Goal: Task Accomplishment & Management: Use online tool/utility

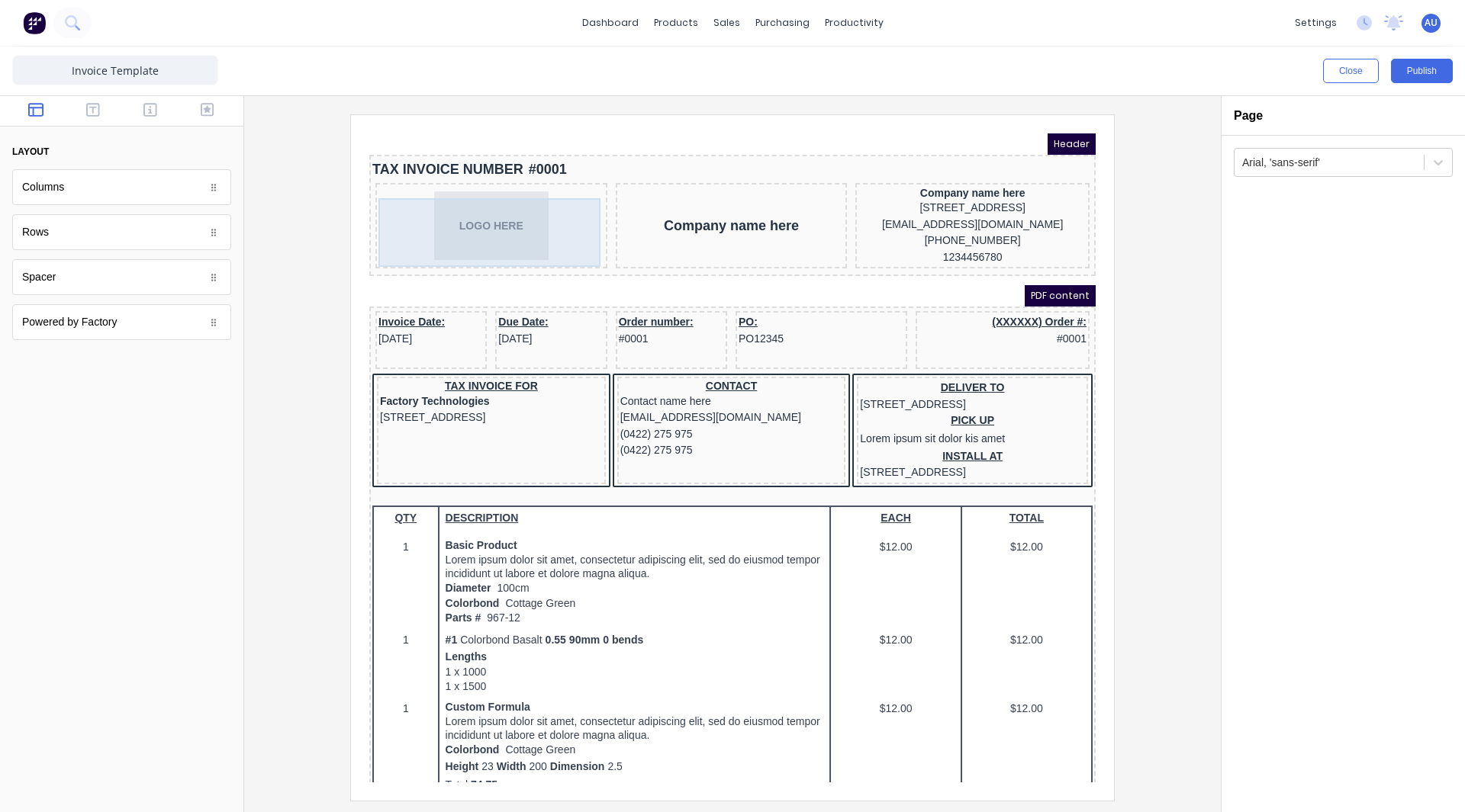
click at [468, 202] on div "LOGO HERE" at bounding box center [473, 208] width 226 height 69
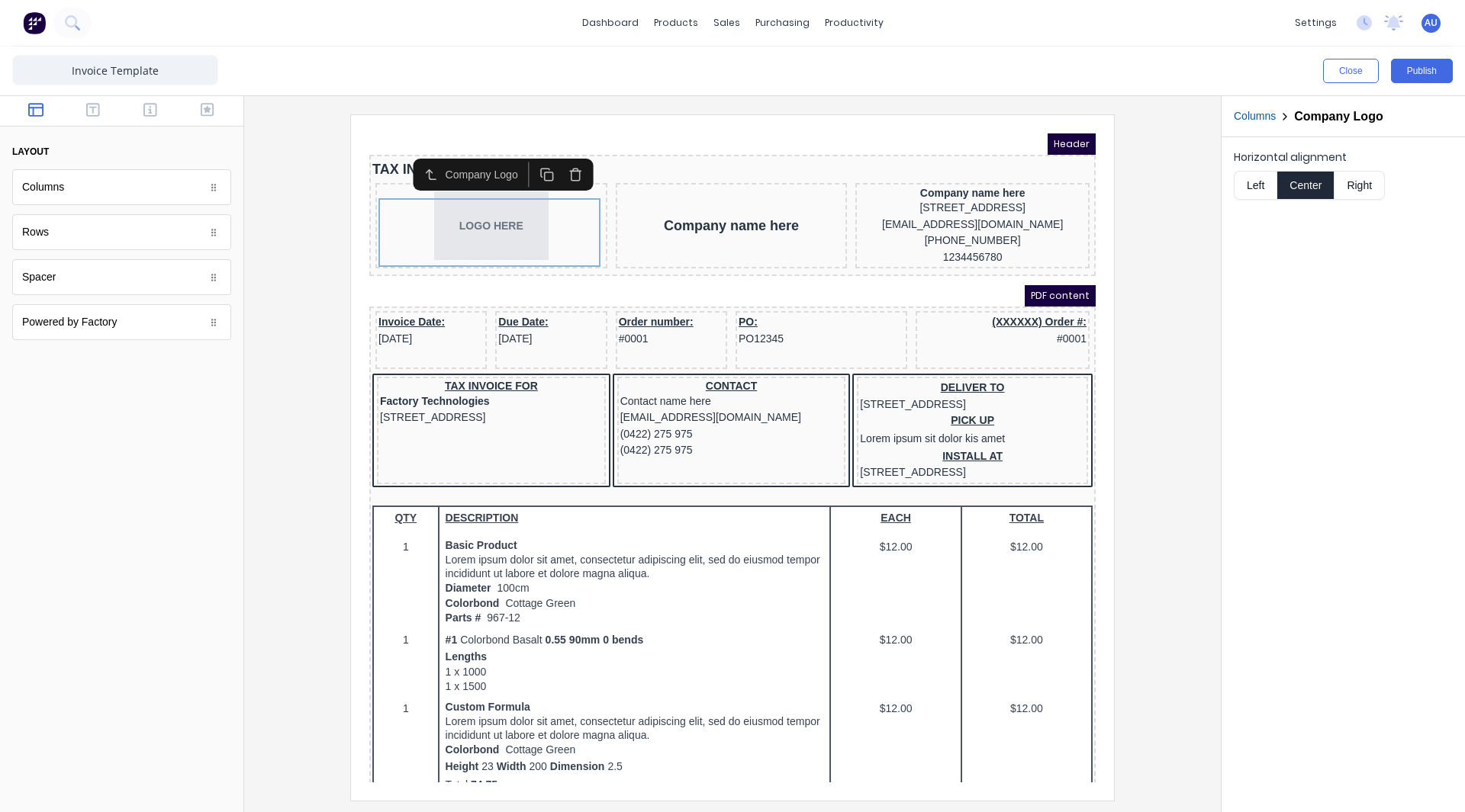
click at [294, 277] on div at bounding box center [732, 457] width 952 height 685
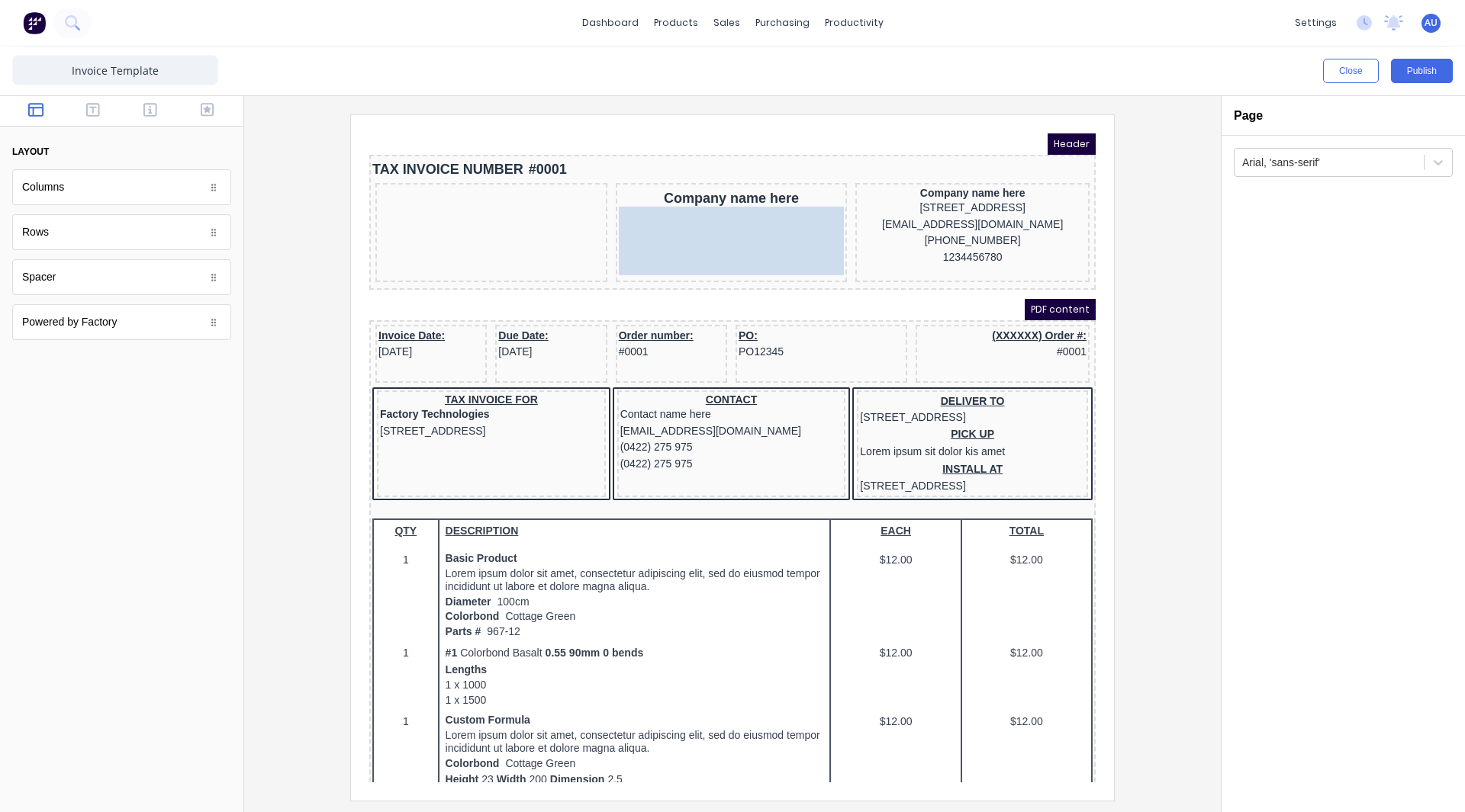
drag, startPoint x: 458, startPoint y: 207, endPoint x: 670, endPoint y: 204, distance: 212.0
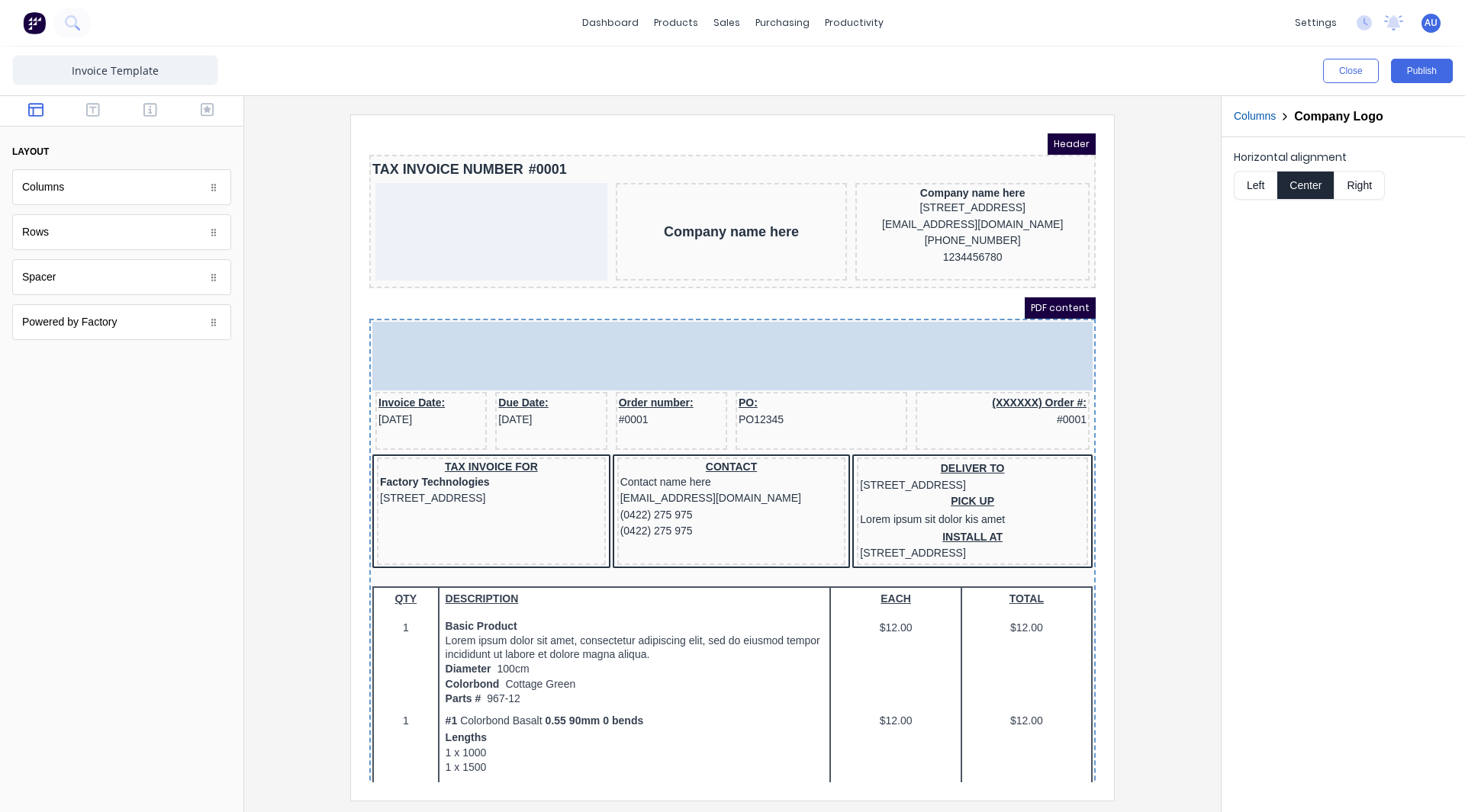
drag, startPoint x: 685, startPoint y: 218, endPoint x: 1279, endPoint y: 238, distance: 594.3
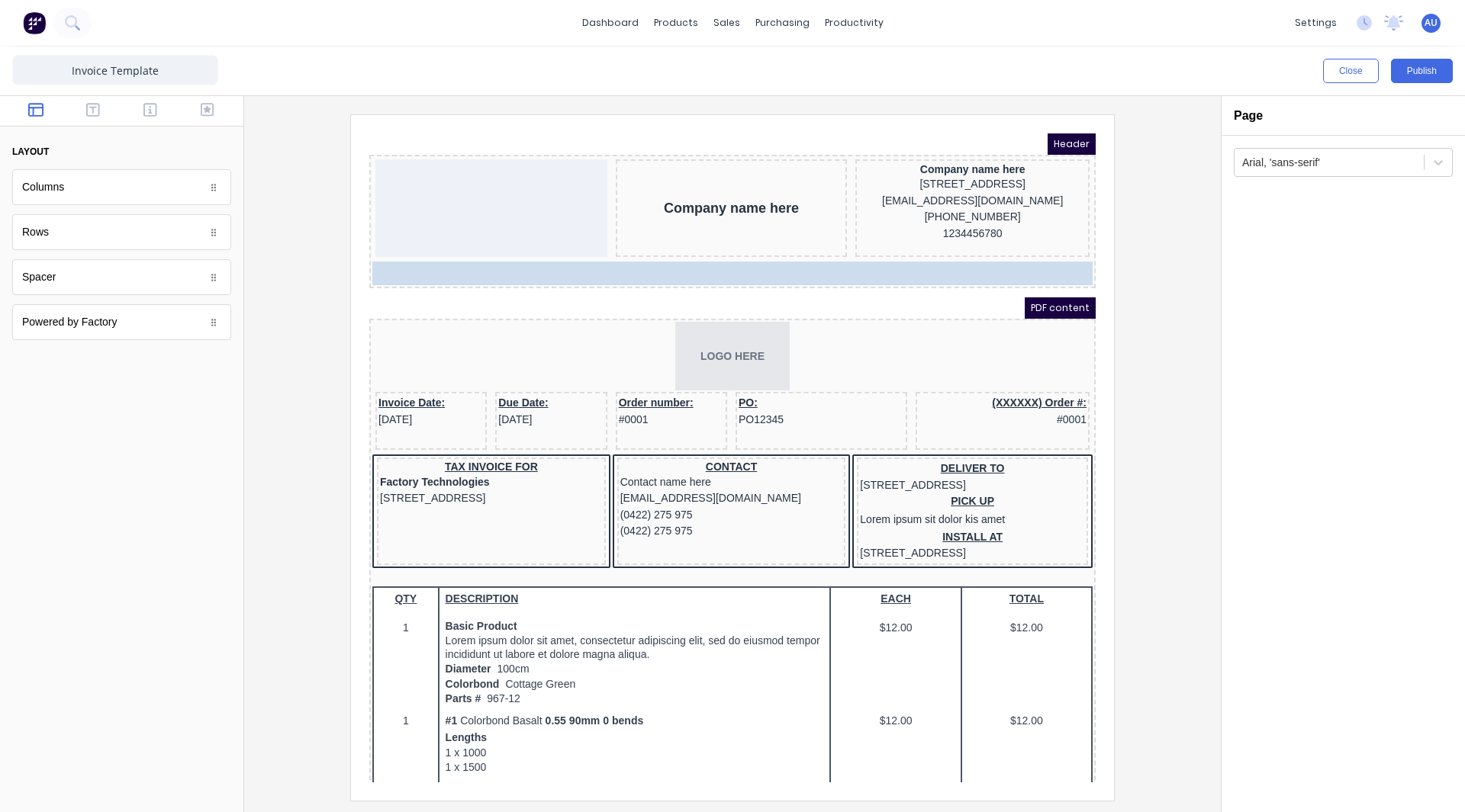
drag, startPoint x: 598, startPoint y: 144, endPoint x: 598, endPoint y: 231, distance: 87.0
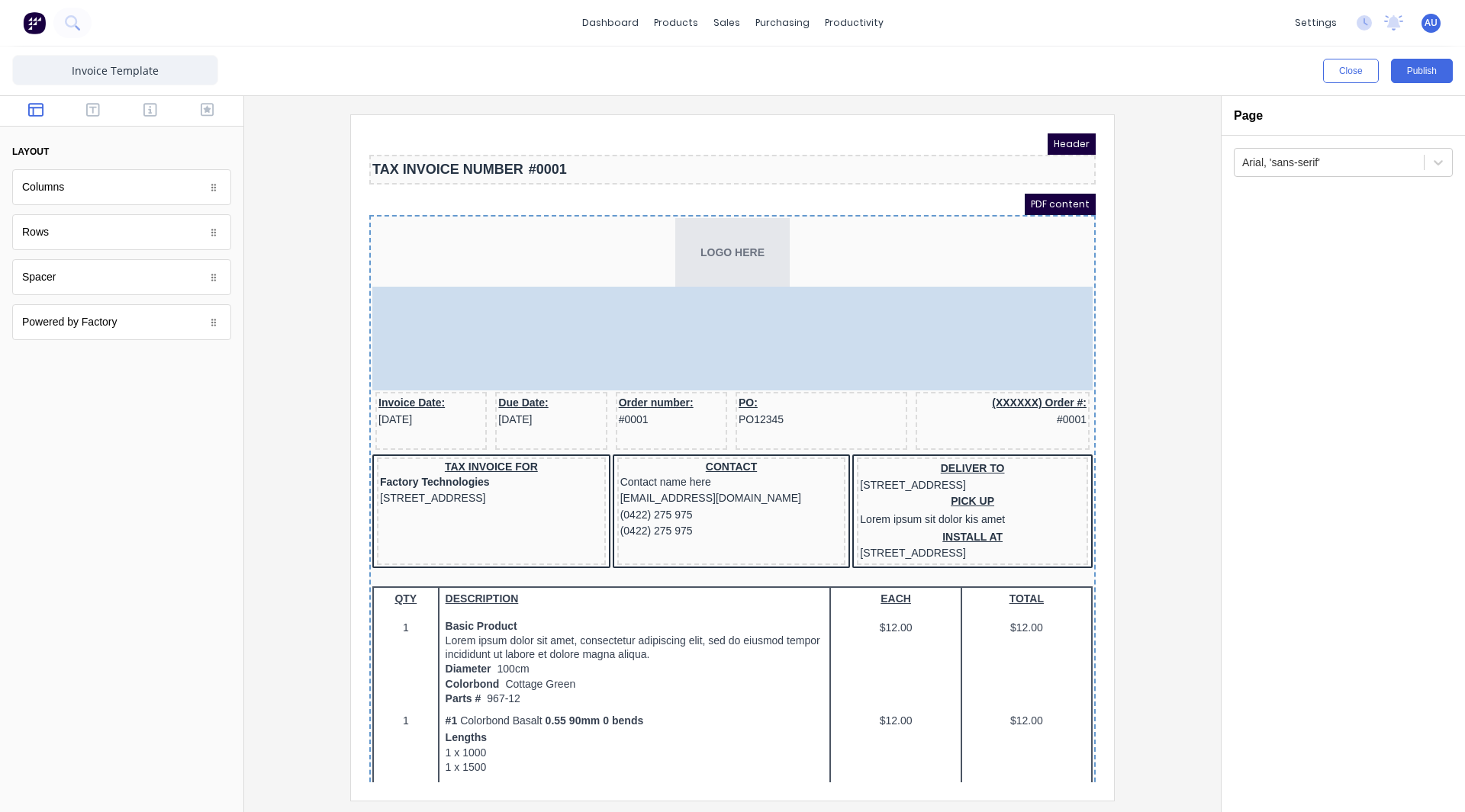
drag, startPoint x: 564, startPoint y: 145, endPoint x: 555, endPoint y: 290, distance: 145.3
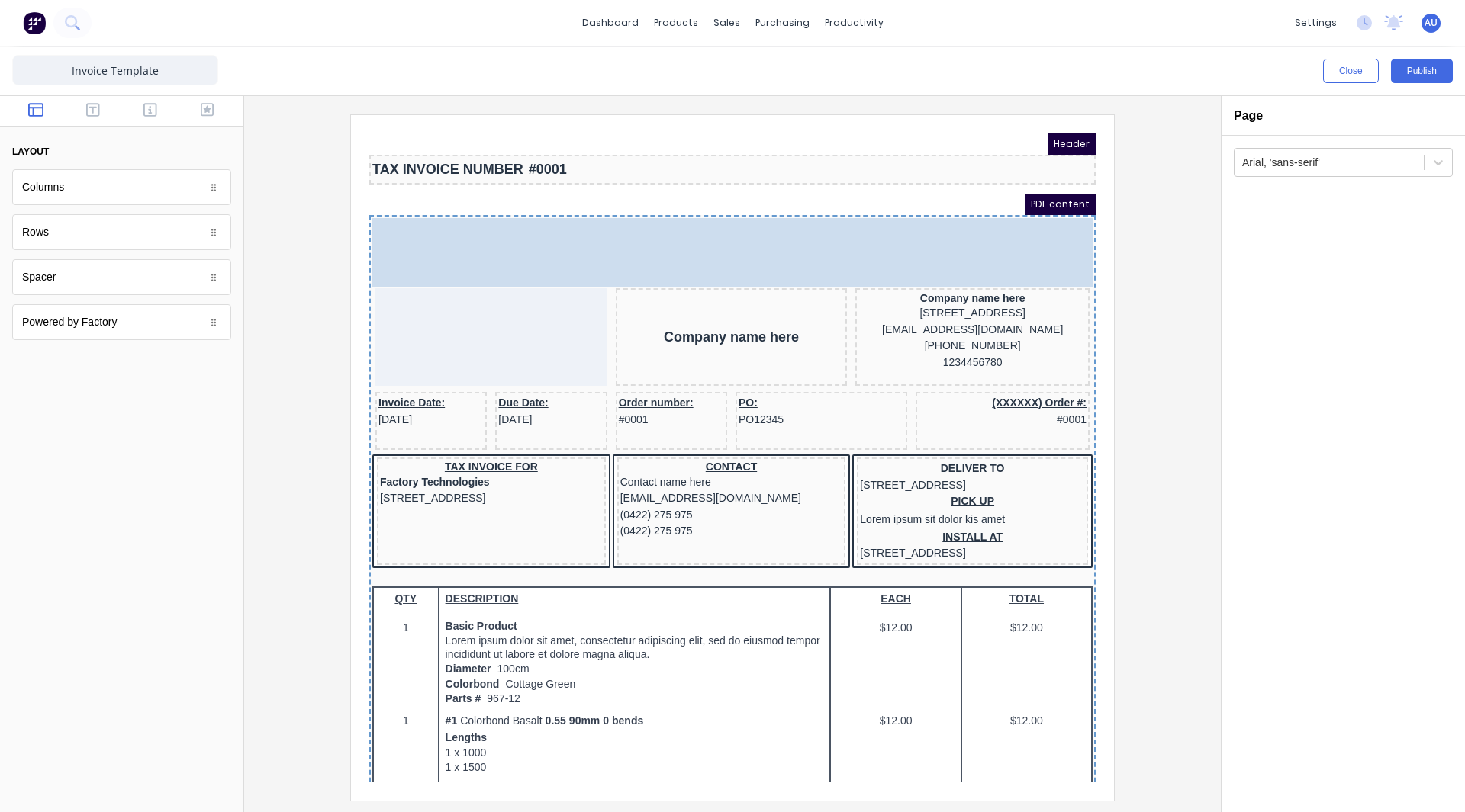
drag, startPoint x: 739, startPoint y: 231, endPoint x: 868, endPoint y: 117, distance: 172.2
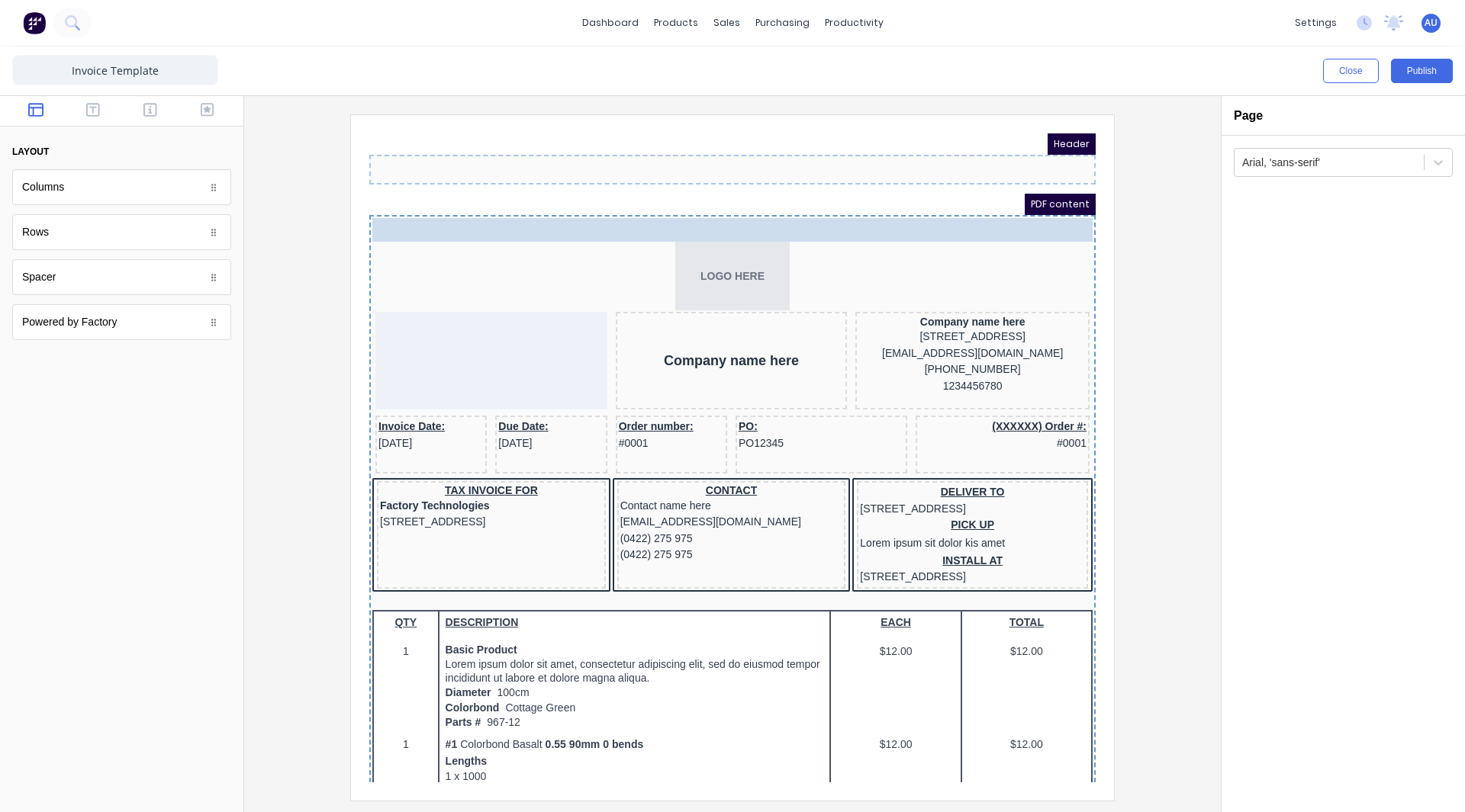
drag, startPoint x: 685, startPoint y: 154, endPoint x: 685, endPoint y: 196, distance: 42.0
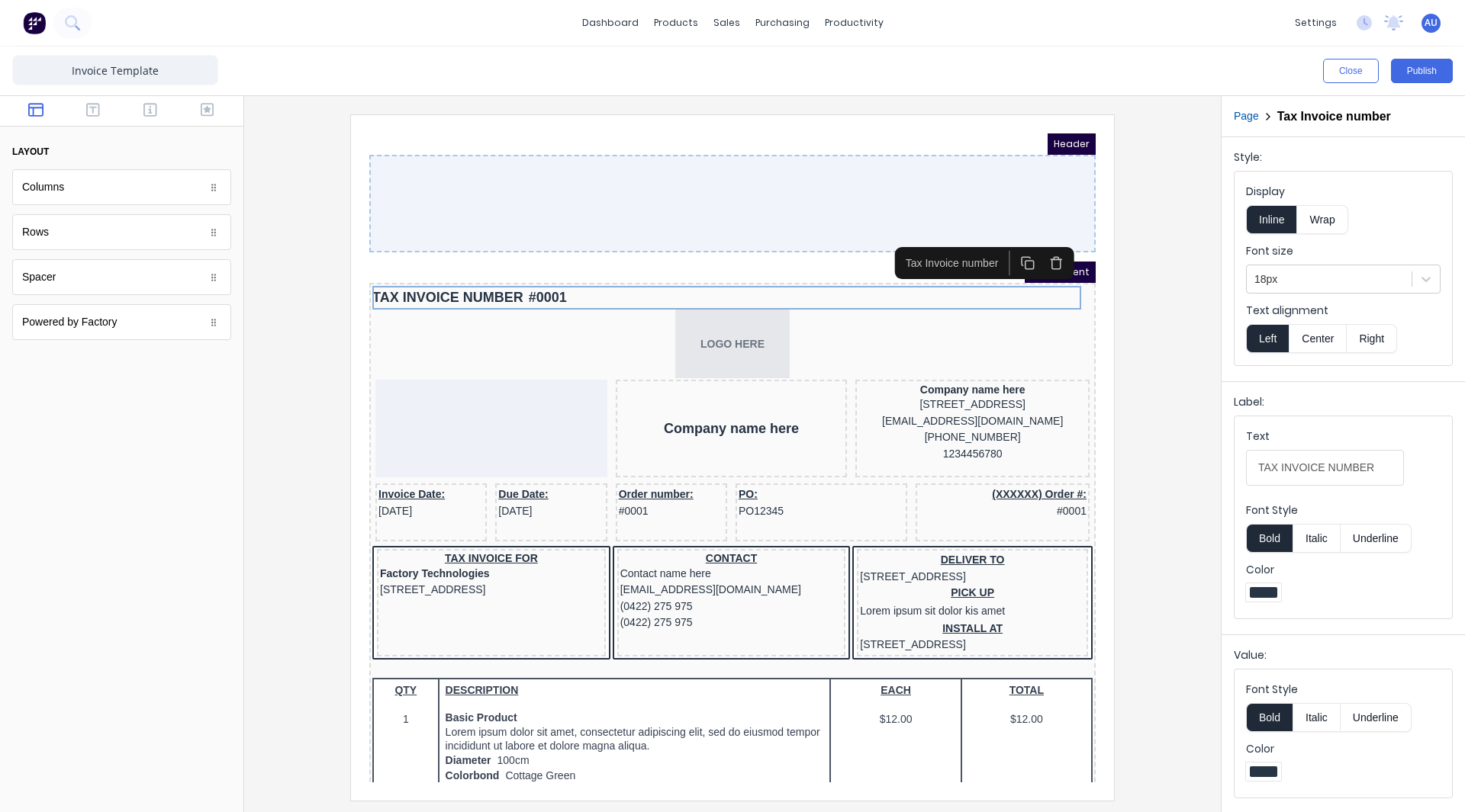
click at [1176, 274] on div at bounding box center [732, 457] width 952 height 685
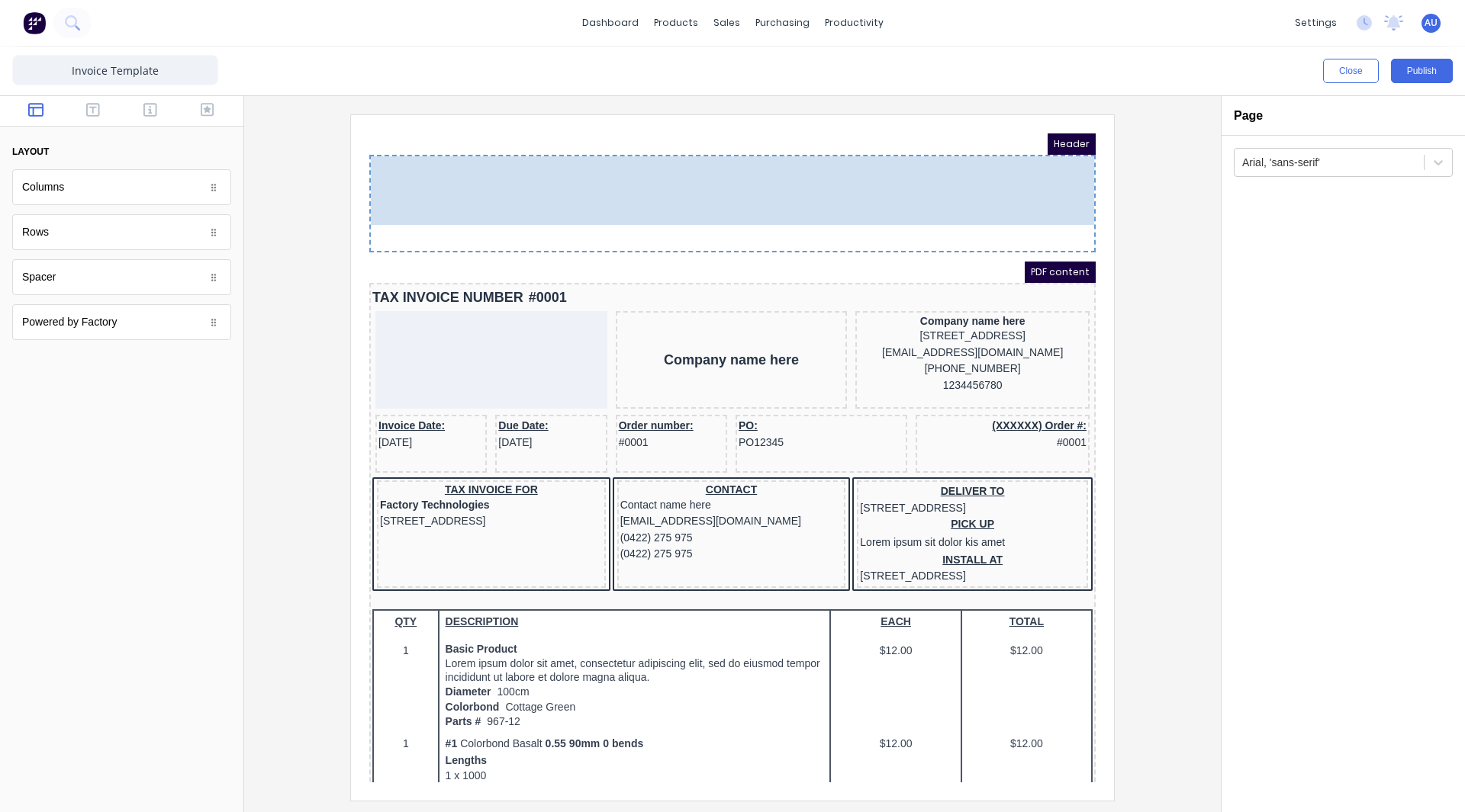
drag, startPoint x: 731, startPoint y: 317, endPoint x: 926, endPoint y: 165, distance: 247.2
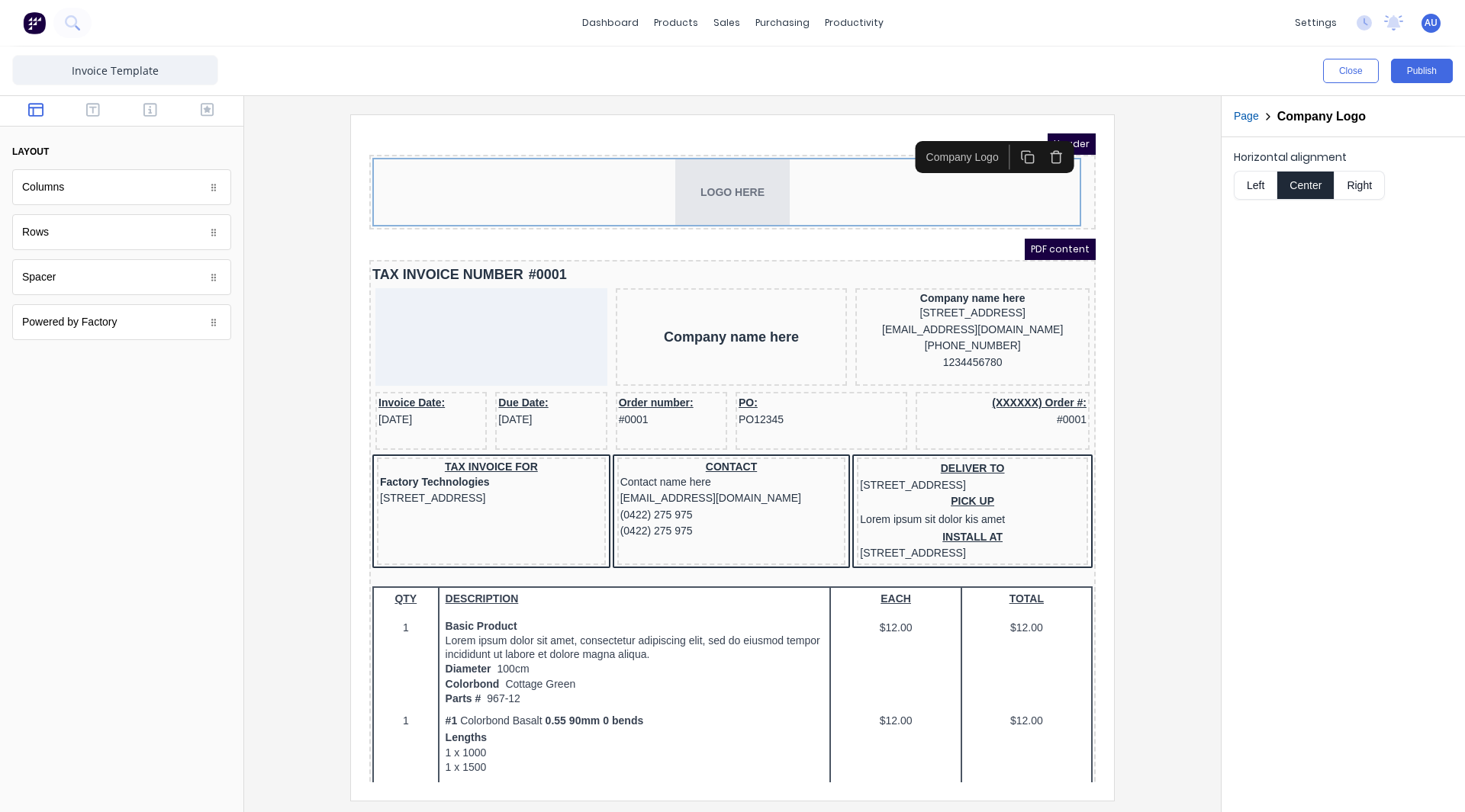
click at [1353, 189] on button "Right" at bounding box center [1360, 186] width 50 height 29
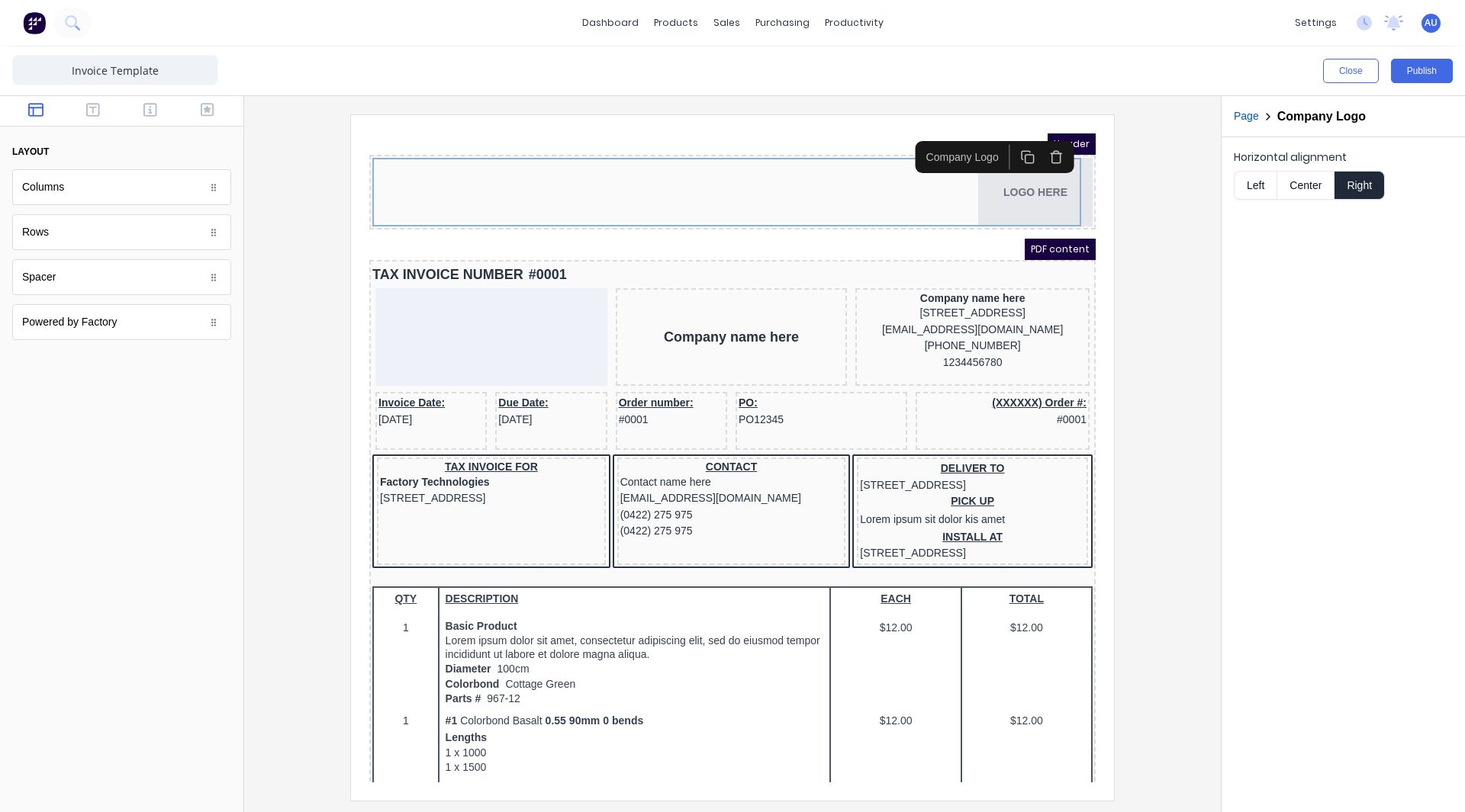
click at [1162, 384] on div at bounding box center [732, 457] width 952 height 685
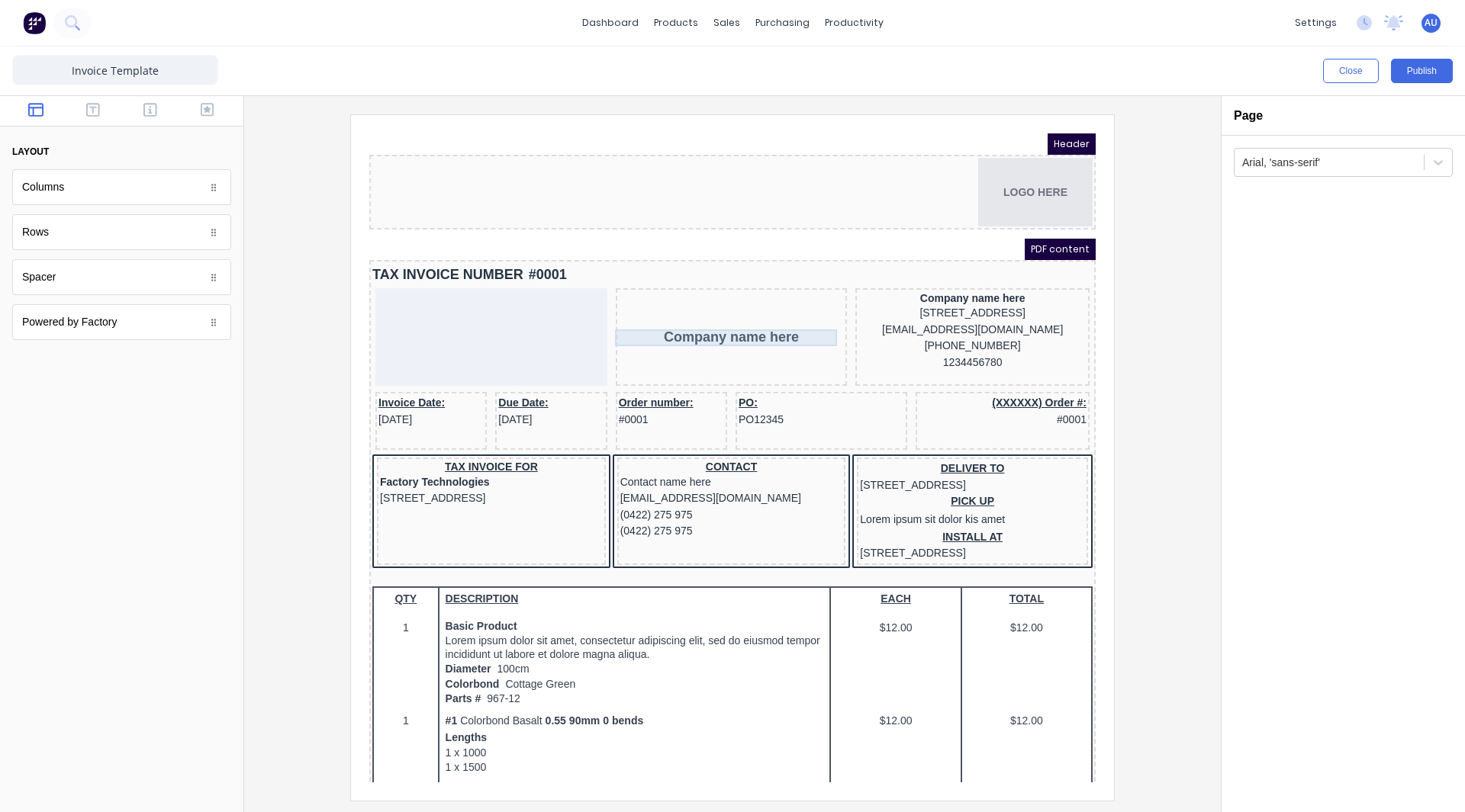
click at [695, 319] on div "Company name here" at bounding box center [714, 319] width 226 height 17
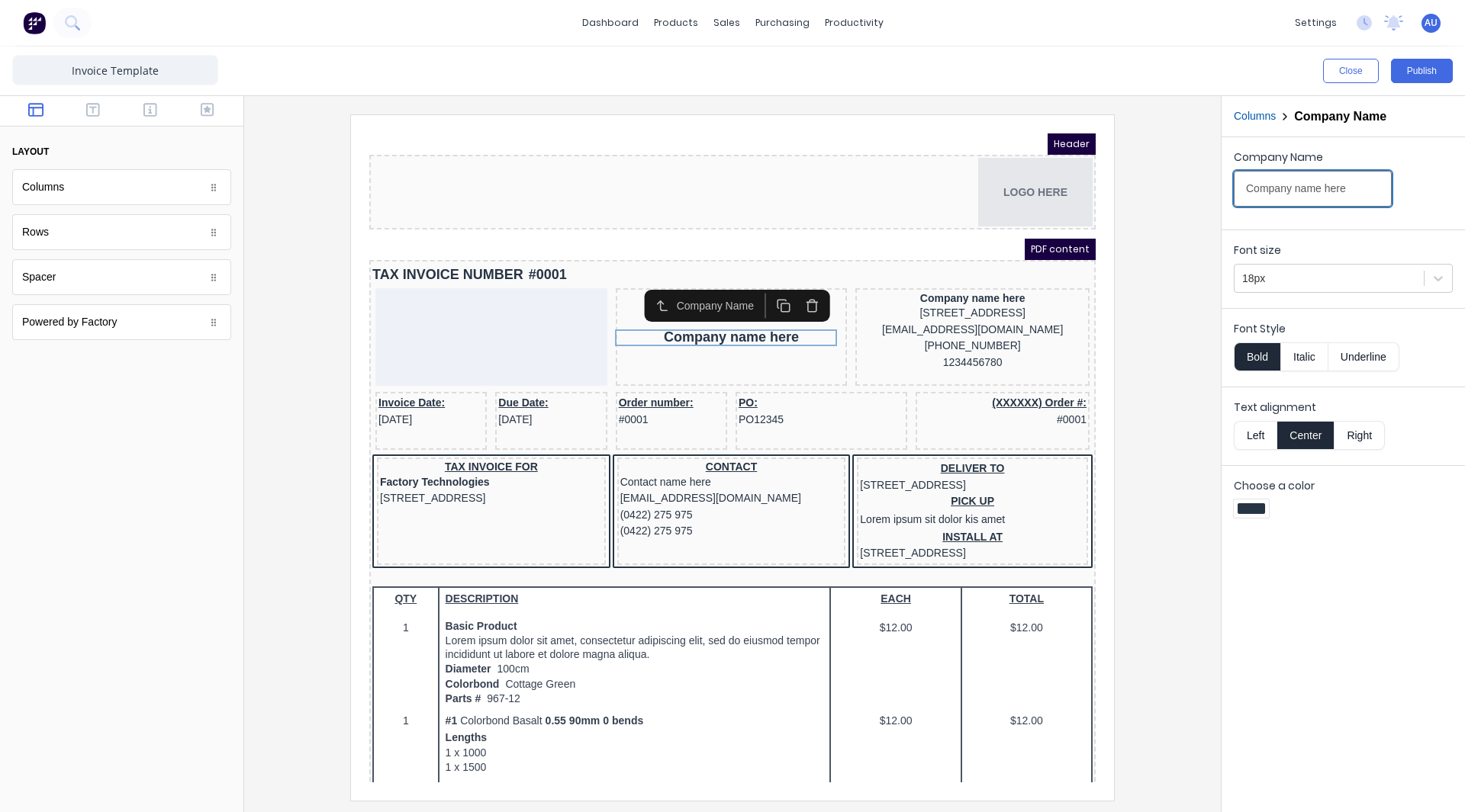
click at [1295, 185] on input "Company name here" at bounding box center [1312, 189] width 158 height 36
type input "Select Engineering"
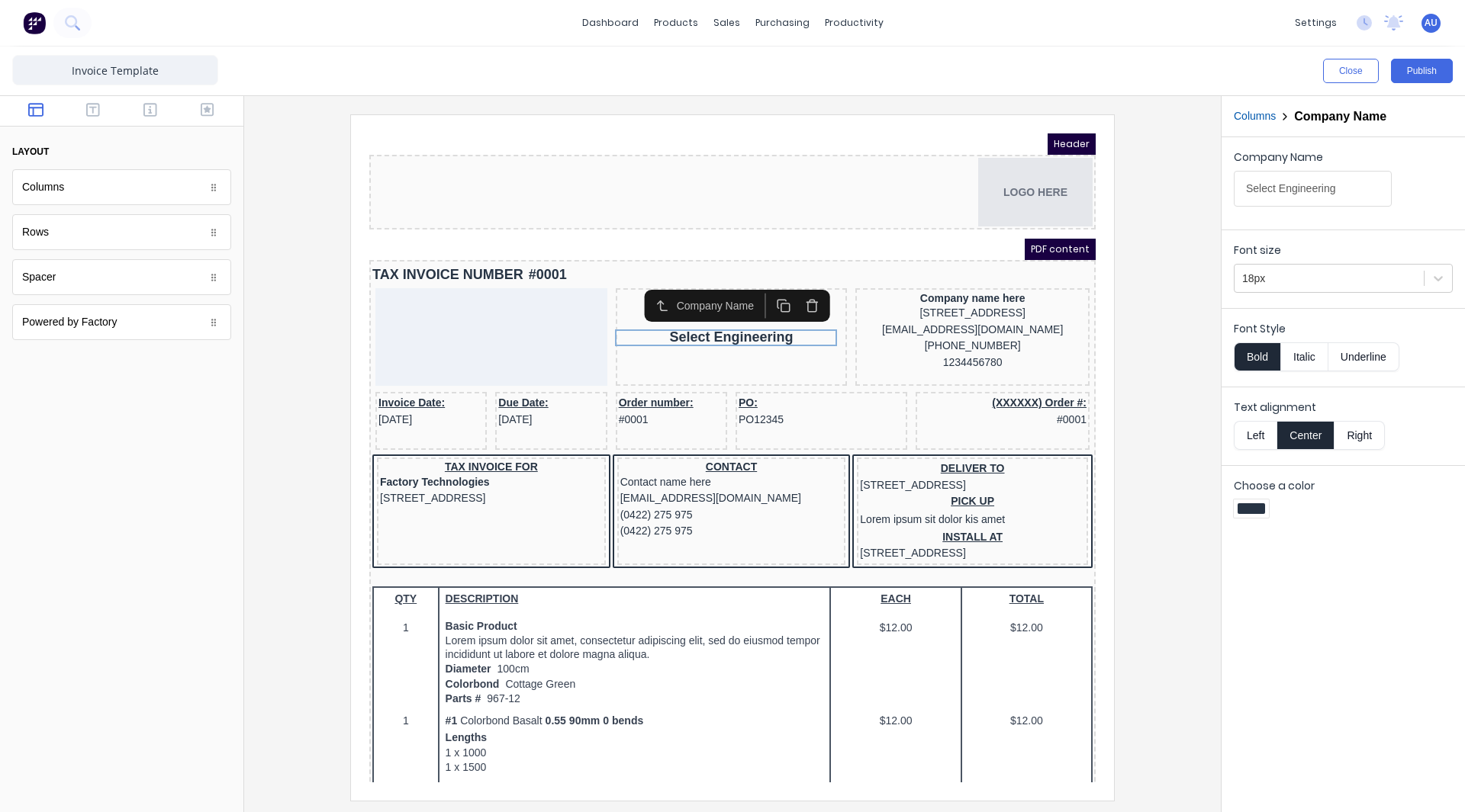
click at [1170, 309] on div at bounding box center [732, 457] width 952 height 685
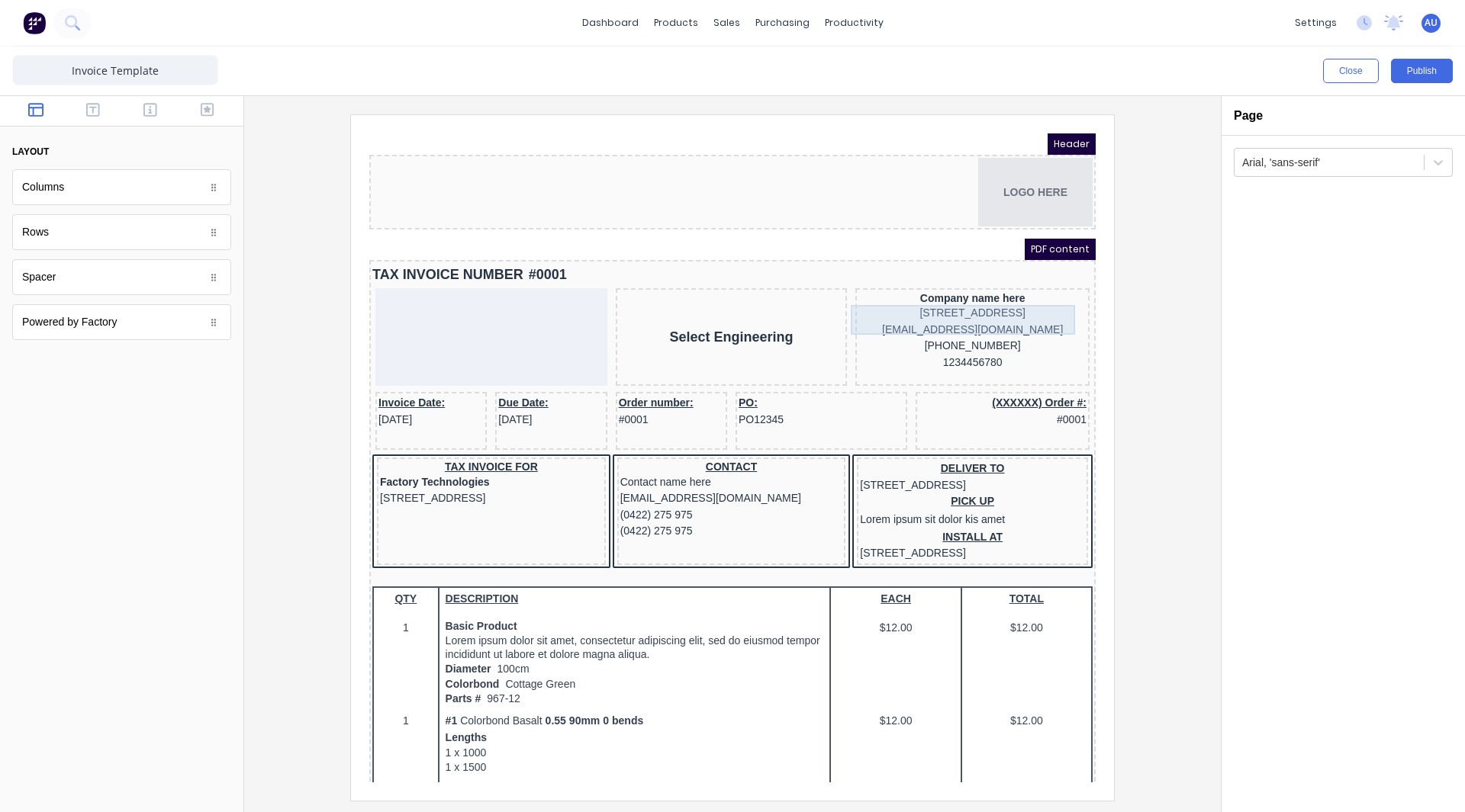
click at [988, 303] on div "234 Beach Road Gold Coast, Queensland, Australia, 4217" at bounding box center [954, 295] width 229 height 17
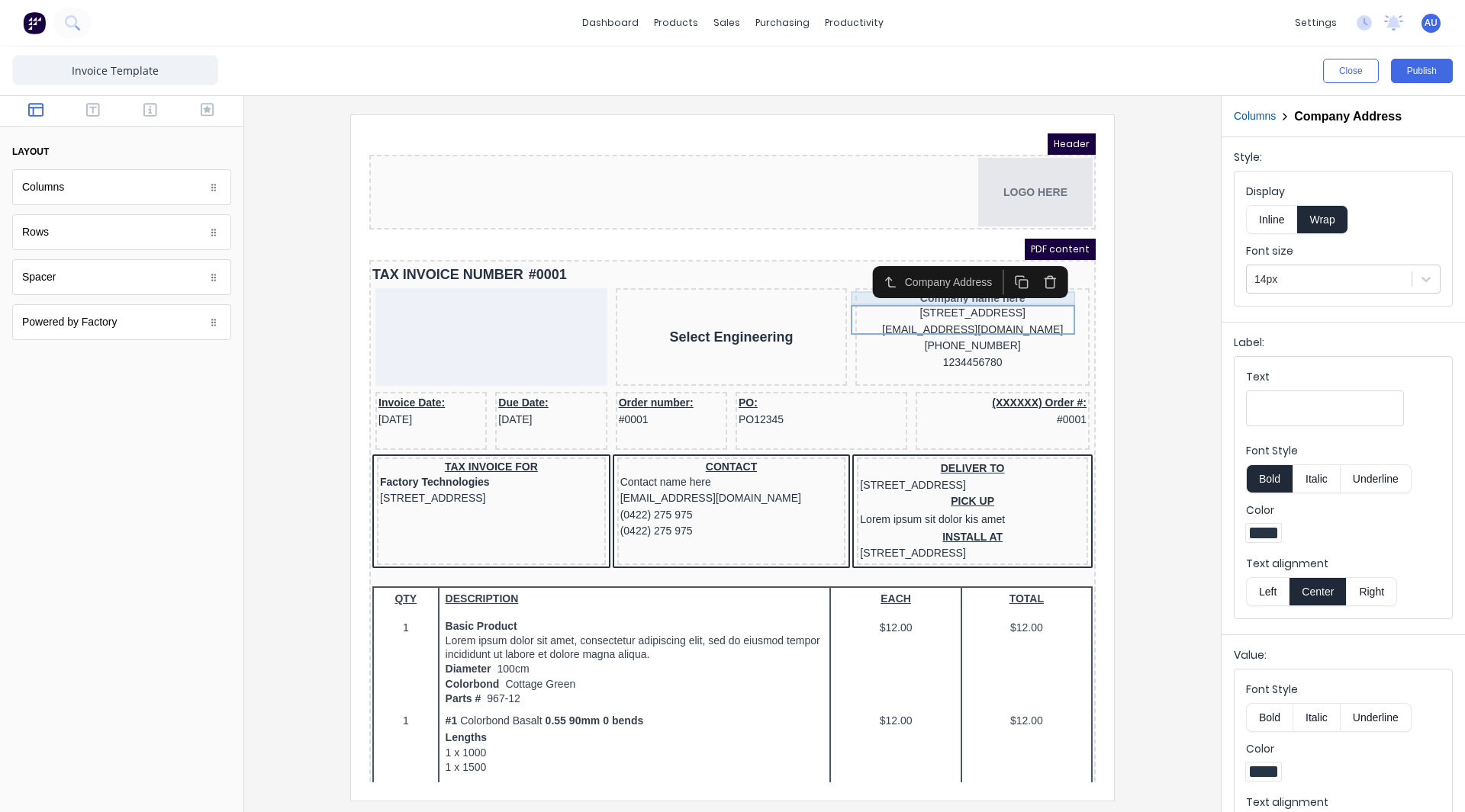
click at [882, 283] on div "Company name here" at bounding box center [954, 280] width 229 height 14
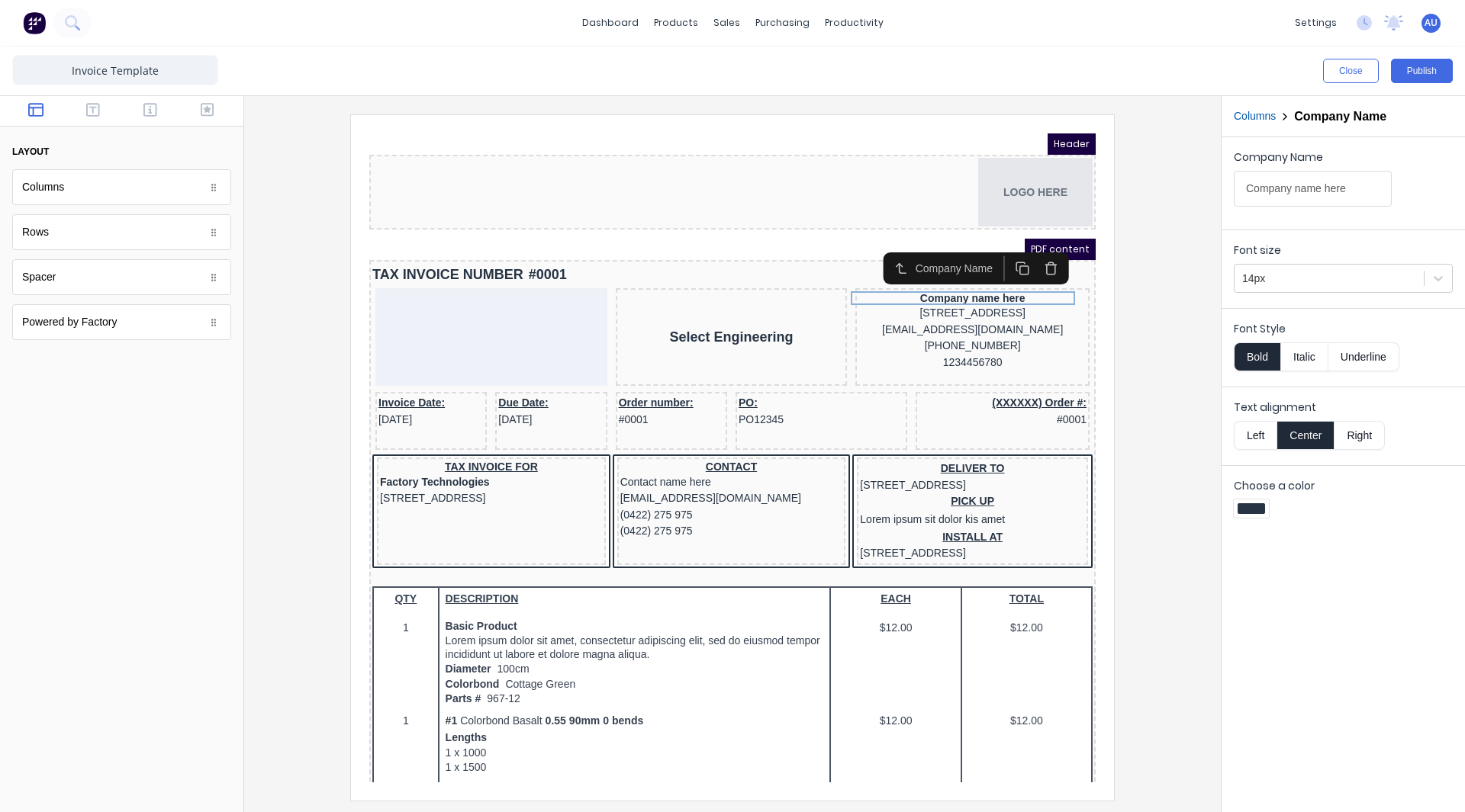
click at [1310, 192] on input "Company name here" at bounding box center [1312, 189] width 158 height 36
type input "Select Engineering"
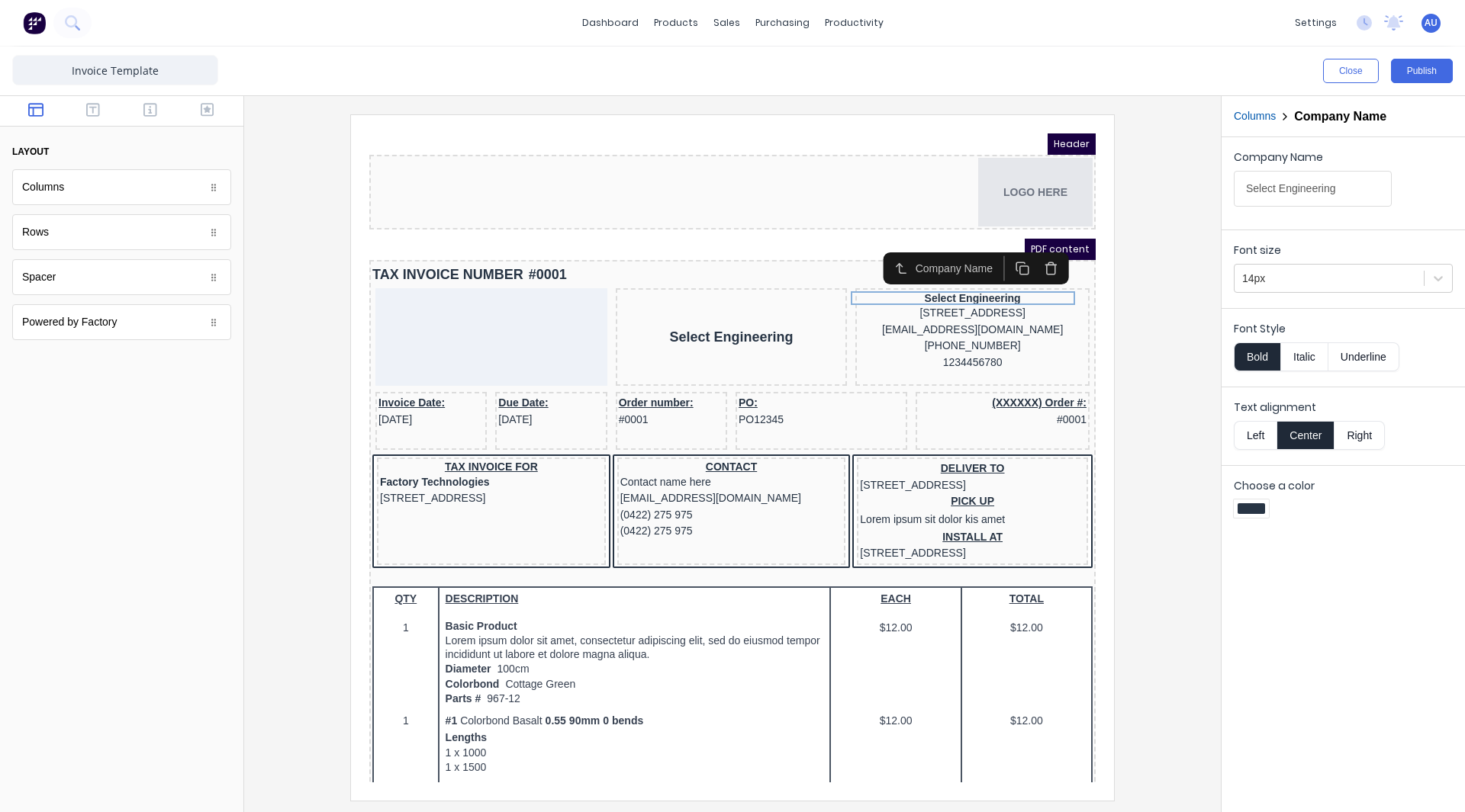
click at [27, 22] on img at bounding box center [34, 23] width 23 height 23
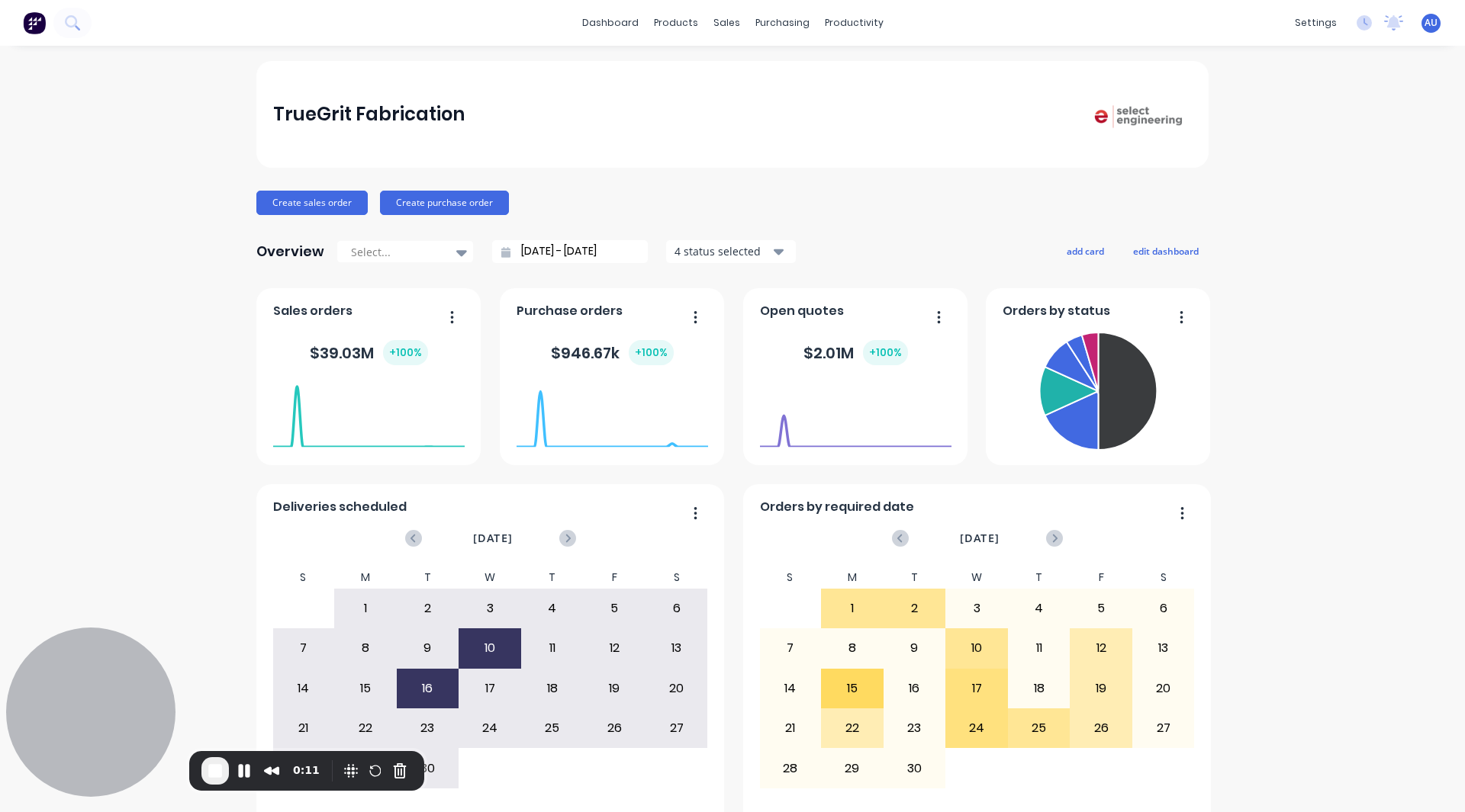
click at [1313, 197] on div "TrueGrit Fabrication Create sales order Create purchase order Overview Select..…" at bounding box center [732, 459] width 1465 height 796
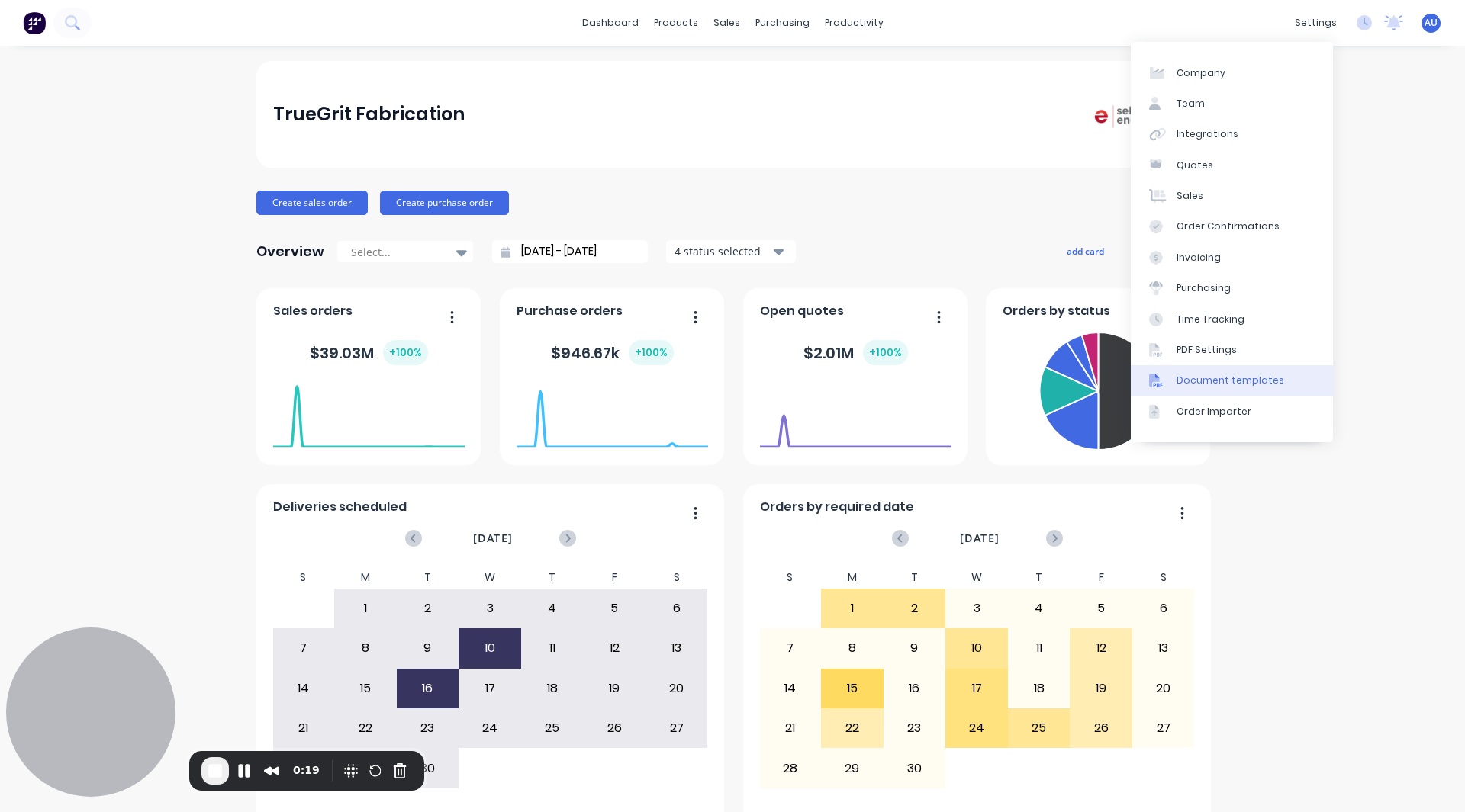
click at [1241, 383] on div "Document templates" at bounding box center [1230, 380] width 108 height 14
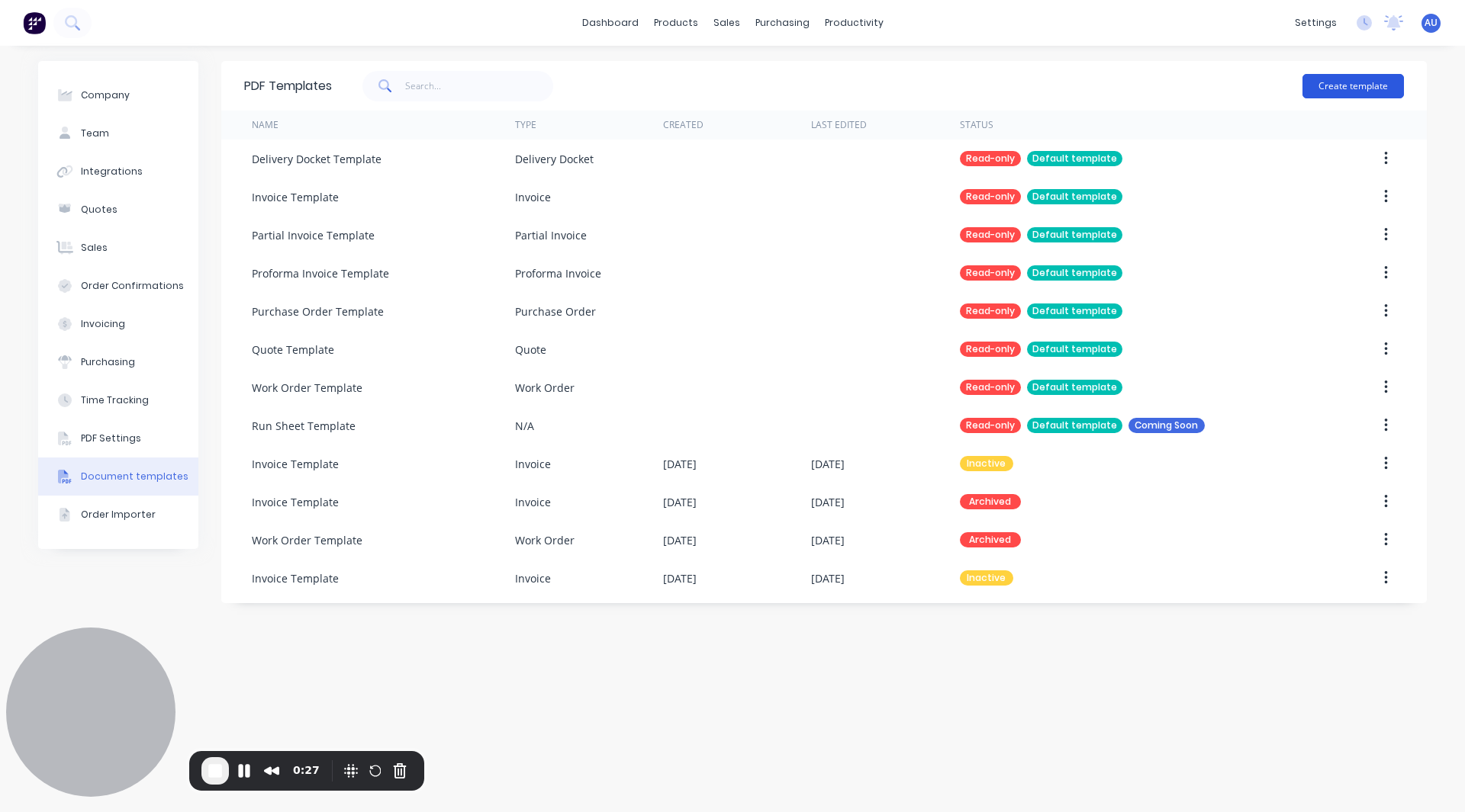
click at [1357, 82] on button "Create template" at bounding box center [1353, 86] width 102 height 24
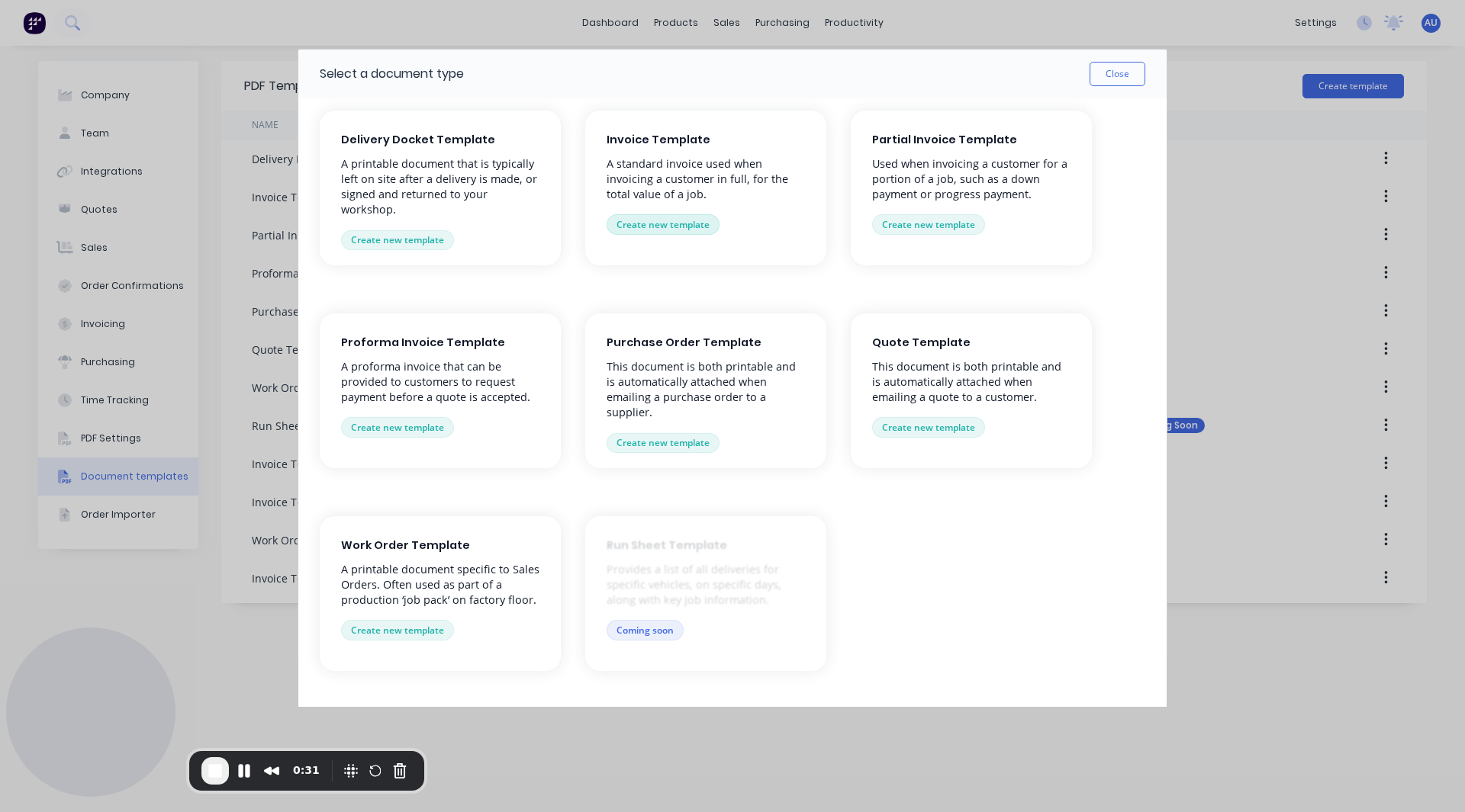
click at [666, 226] on button "Create new template" at bounding box center [663, 225] width 113 height 20
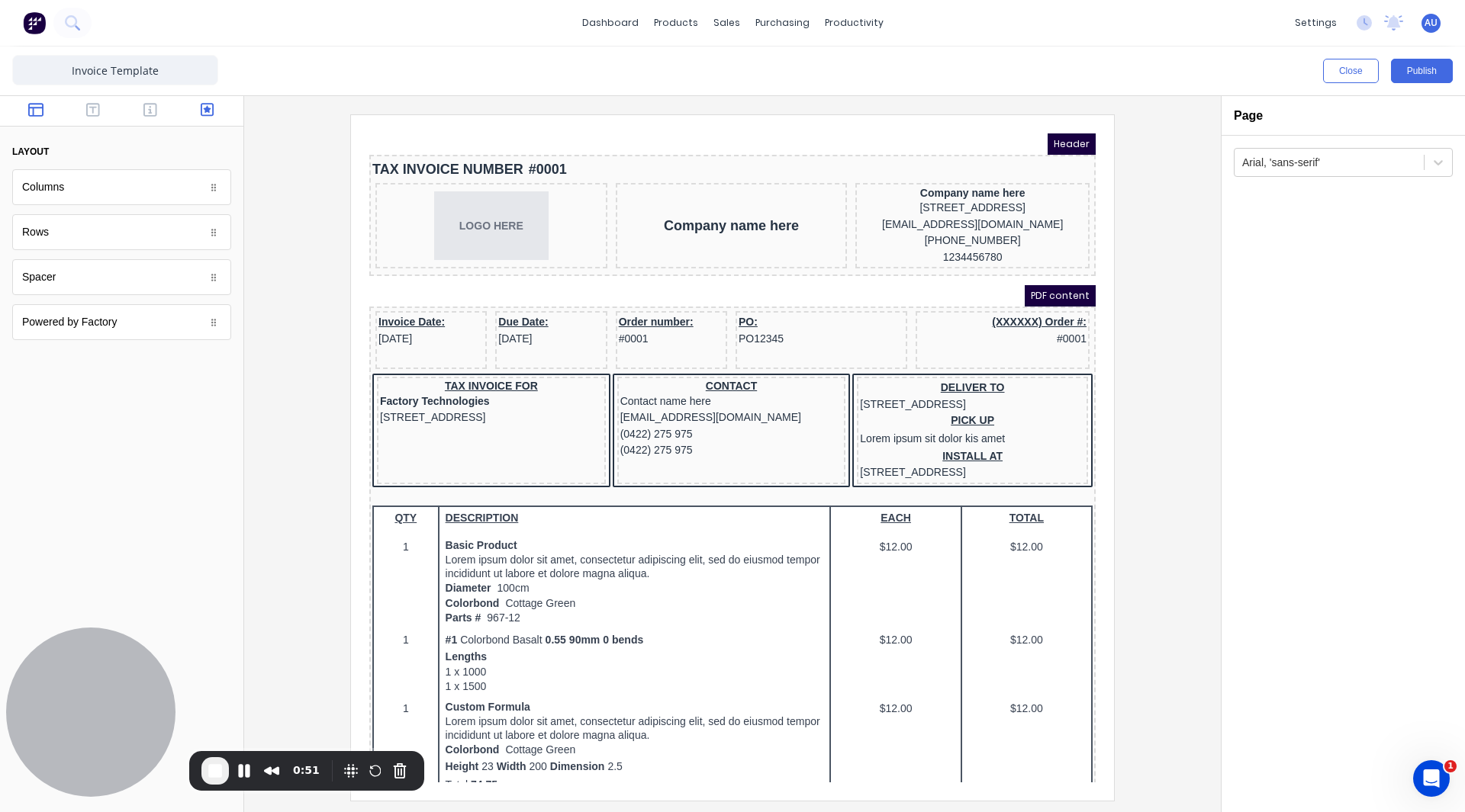
click at [201, 111] on icon "button" at bounding box center [208, 110] width 14 height 14
click at [99, 115] on icon "button" at bounding box center [93, 110] width 14 height 14
click at [157, 106] on icon "button" at bounding box center [151, 110] width 14 height 14
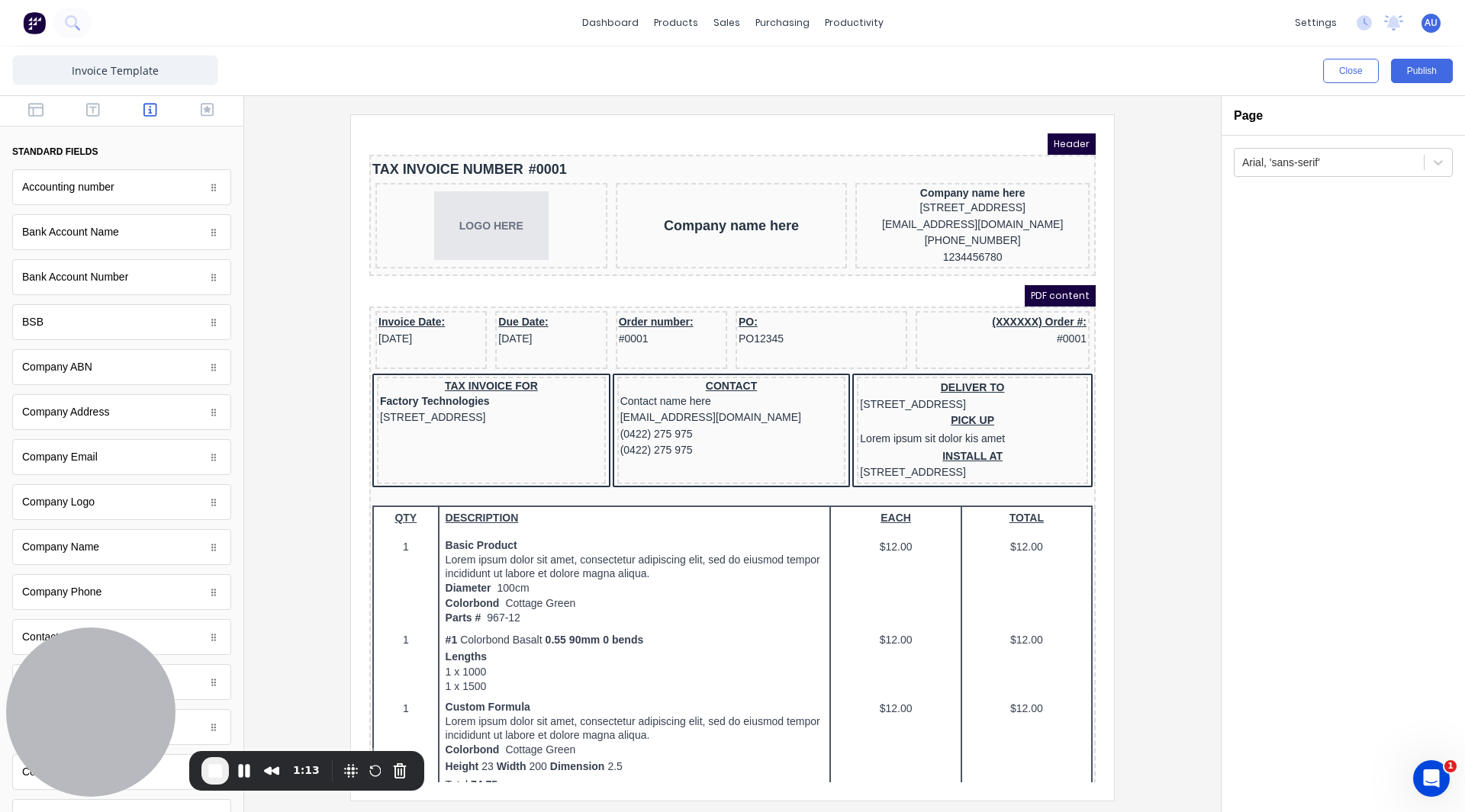
drag, startPoint x: 739, startPoint y: 145, endPoint x: 728, endPoint y: 277, distance: 132.5
drag, startPoint x: 728, startPoint y: 277, endPoint x: 694, endPoint y: 271, distance: 34.5
click at [694, 271] on div "Header TAX INVOICE NUMBER #0001 LOGO HERE Company name here Company name here 2…" at bounding box center [714, 807] width 726 height 1383
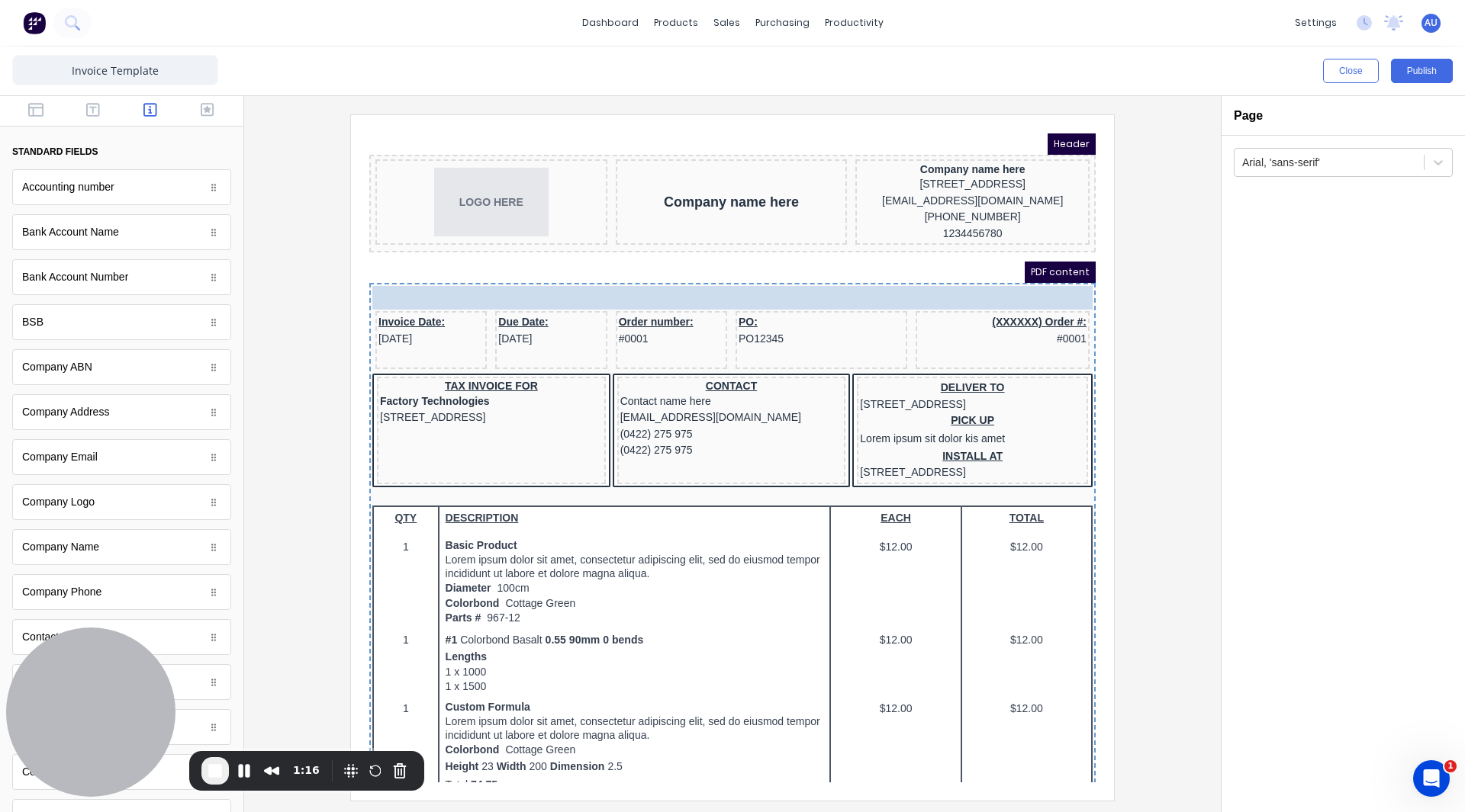
drag, startPoint x: 658, startPoint y: 141, endPoint x: 662, endPoint y: 283, distance: 142.1
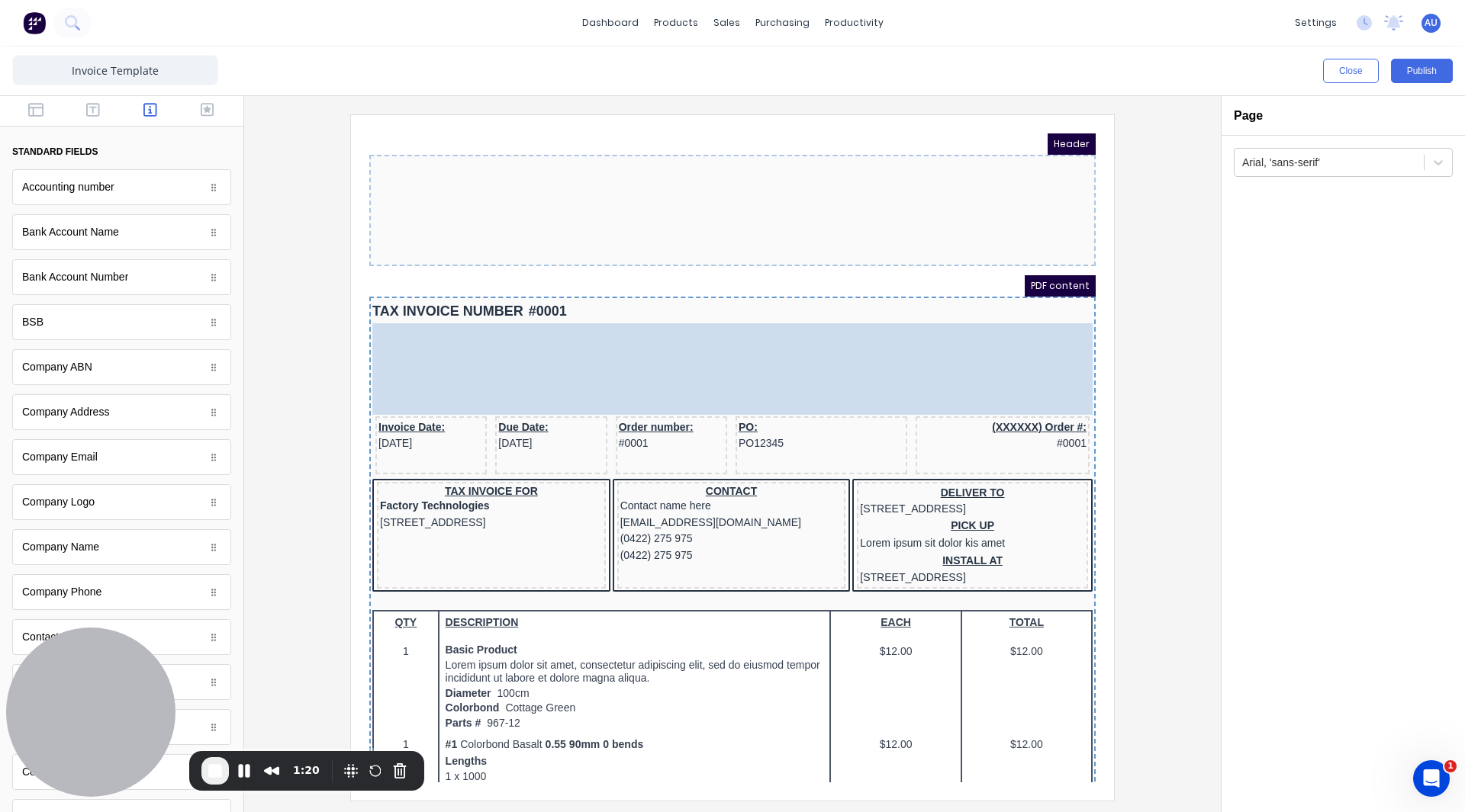
drag, startPoint x: 648, startPoint y: 159, endPoint x: 650, endPoint y: 333, distance: 174.0
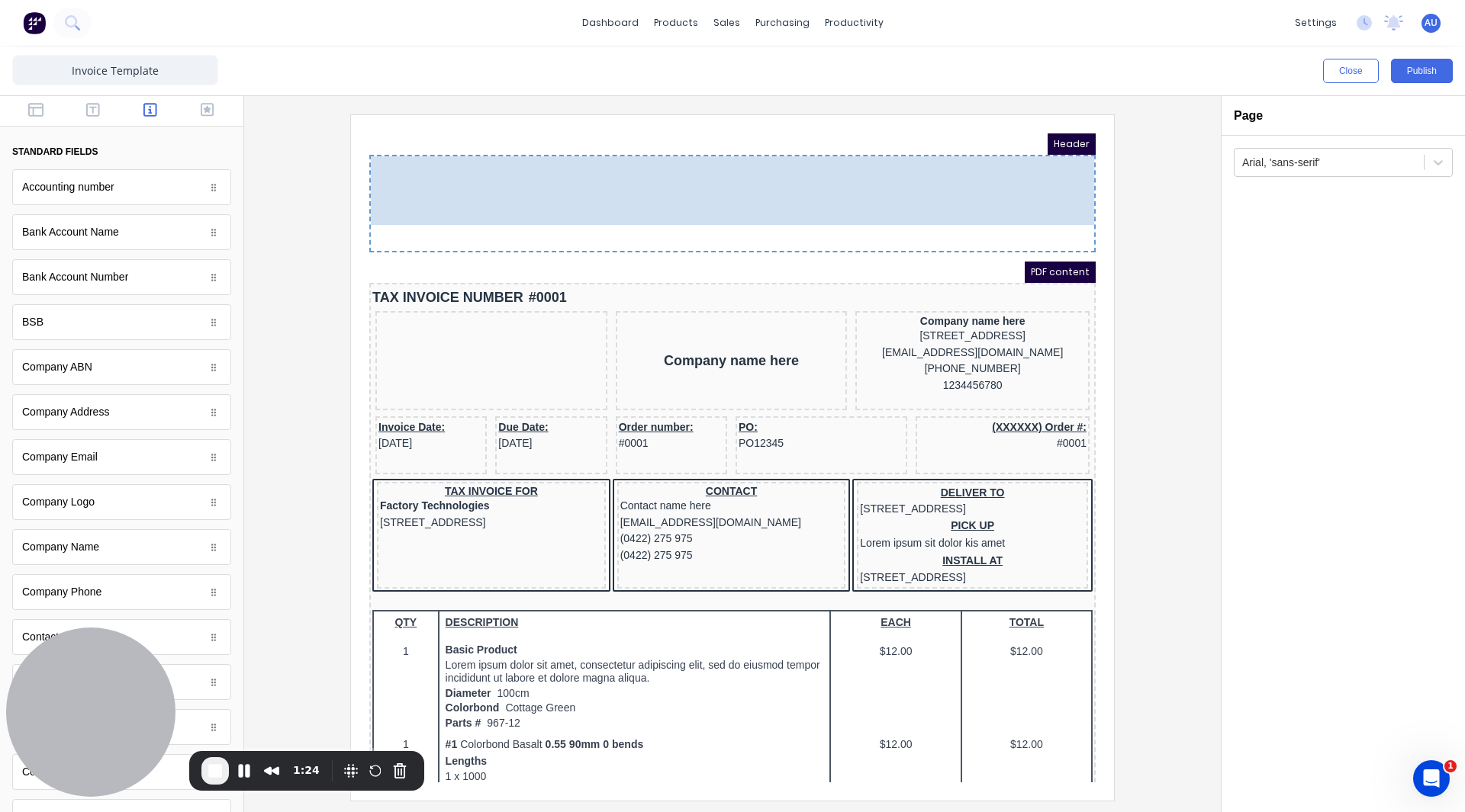
drag, startPoint x: 462, startPoint y: 337, endPoint x: 928, endPoint y: 180, distance: 491.7
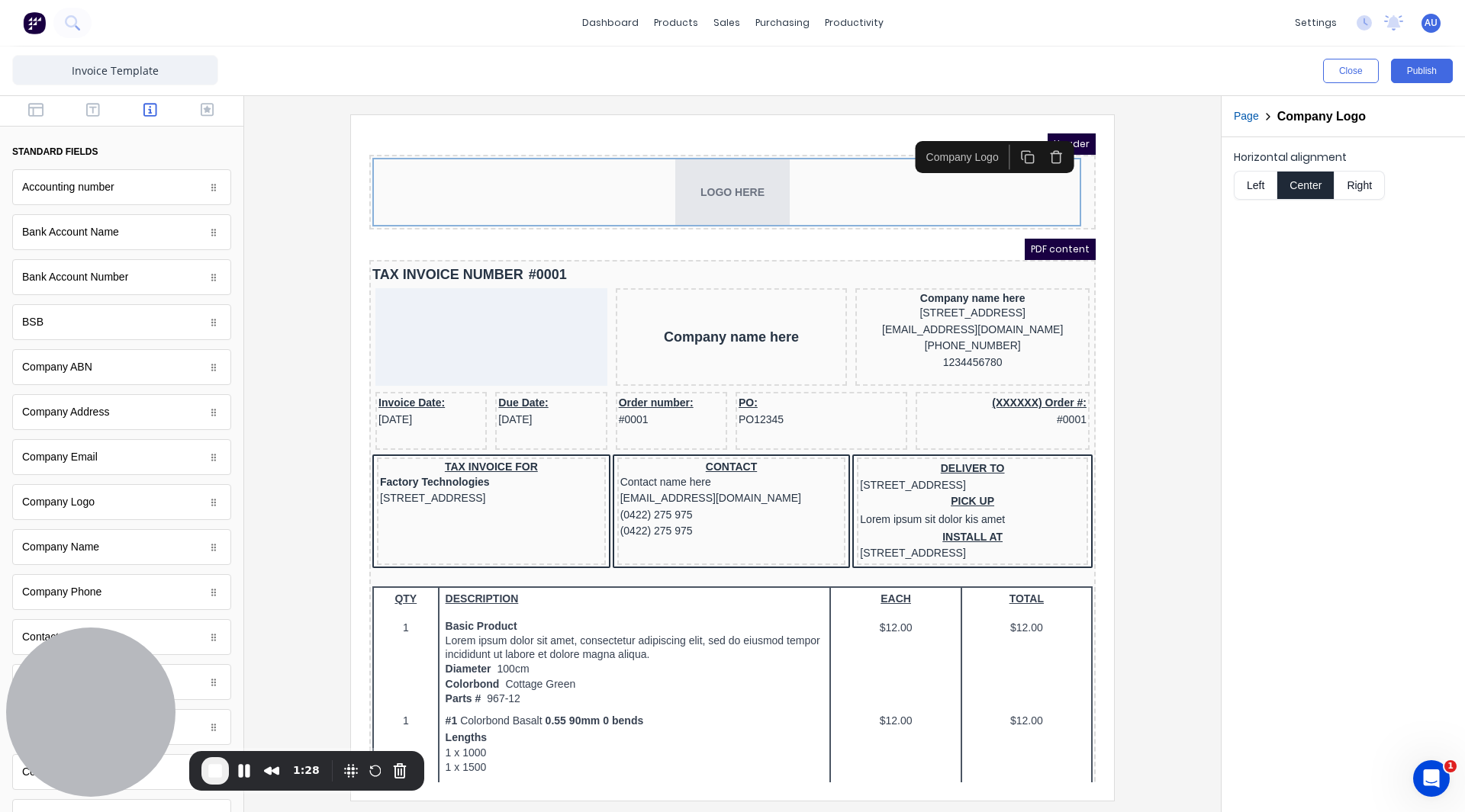
click at [1362, 183] on button "Right" at bounding box center [1360, 186] width 50 height 29
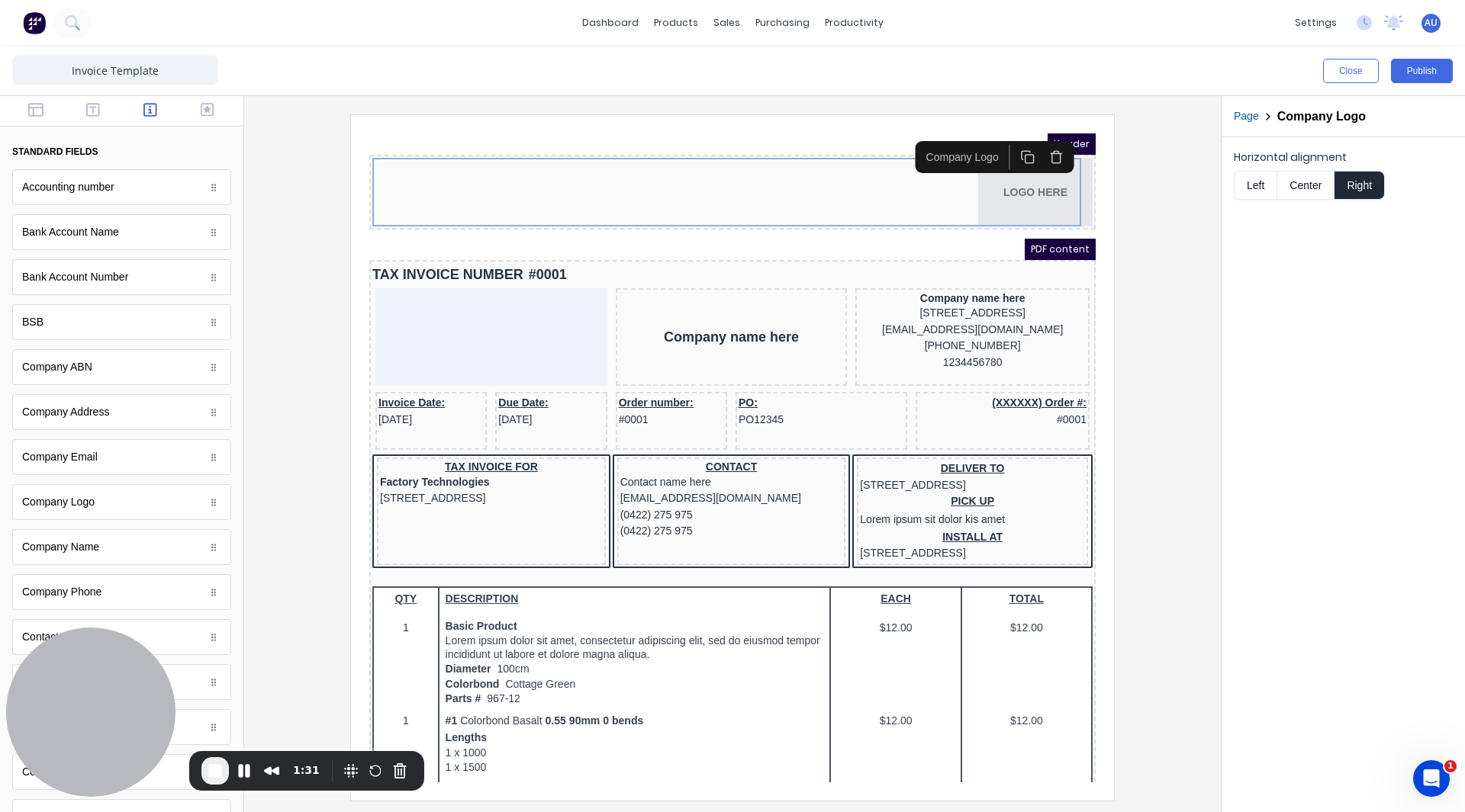
click at [1198, 244] on div at bounding box center [732, 457] width 952 height 685
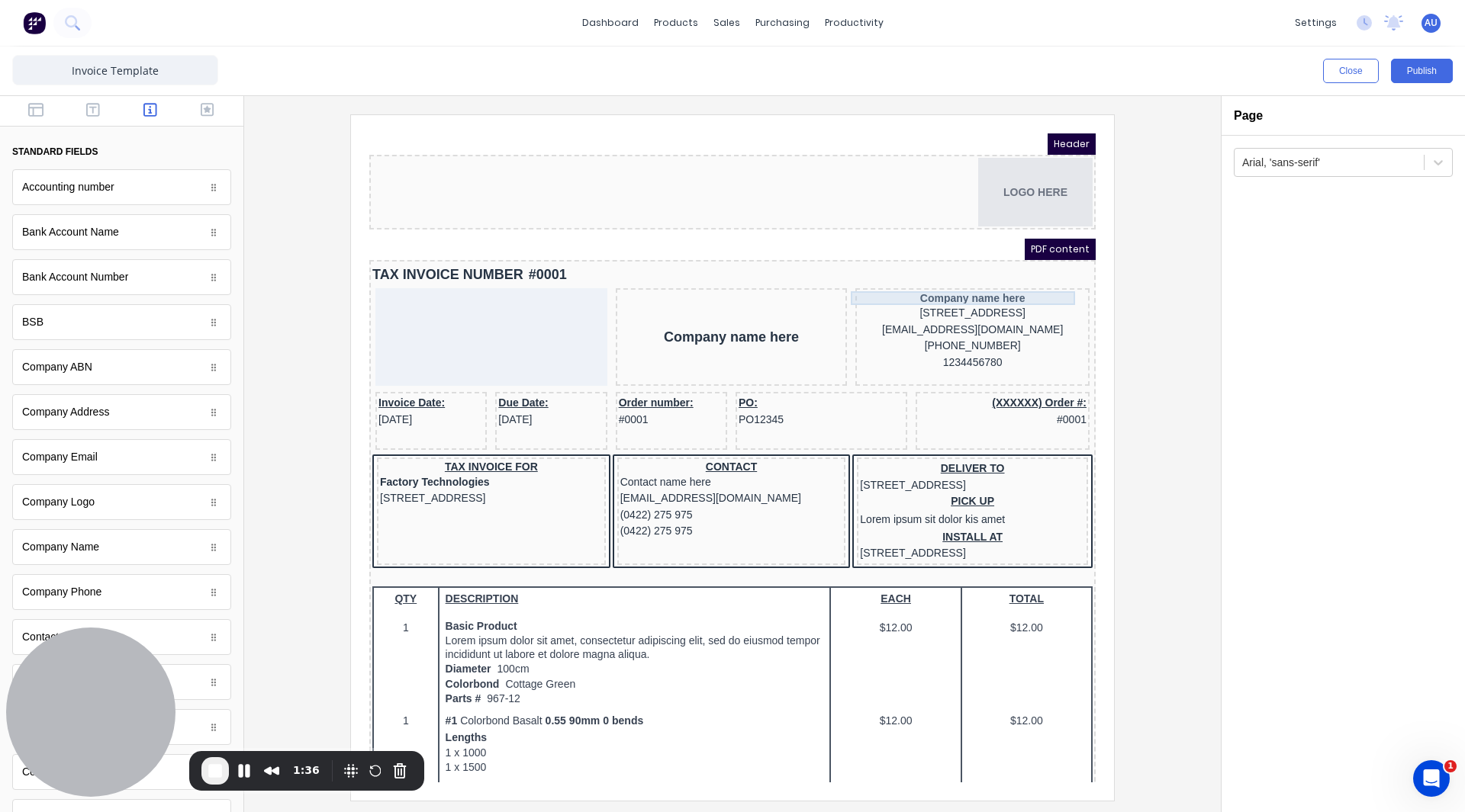
click at [987, 277] on div "Company name here" at bounding box center [954, 280] width 229 height 14
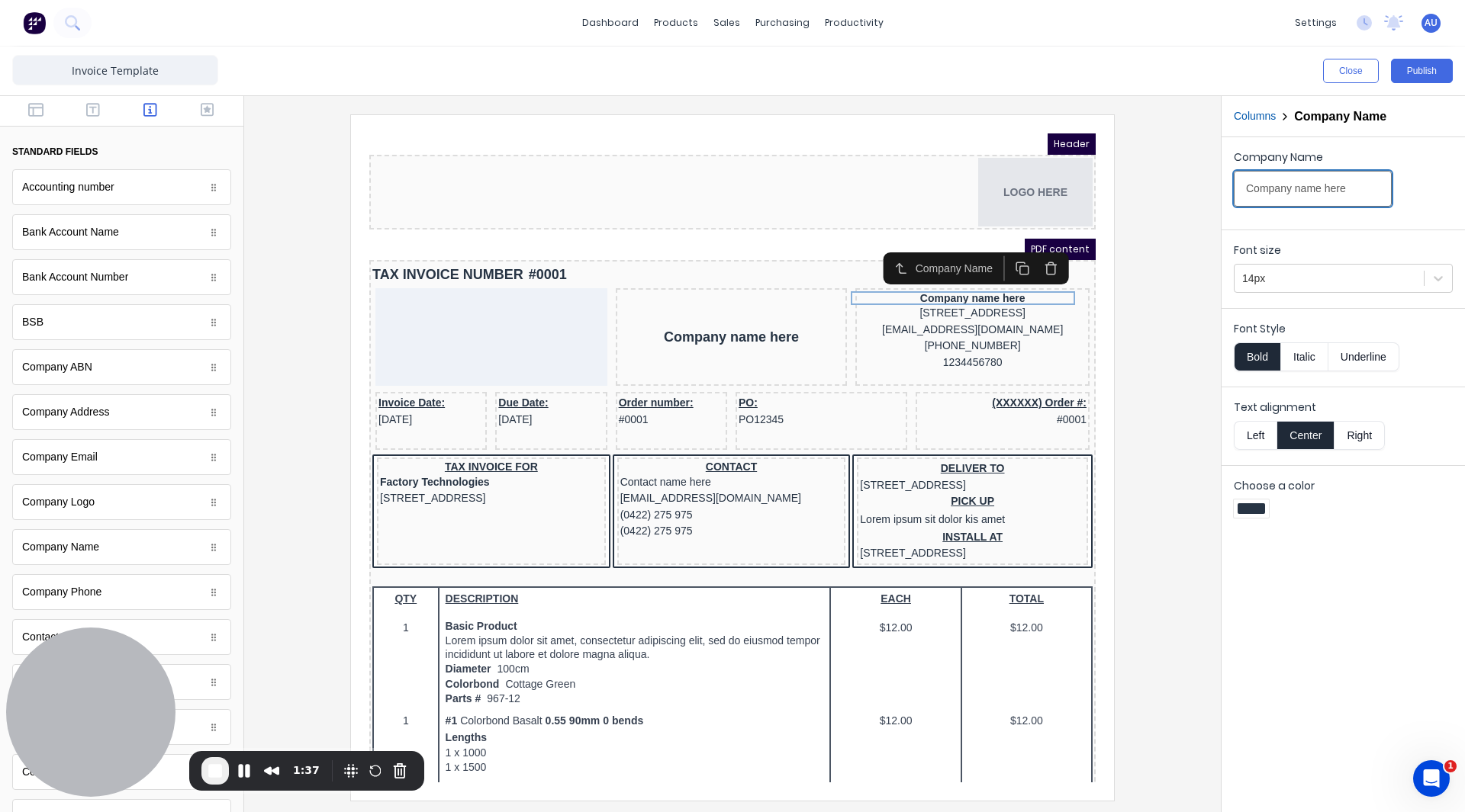
click at [1298, 185] on input "Company name here" at bounding box center [1312, 189] width 158 height 36
type input "Select Engineering"
click at [958, 303] on div "234 Beach Road Gold Coast, Queensland, Australia, 4217" at bounding box center [954, 295] width 229 height 17
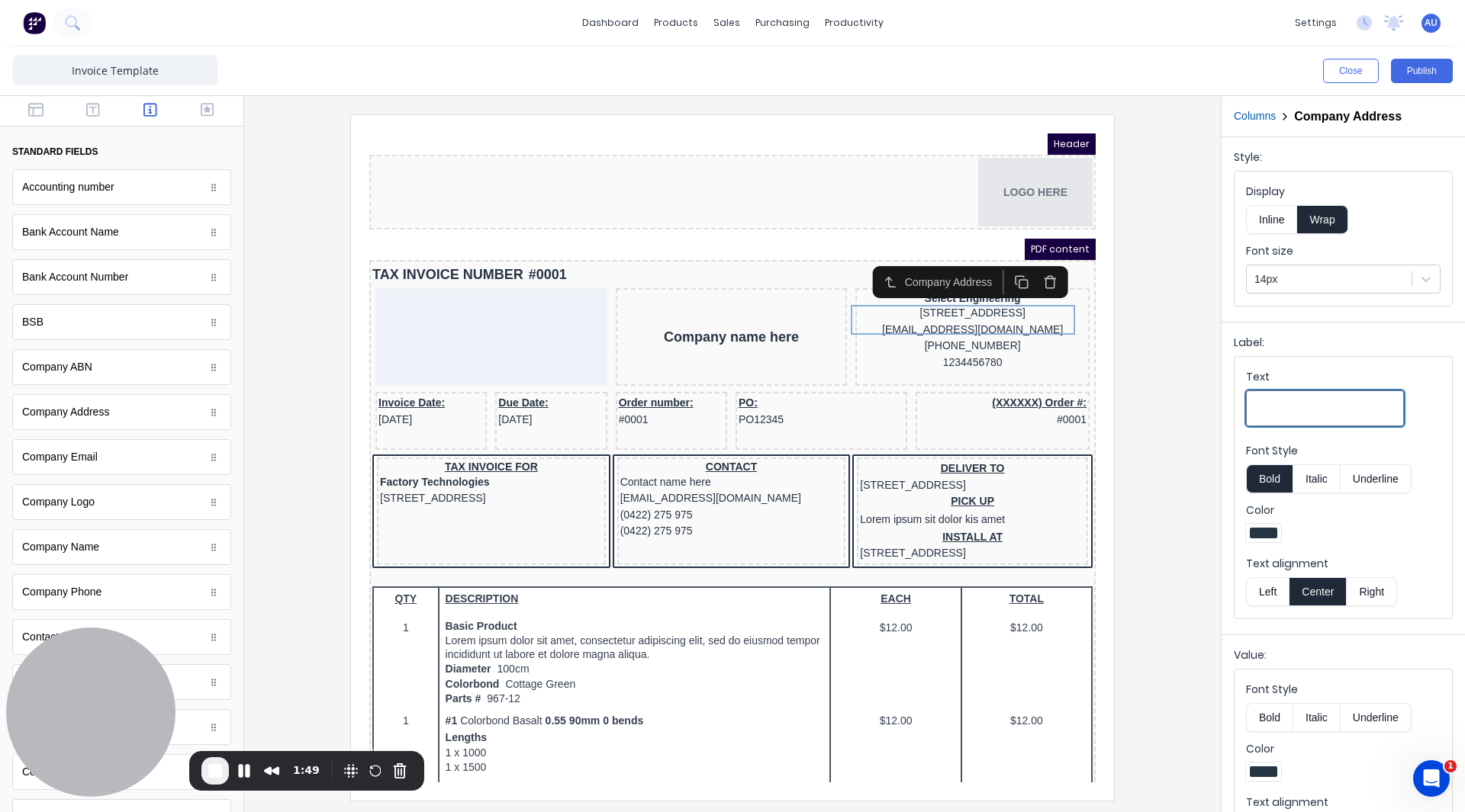
click at [1306, 416] on input "Text" at bounding box center [1324, 408] width 158 height 36
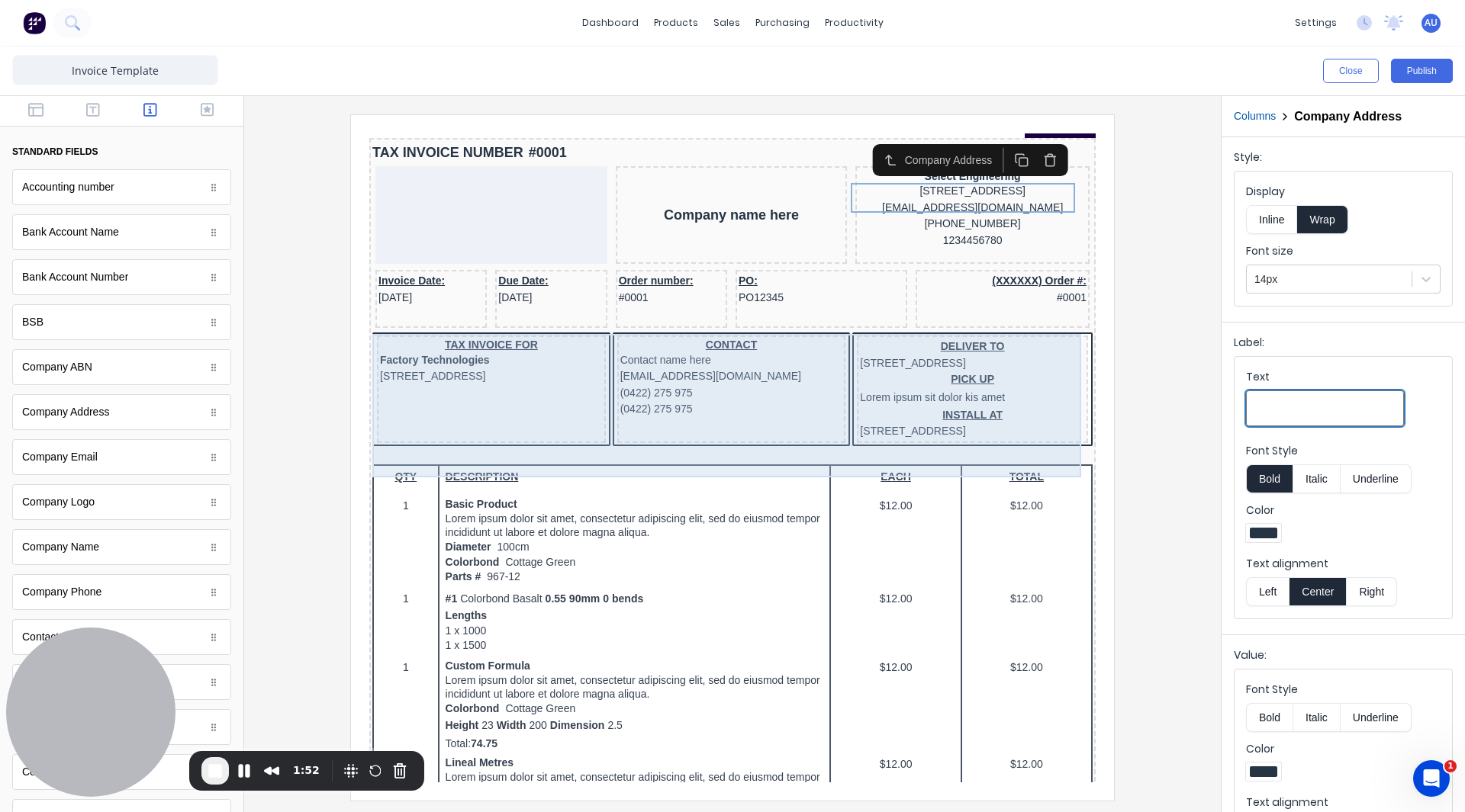
scroll to position [124, 0]
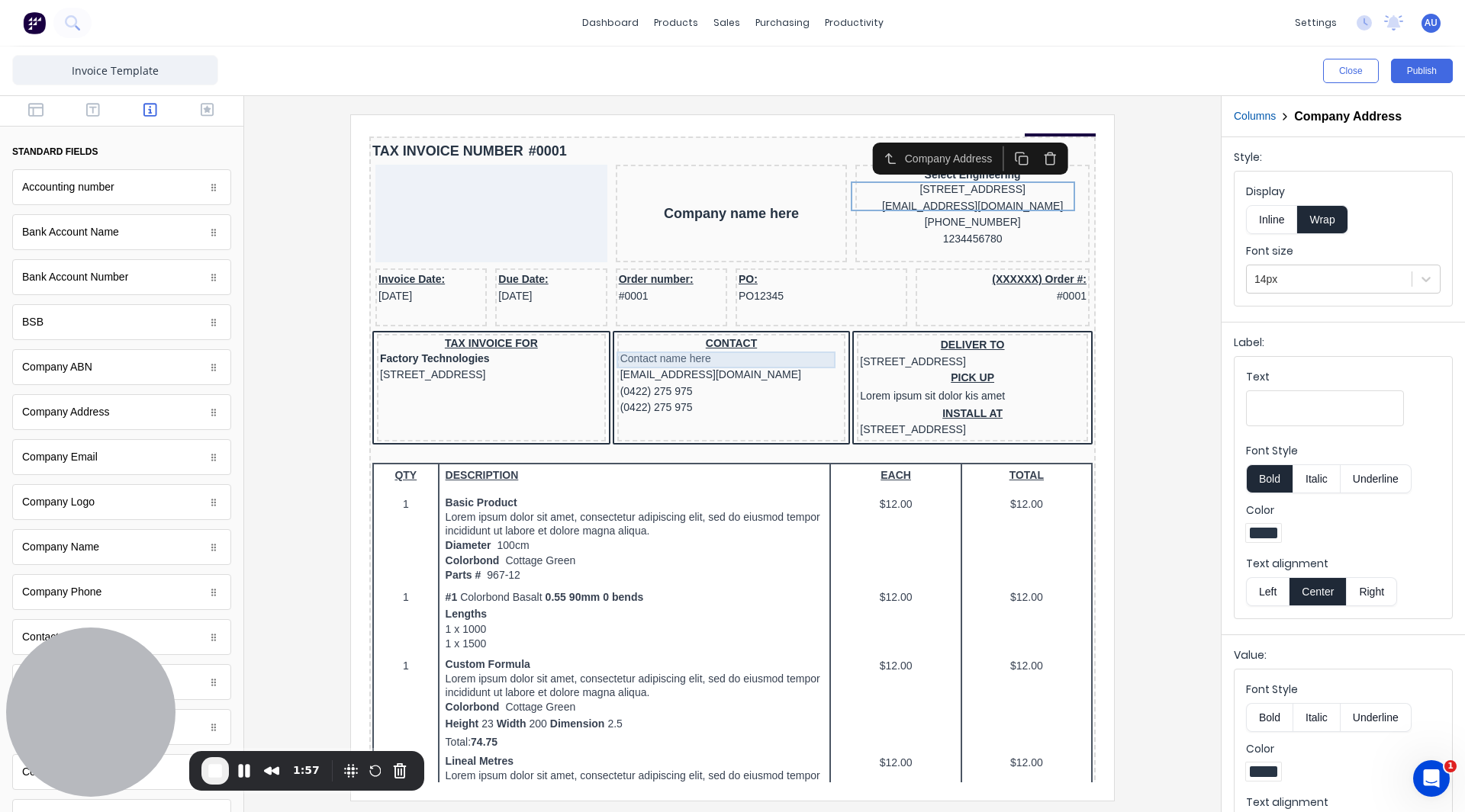
click at [750, 334] on div "Contact name here" at bounding box center [714, 341] width 223 height 17
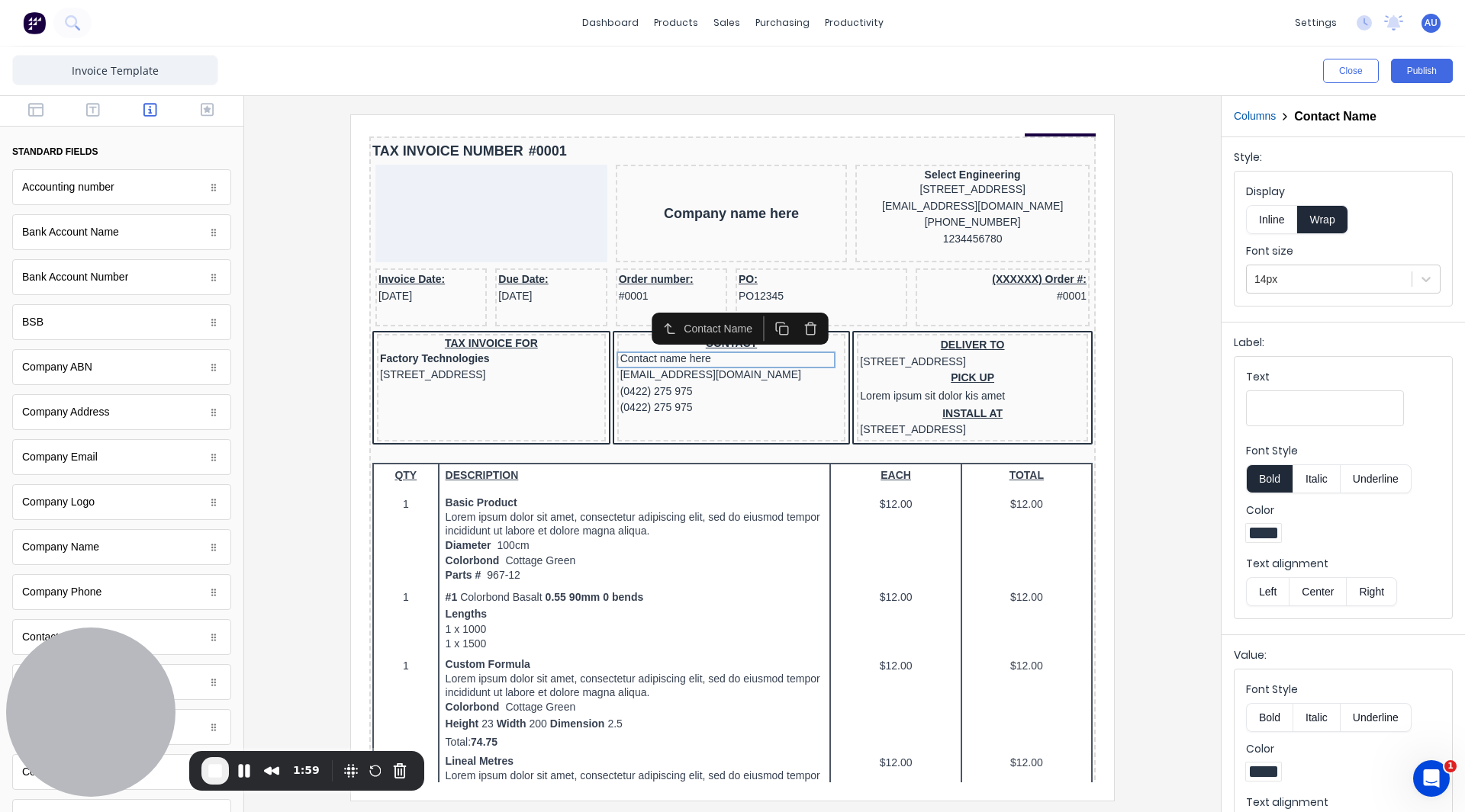
click at [792, 308] on icon "button" at bounding box center [792, 309] width 15 height 15
click at [785, 309] on icon "button" at bounding box center [792, 309] width 15 height 15
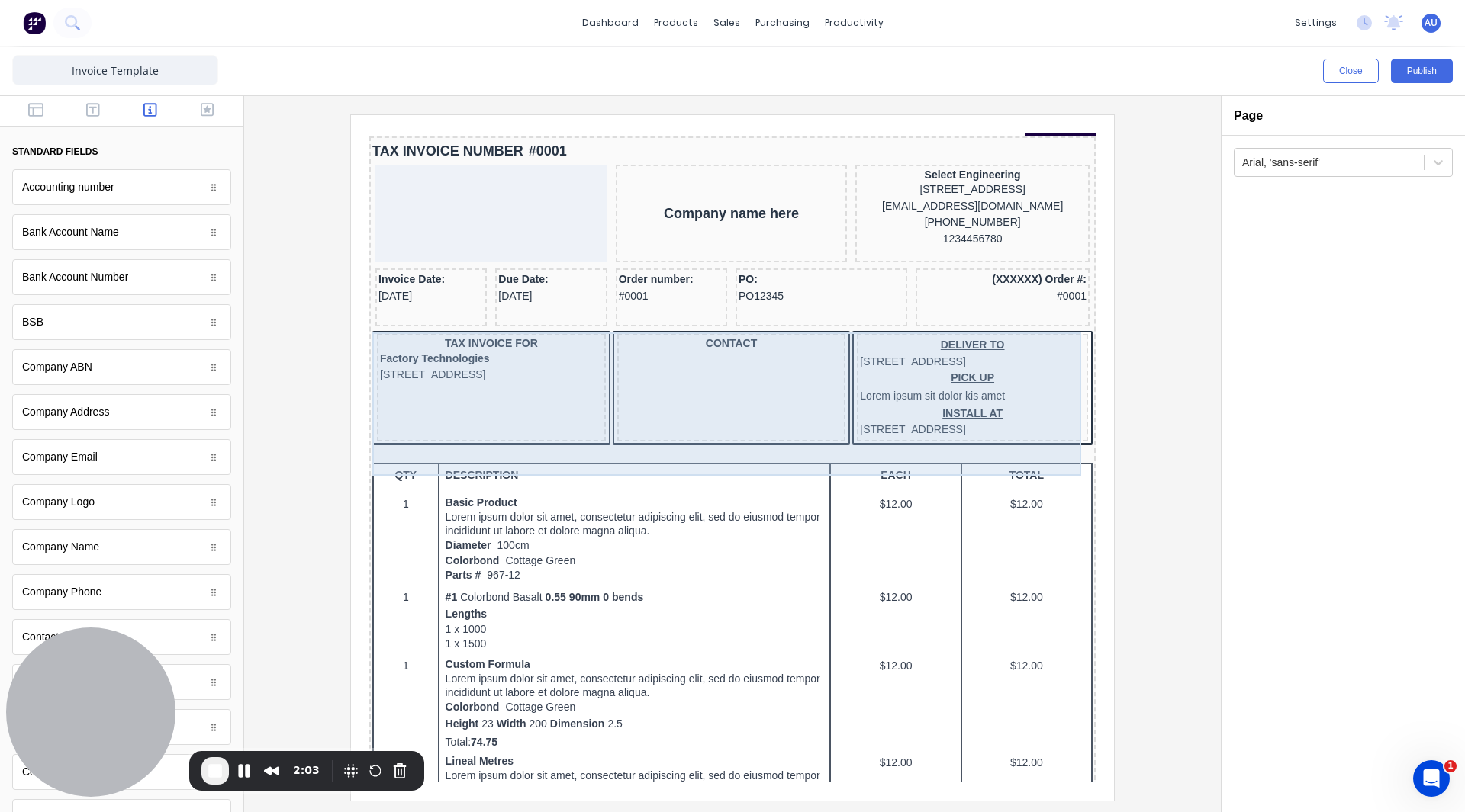
click at [753, 348] on body "Header LOGO HERE PDF content TAX INVOICE NUMBER #0001 Company name here Select …" at bounding box center [714, 316] width 726 height 649
click at [760, 342] on div "CONTACT" at bounding box center [713, 369] width 229 height 108
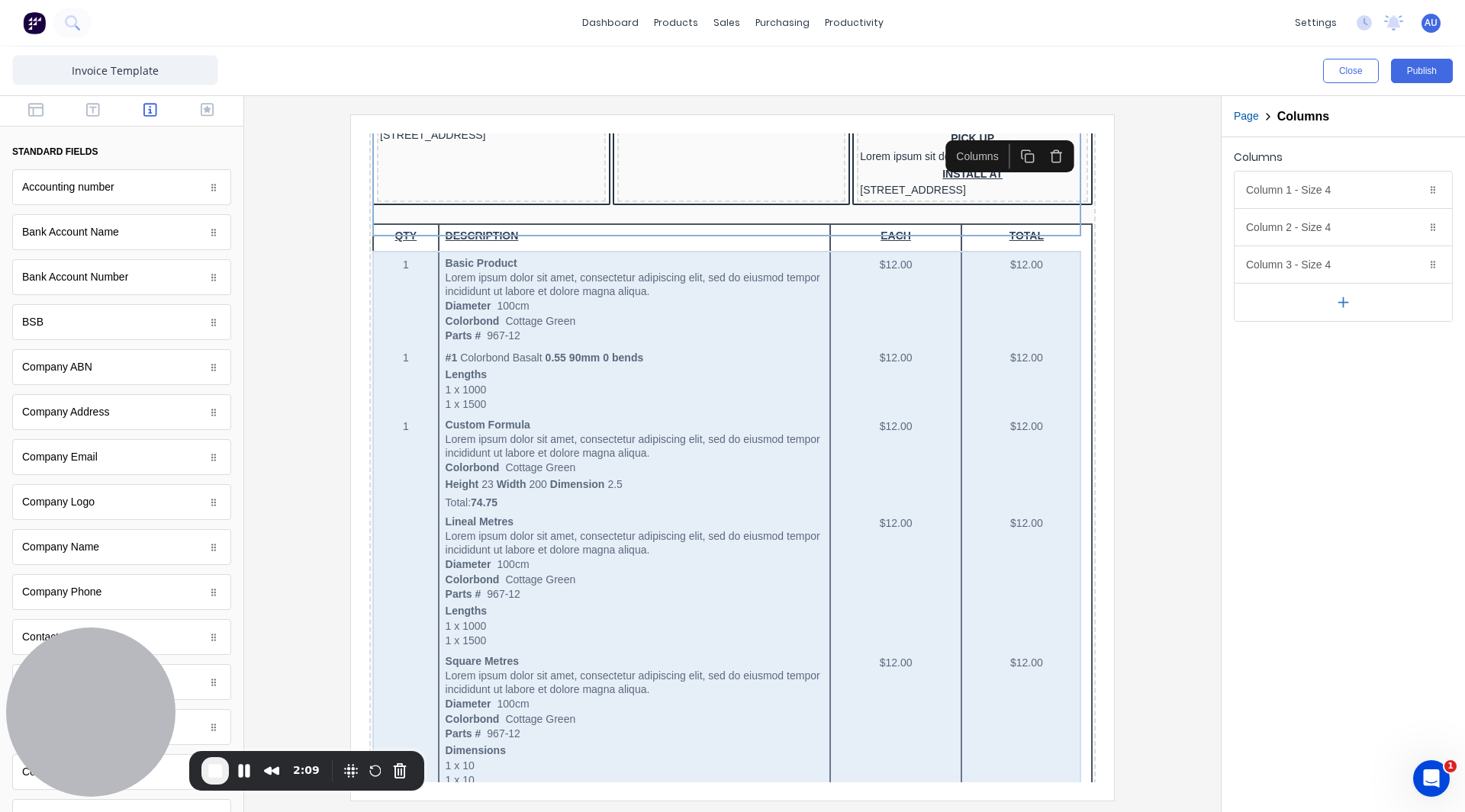
scroll to position [364, 0]
click at [627, 319] on div "QTY DESCRIPTION EACH TOTAL 1 Basic Product Lorem ipsum dolor sit amet, consecte…" at bounding box center [714, 658] width 720 height 908
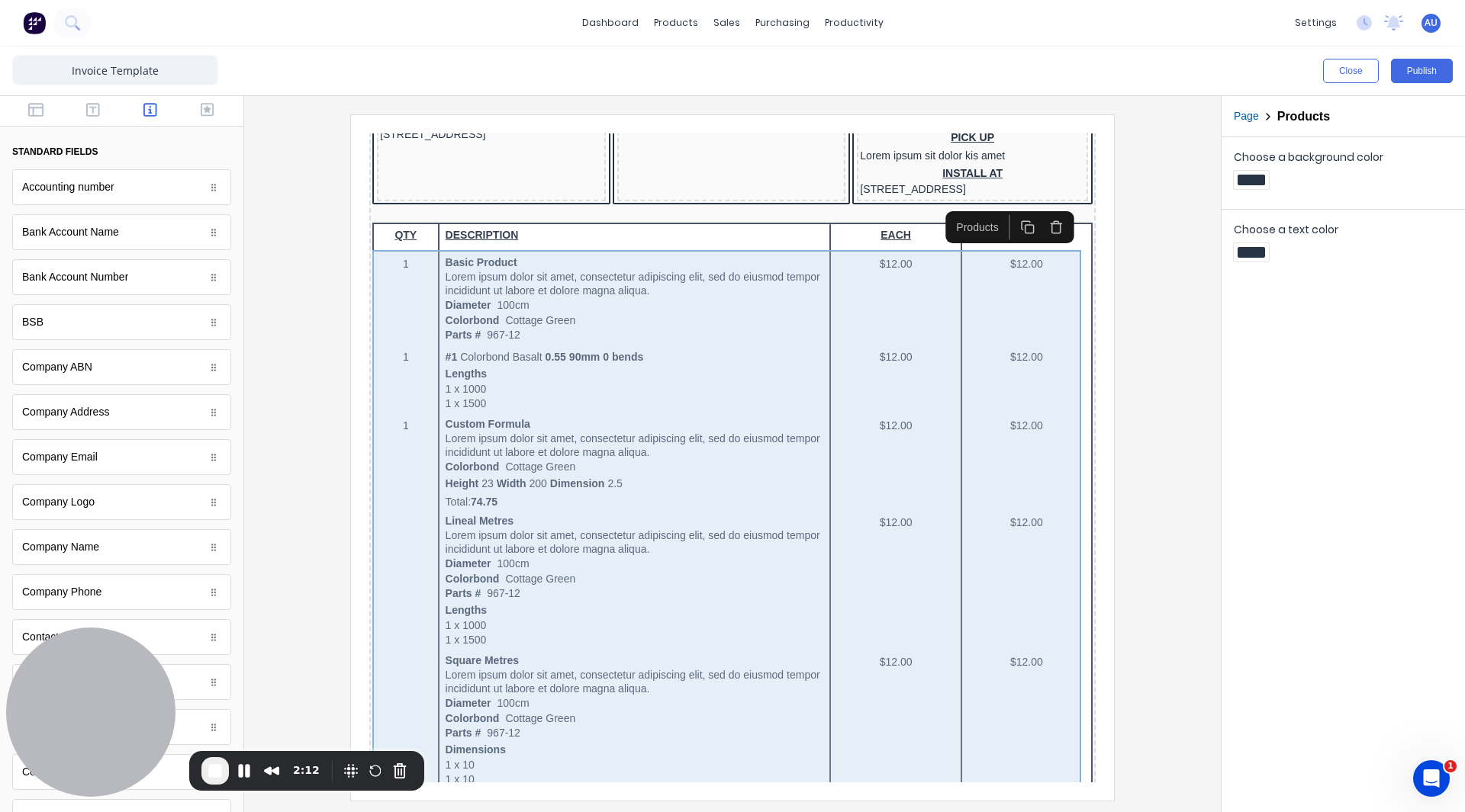
click at [509, 291] on div "QTY DESCRIPTION EACH TOTAL 1 Basic Product Lorem ipsum dolor sit amet, consecte…" at bounding box center [714, 658] width 720 height 908
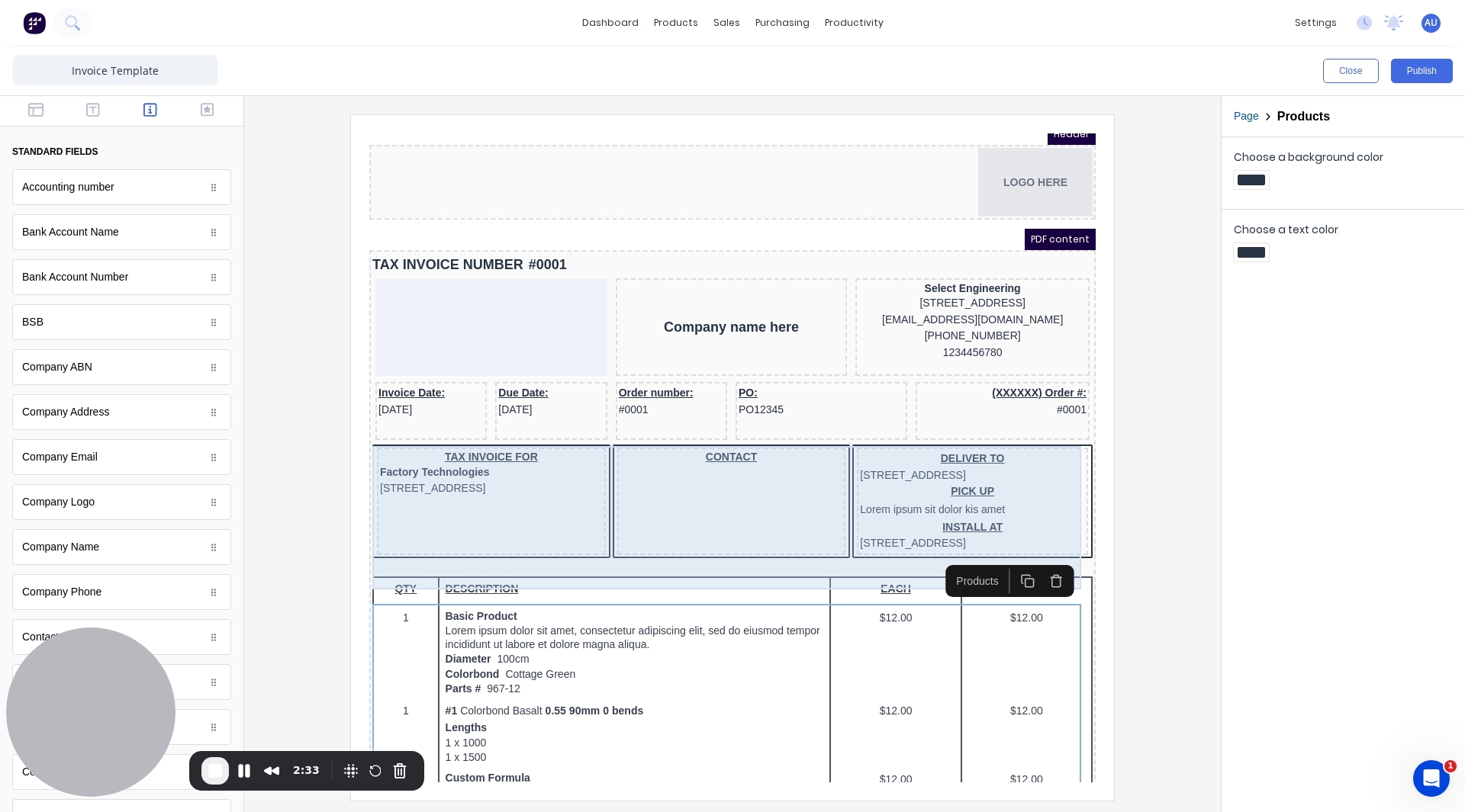
scroll to position [0, 0]
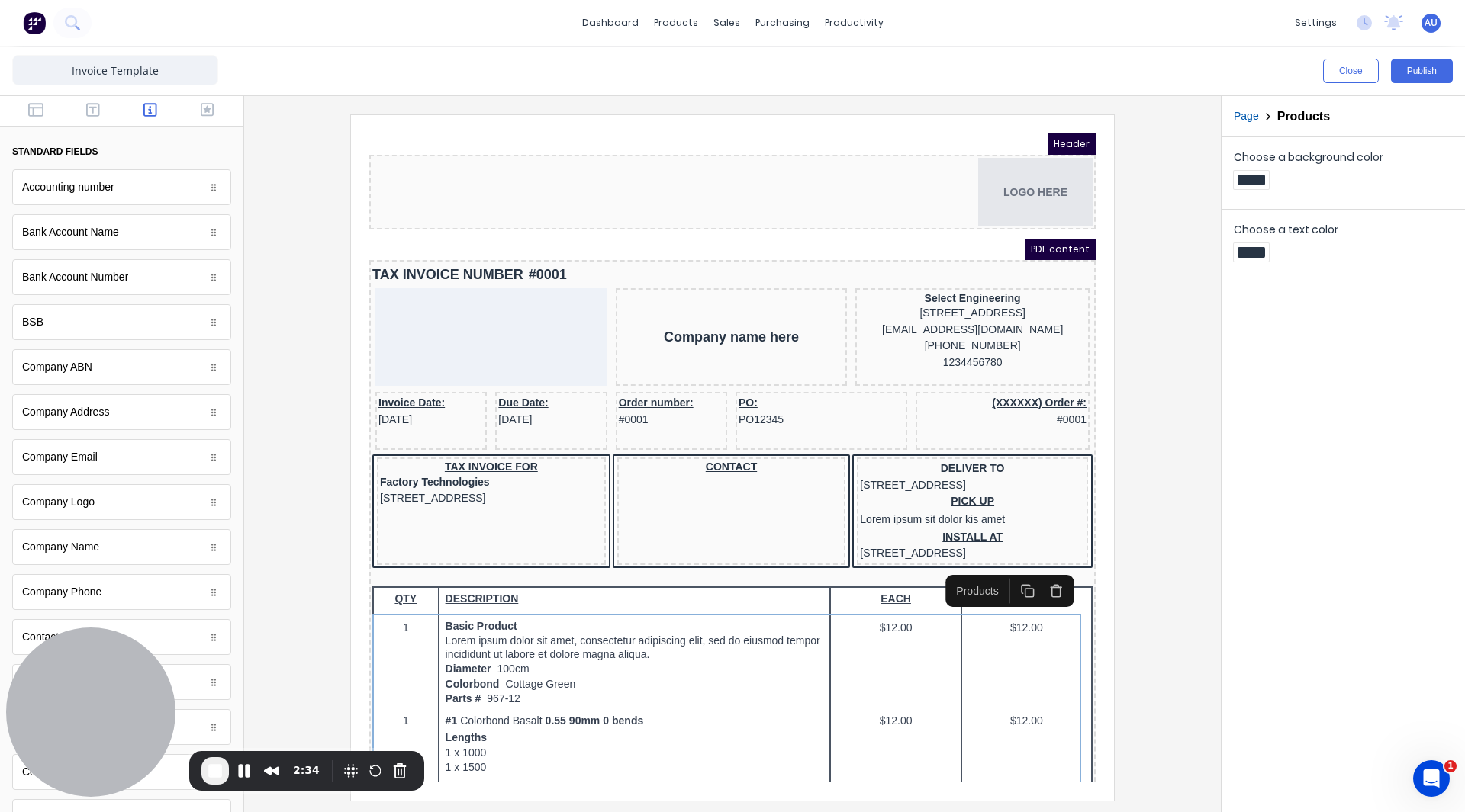
click at [1162, 344] on div at bounding box center [732, 457] width 952 height 685
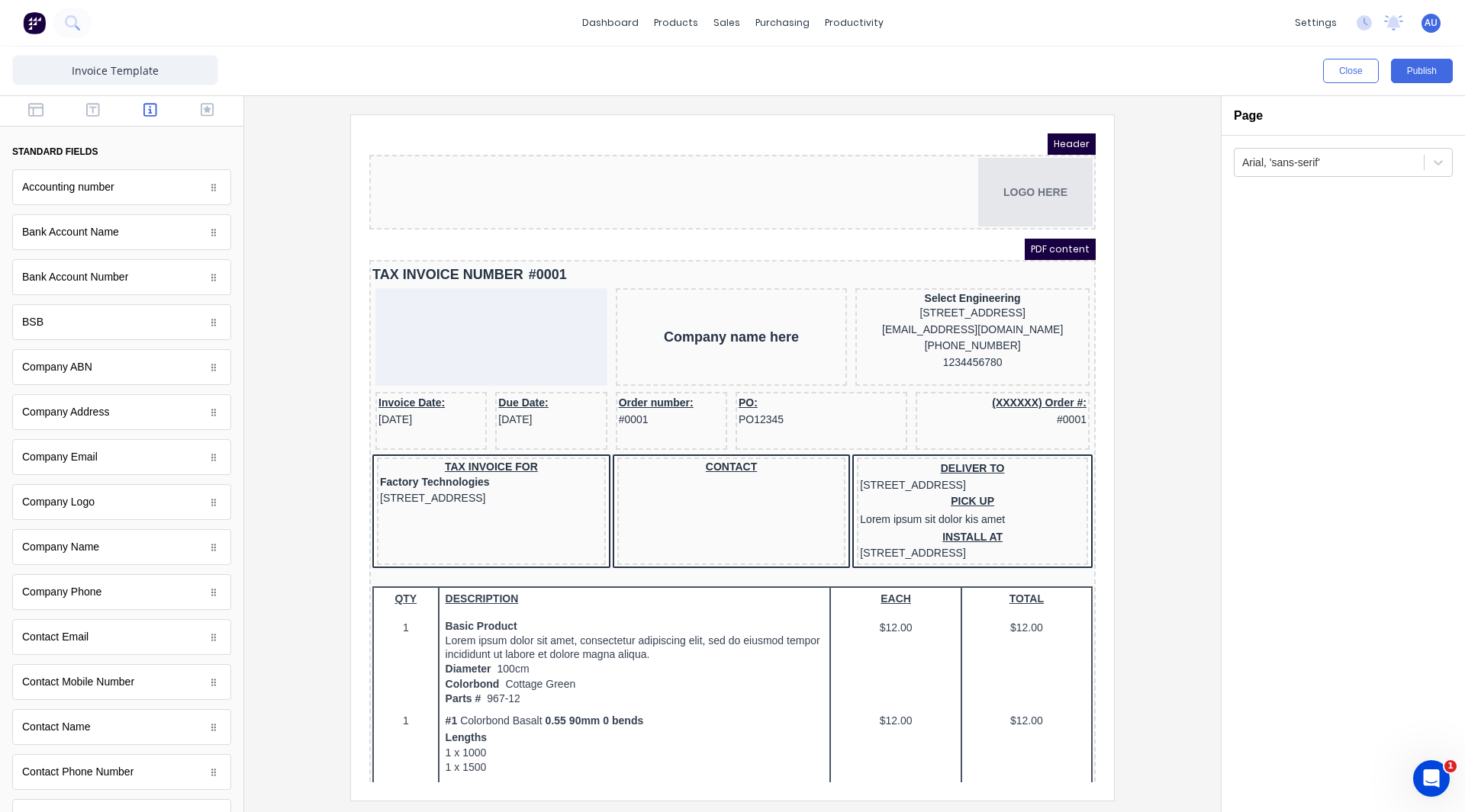
click at [31, 26] on img at bounding box center [34, 23] width 23 height 23
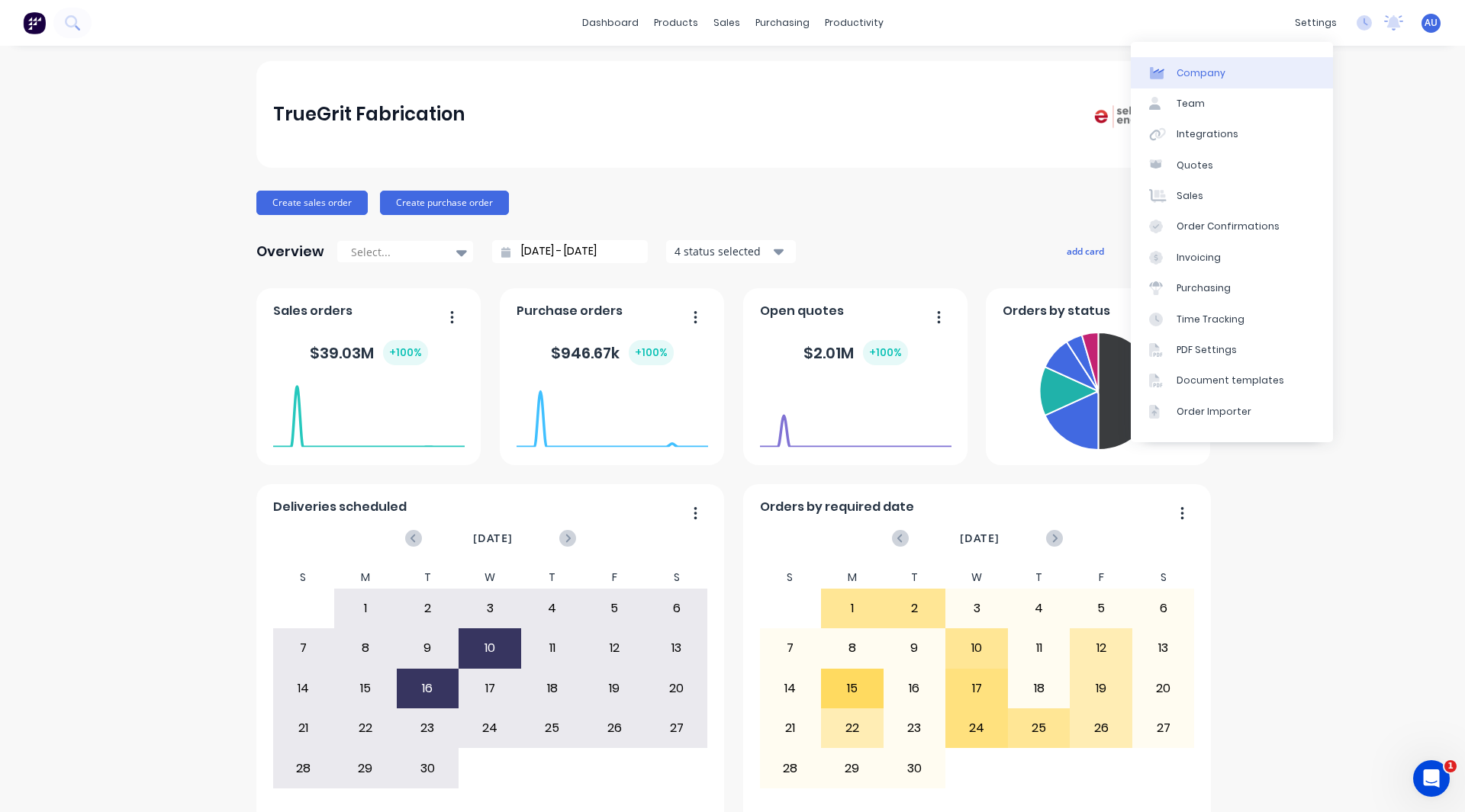
click at [1216, 77] on div "Company" at bounding box center [1201, 73] width 49 height 14
select select "AU"
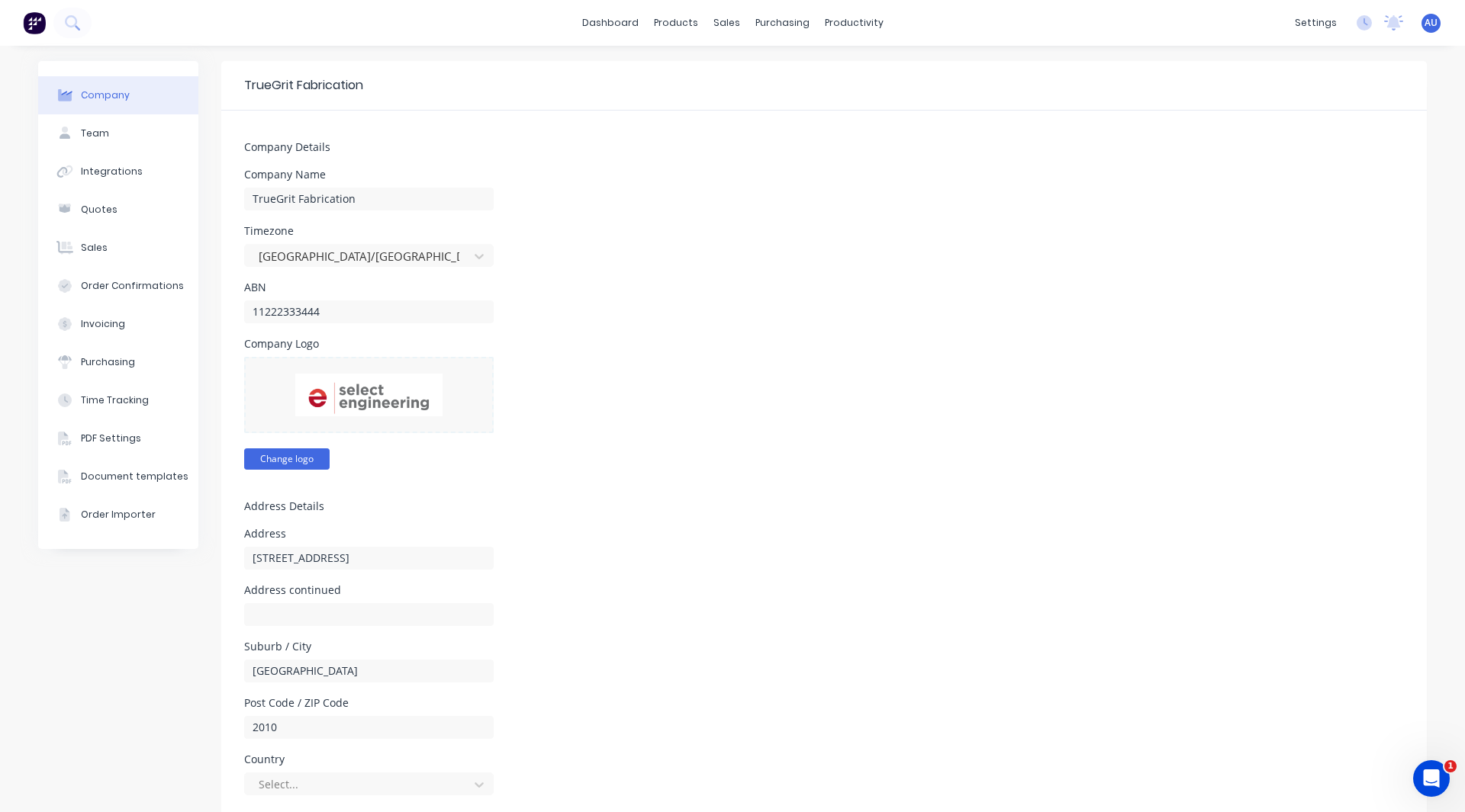
click at [287, 450] on button "Change logo" at bounding box center [287, 459] width 86 height 21
click at [275, 448] on button "Change logo" at bounding box center [287, 459] width 86 height 21
click at [37, 18] on img at bounding box center [34, 23] width 23 height 23
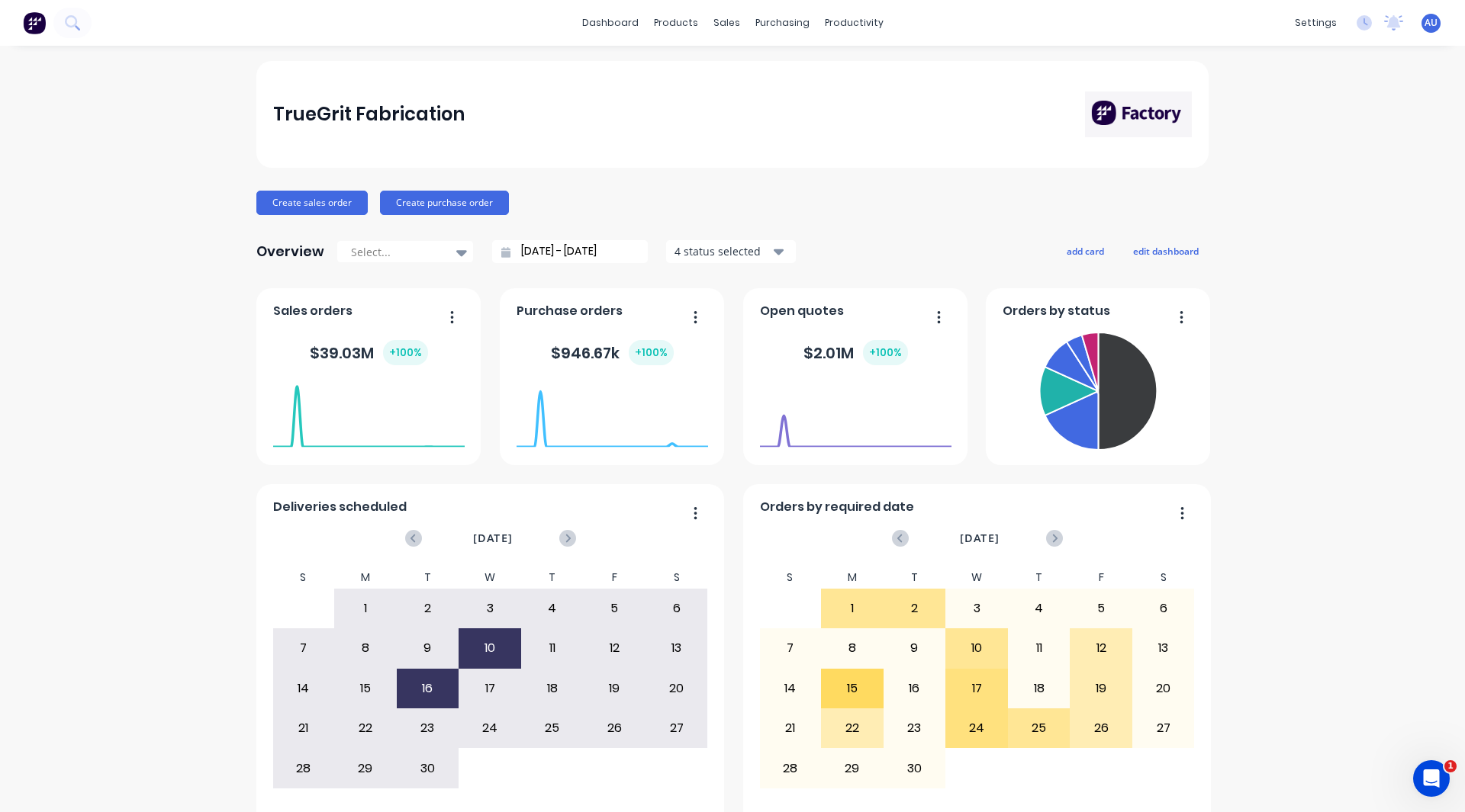
click at [1355, 241] on div "TrueGrit Fabrication Create sales order Create purchase order Overview Select..…" at bounding box center [732, 459] width 1465 height 796
click at [125, 687] on div "TrueGrit Fabrication Create sales order Create purchase order Overview Select..…" at bounding box center [732, 459] width 1465 height 796
click at [193, 629] on div "TrueGrit Fabrication Create sales order Create purchase order Overview Select..…" at bounding box center [732, 459] width 1465 height 796
click at [1261, 413] on div "TrueGrit Fabrication Create sales order Create purchase order Overview Select..…" at bounding box center [732, 459] width 1465 height 796
click at [311, 199] on button "Create sales order" at bounding box center [312, 203] width 112 height 24
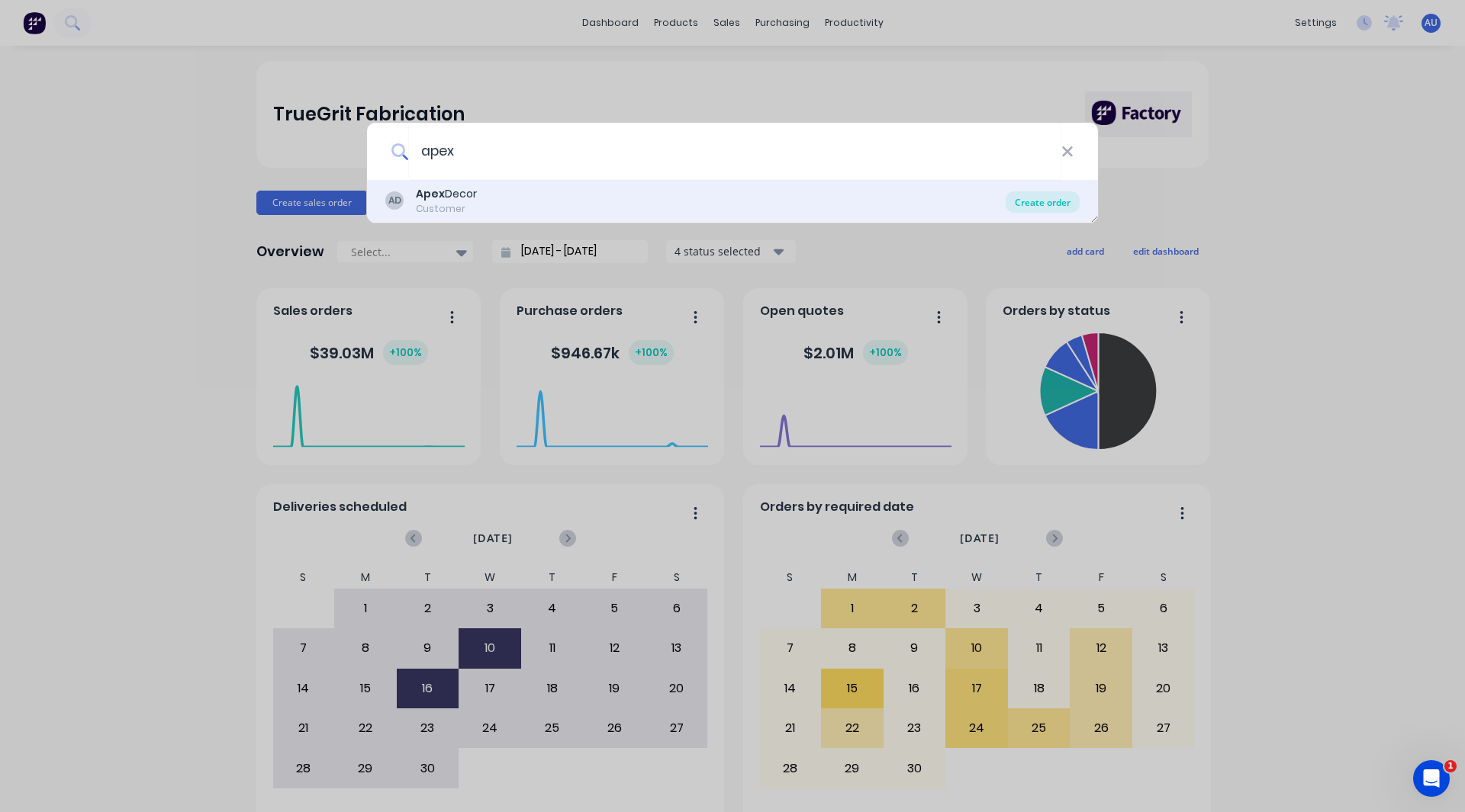
type input "apex"
click at [1042, 206] on div "Create order" at bounding box center [1042, 202] width 74 height 21
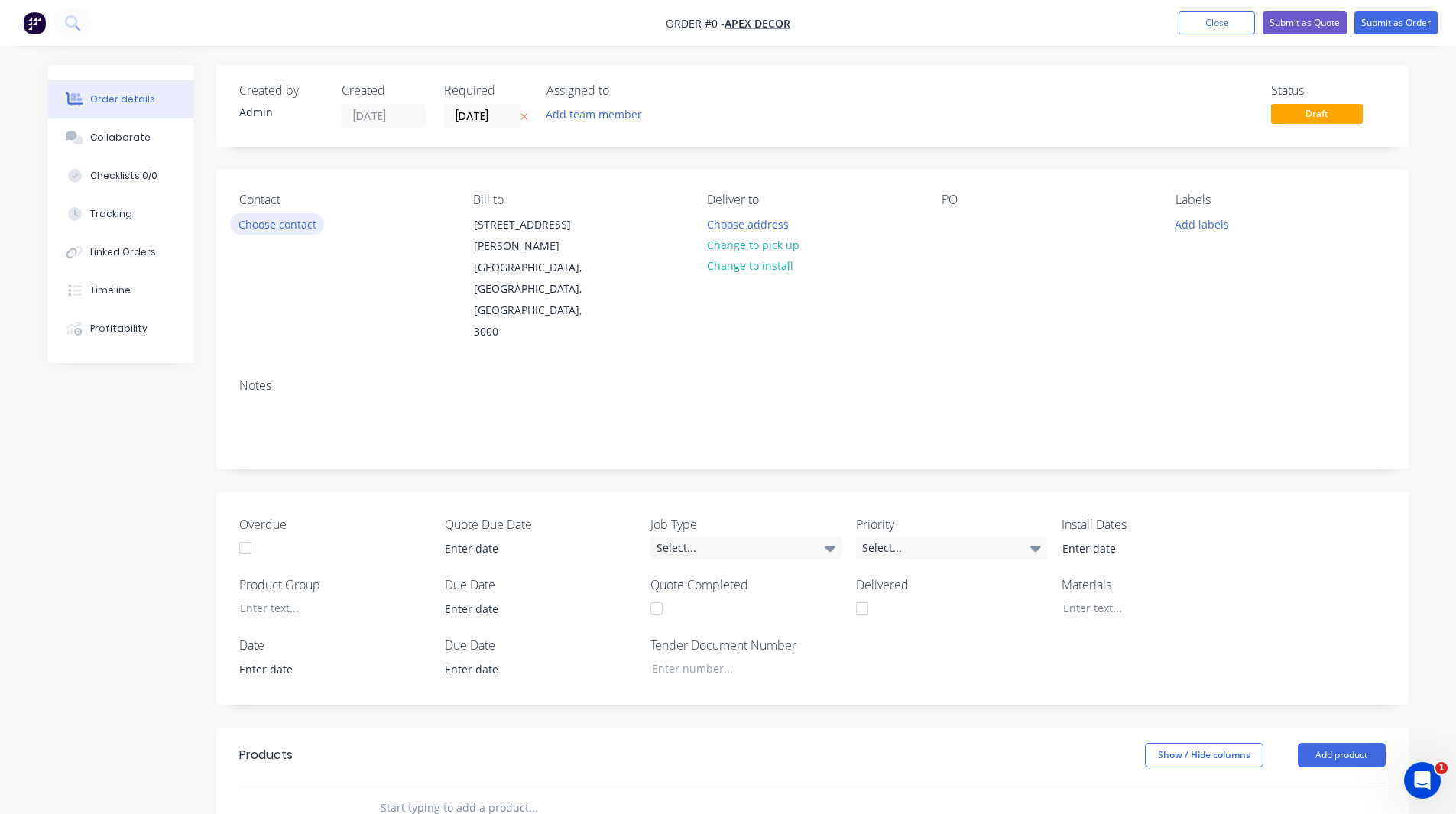
click at [276, 224] on button "Choose contact" at bounding box center [276, 224] width 94 height 21
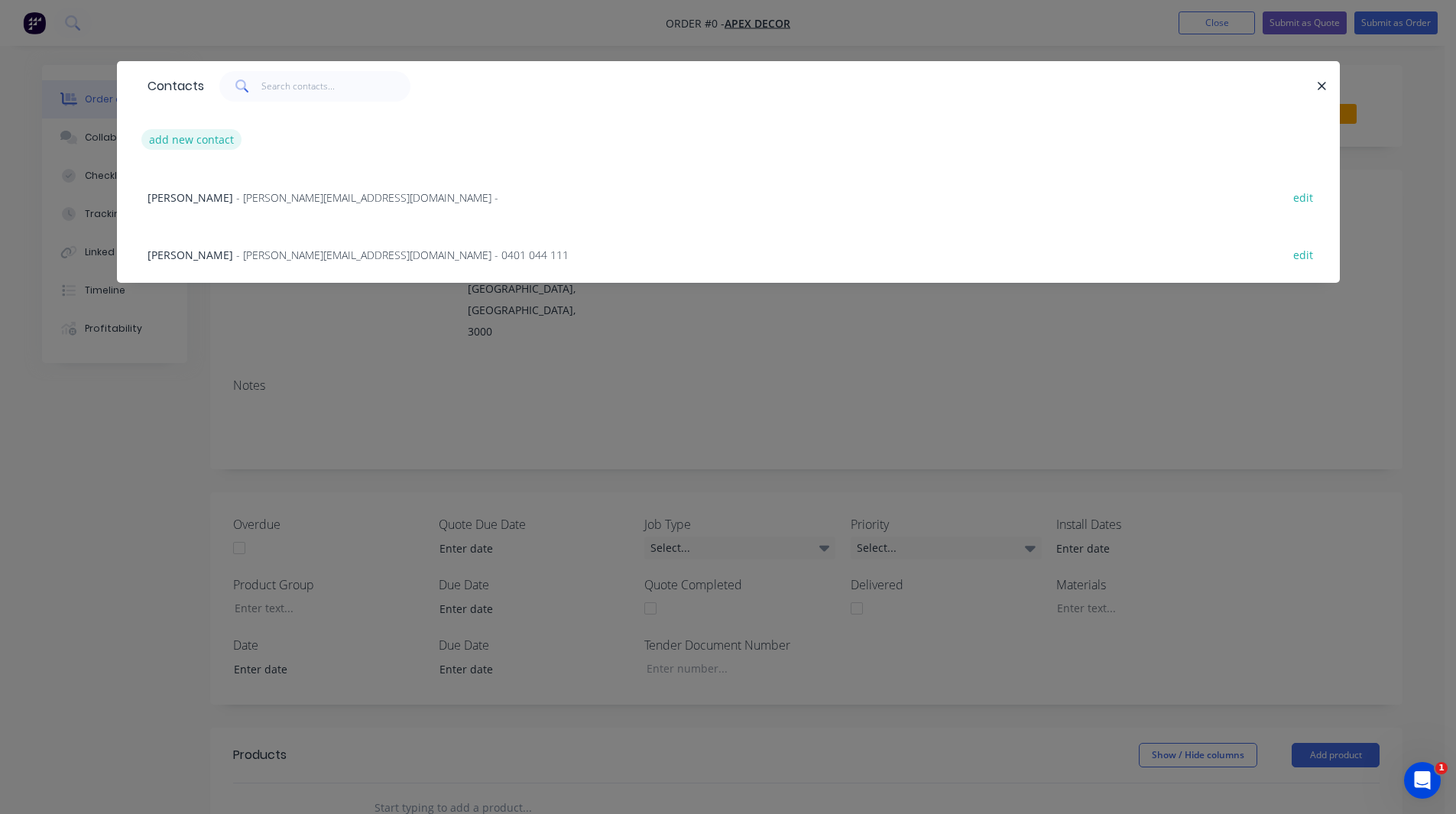
click at [191, 146] on button "add new contact" at bounding box center [192, 139] width 101 height 21
select select "AU"
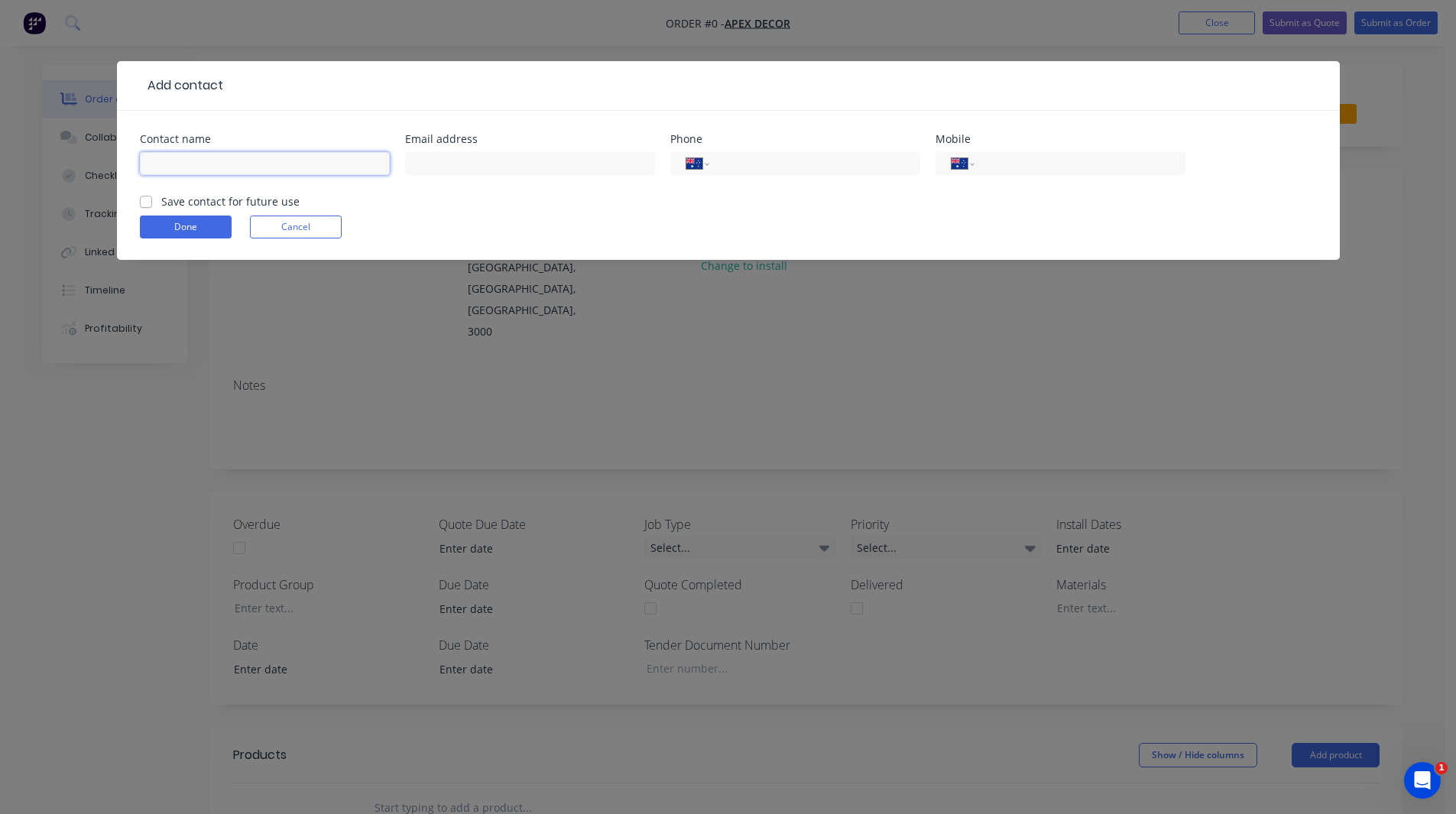
click at [191, 166] on input "text" at bounding box center [265, 164] width 250 height 23
type input "Matt Smith"
click at [421, 165] on input "text" at bounding box center [530, 164] width 250 height 23
click at [1007, 165] on input "tel" at bounding box center [1077, 164] width 184 height 16
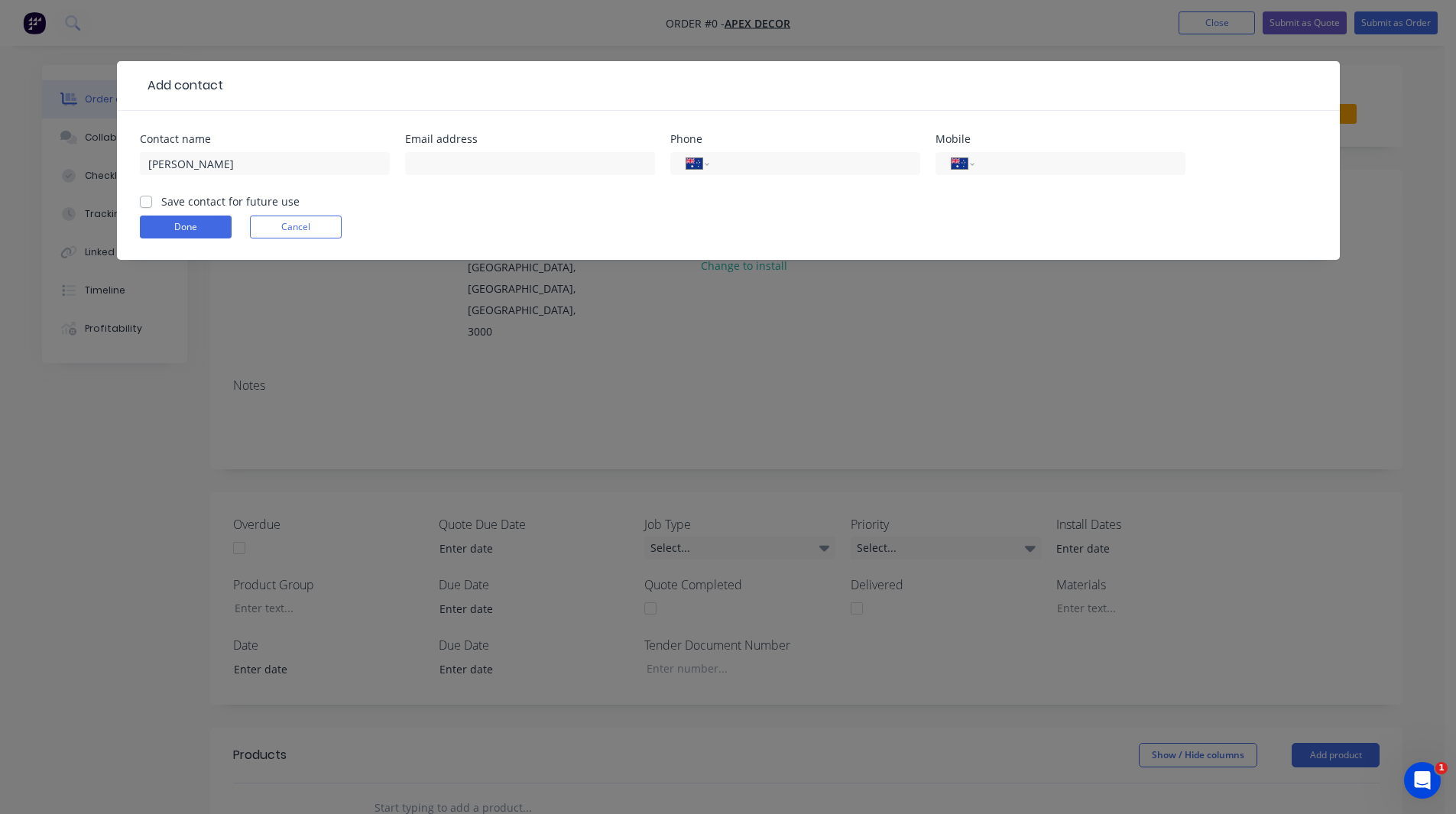
click at [547, 214] on form "Contact name Matt Smith Email address Phone International Afghanistan Åland Isl…" at bounding box center [728, 197] width 1177 height 126
click at [178, 226] on button "Done" at bounding box center [186, 227] width 92 height 23
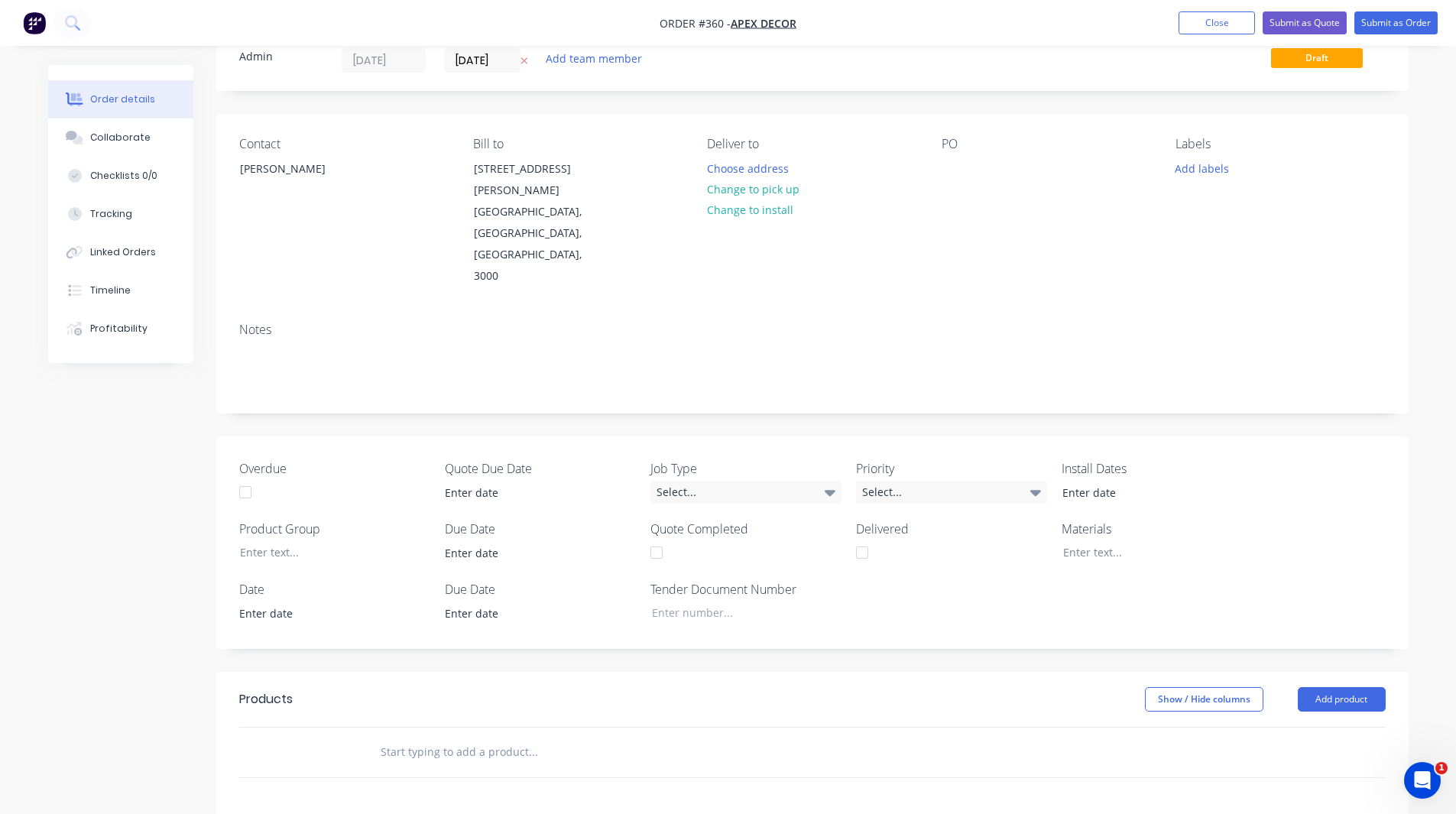
scroll to position [345, 0]
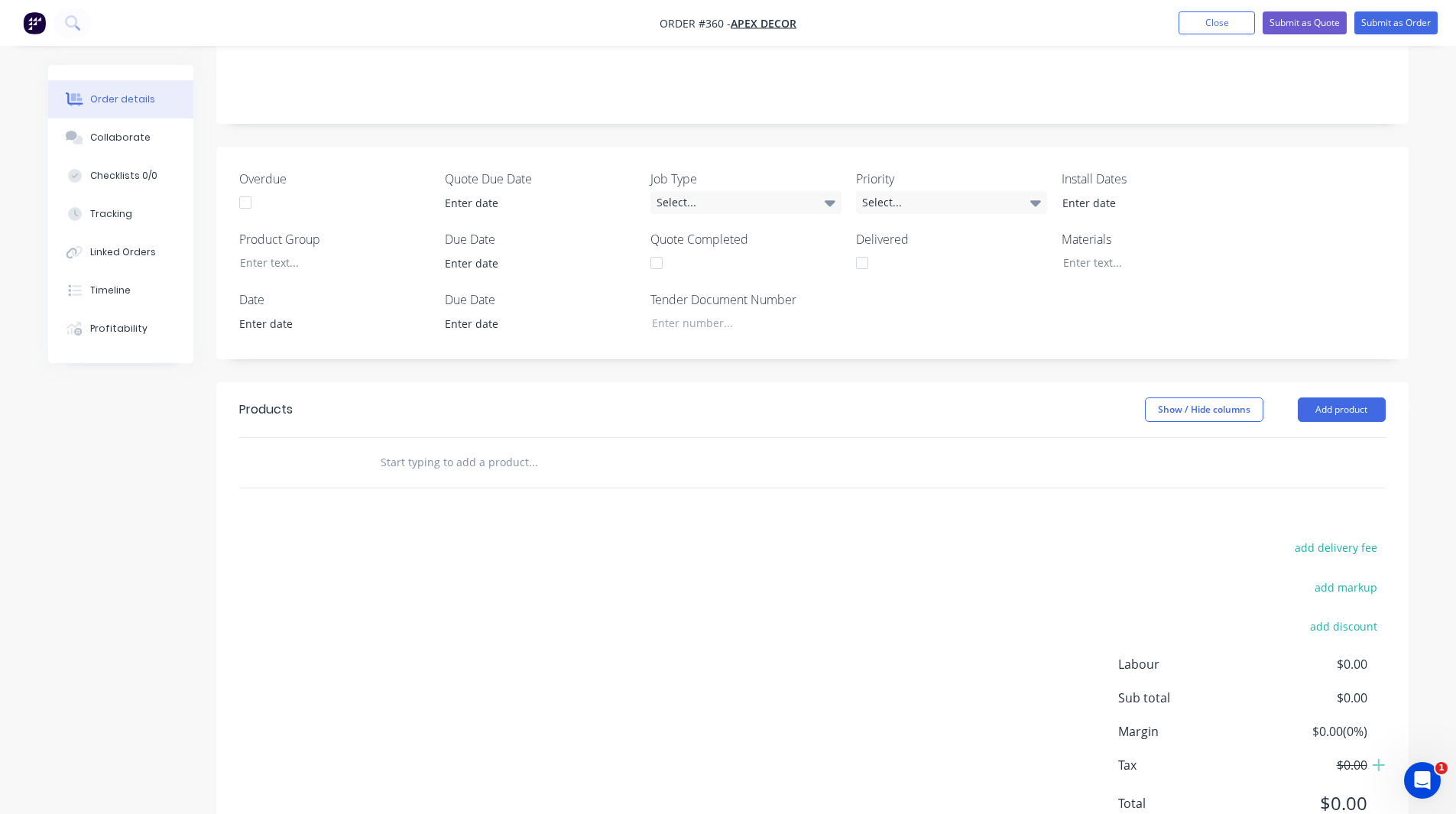
click at [479, 447] on input "text" at bounding box center [532, 463] width 305 height 31
type input "screws"
click at [408, 447] on input "screws" at bounding box center [532, 463] width 305 height 31
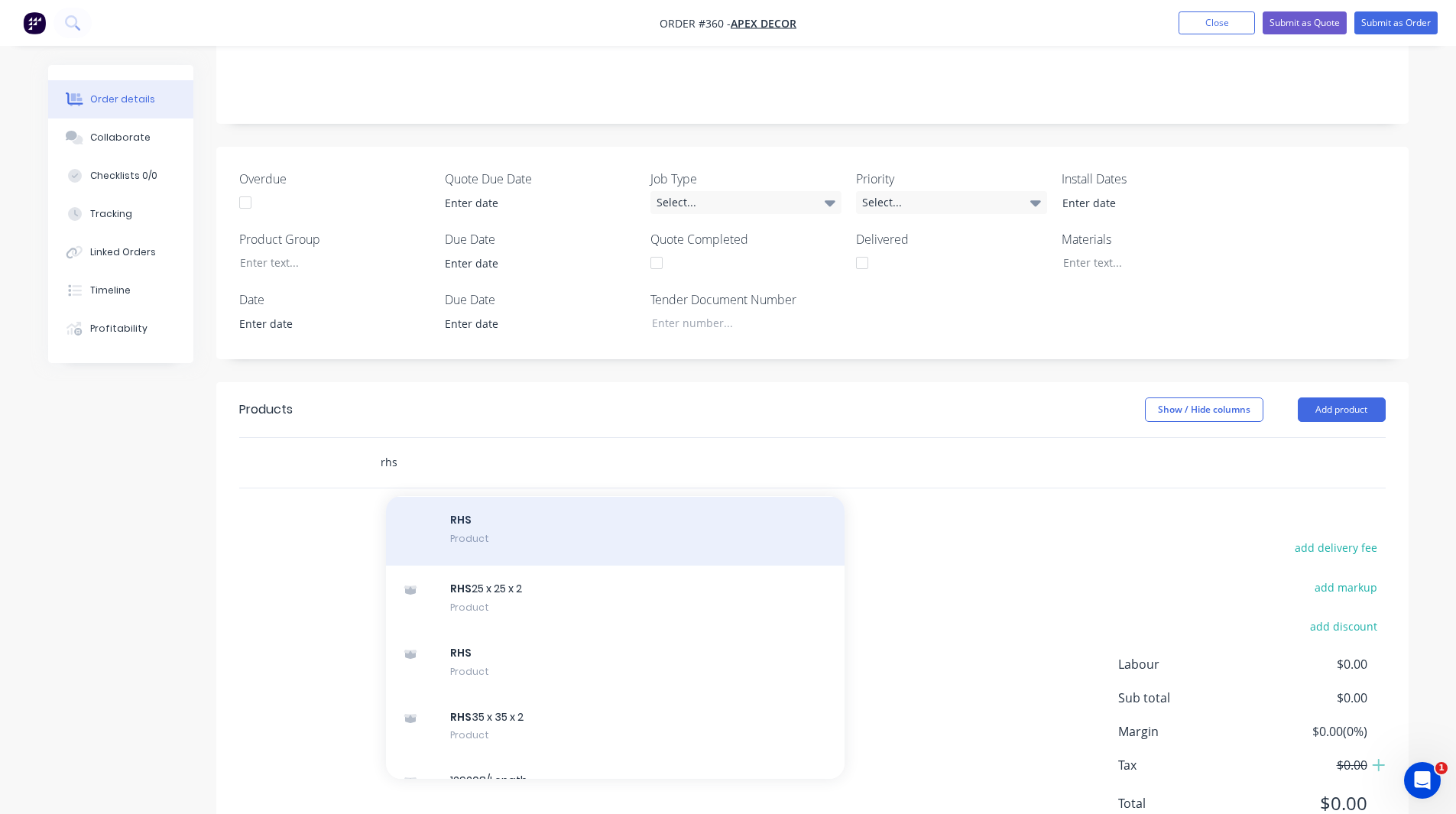
scroll to position [49, 0]
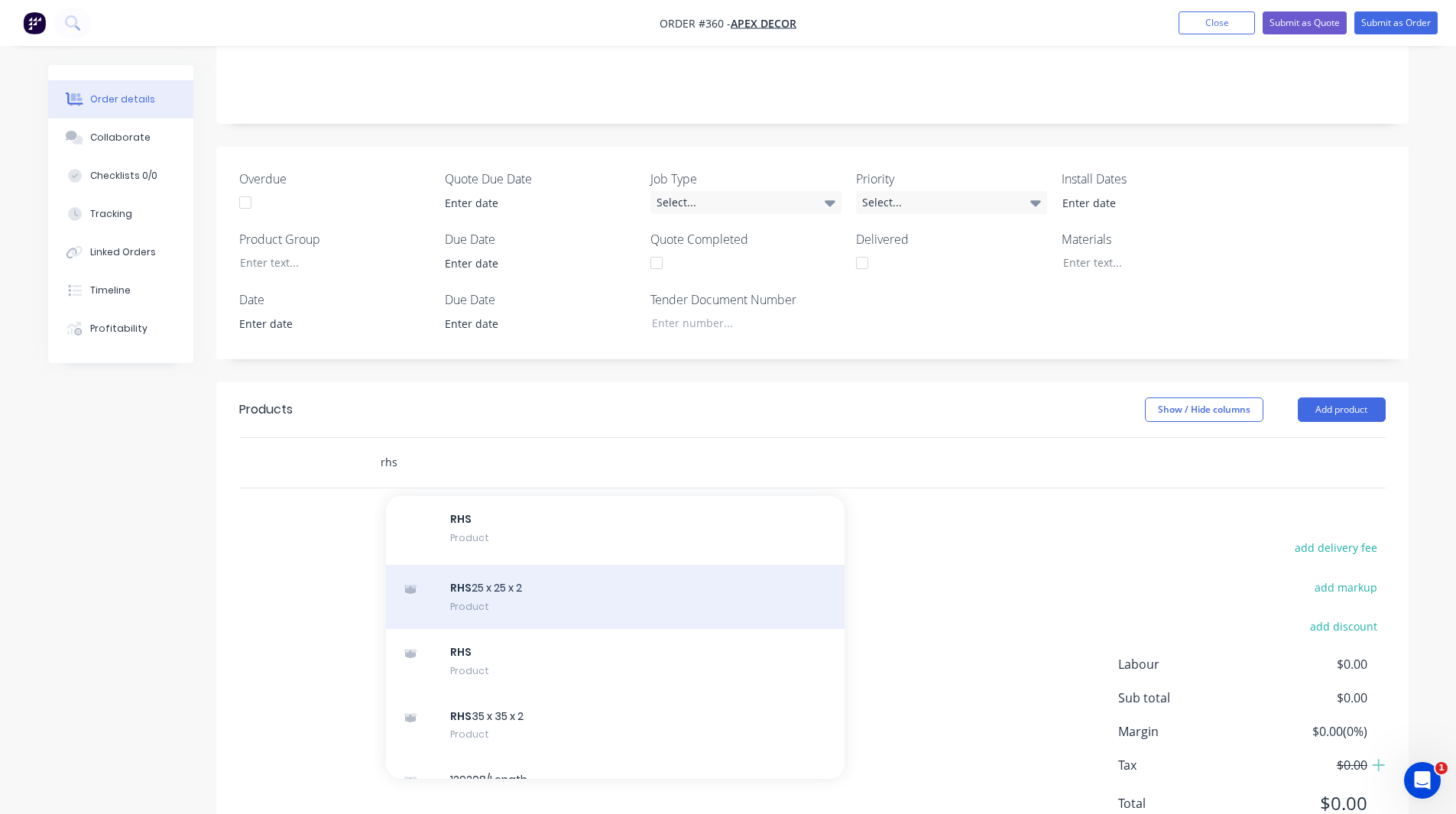
type input "rhs"
click at [490, 565] on div "RHS 25 x 25 x 2 Product" at bounding box center [615, 597] width 459 height 64
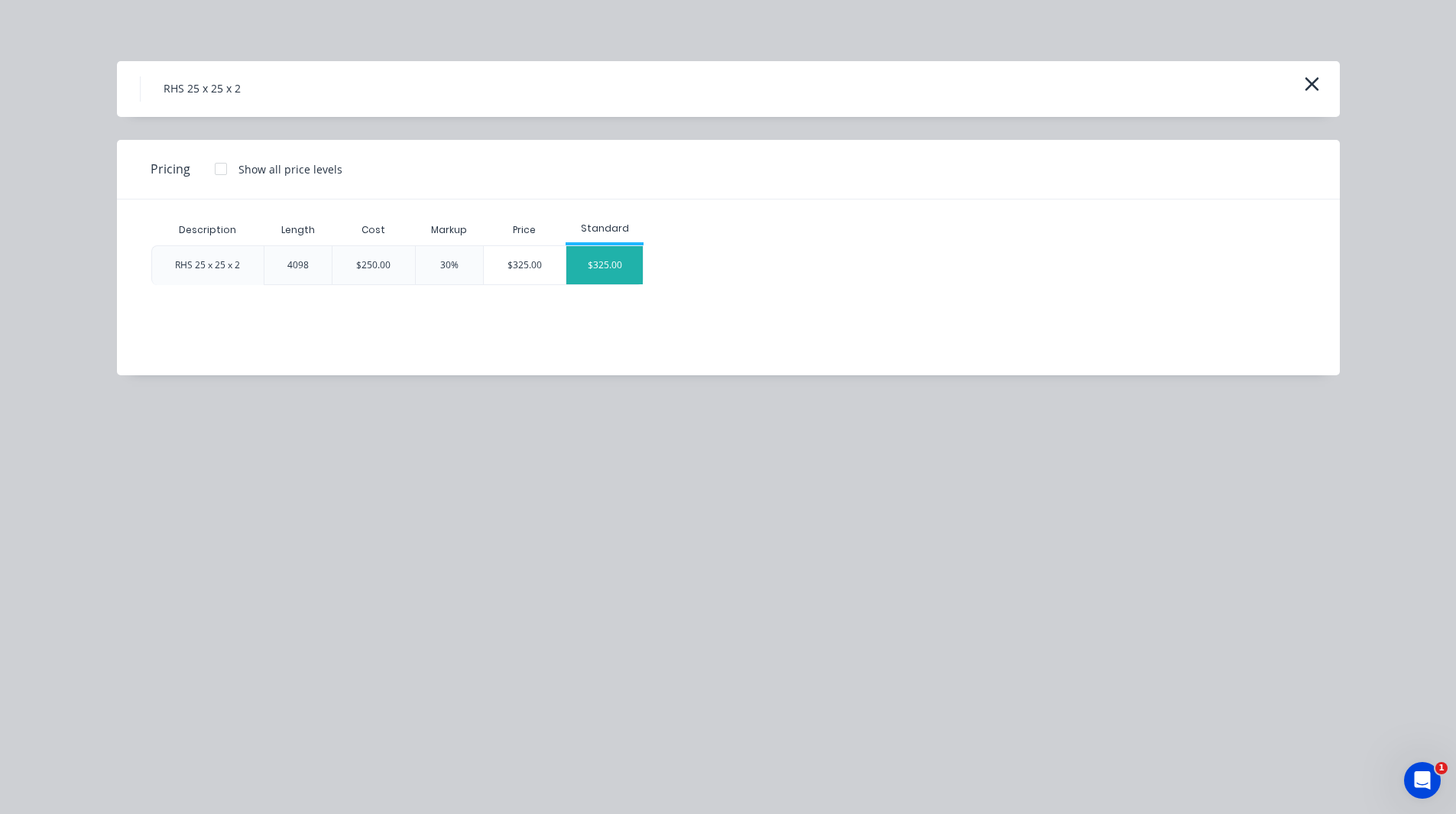
click at [608, 267] on div "$325.00" at bounding box center [605, 265] width 77 height 38
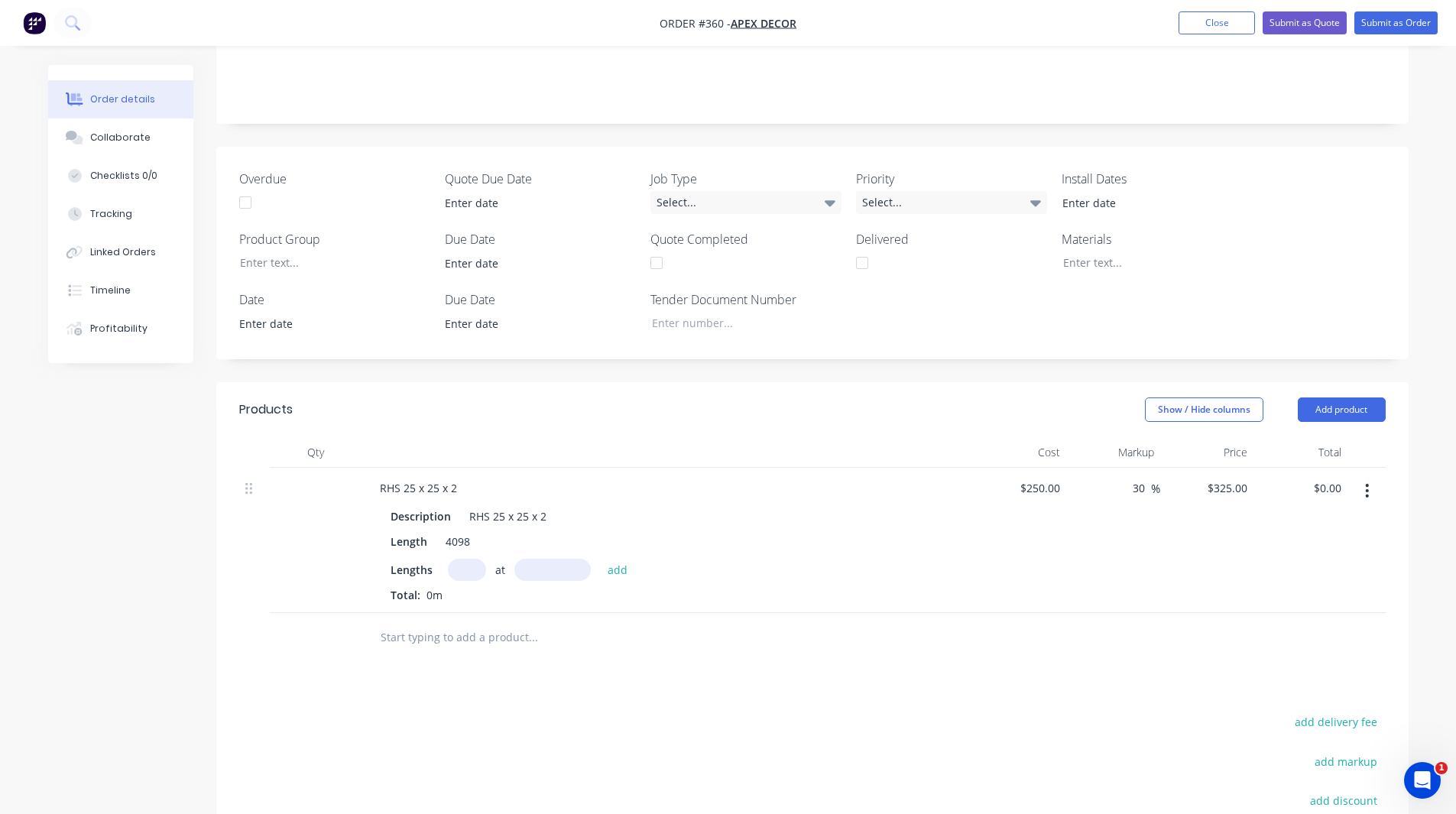
click at [459, 559] on input "text" at bounding box center [467, 570] width 38 height 22
type input "20"
type input "20mm"
click at [623, 560] on button "add" at bounding box center [618, 570] width 36 height 21
type input "$130.00"
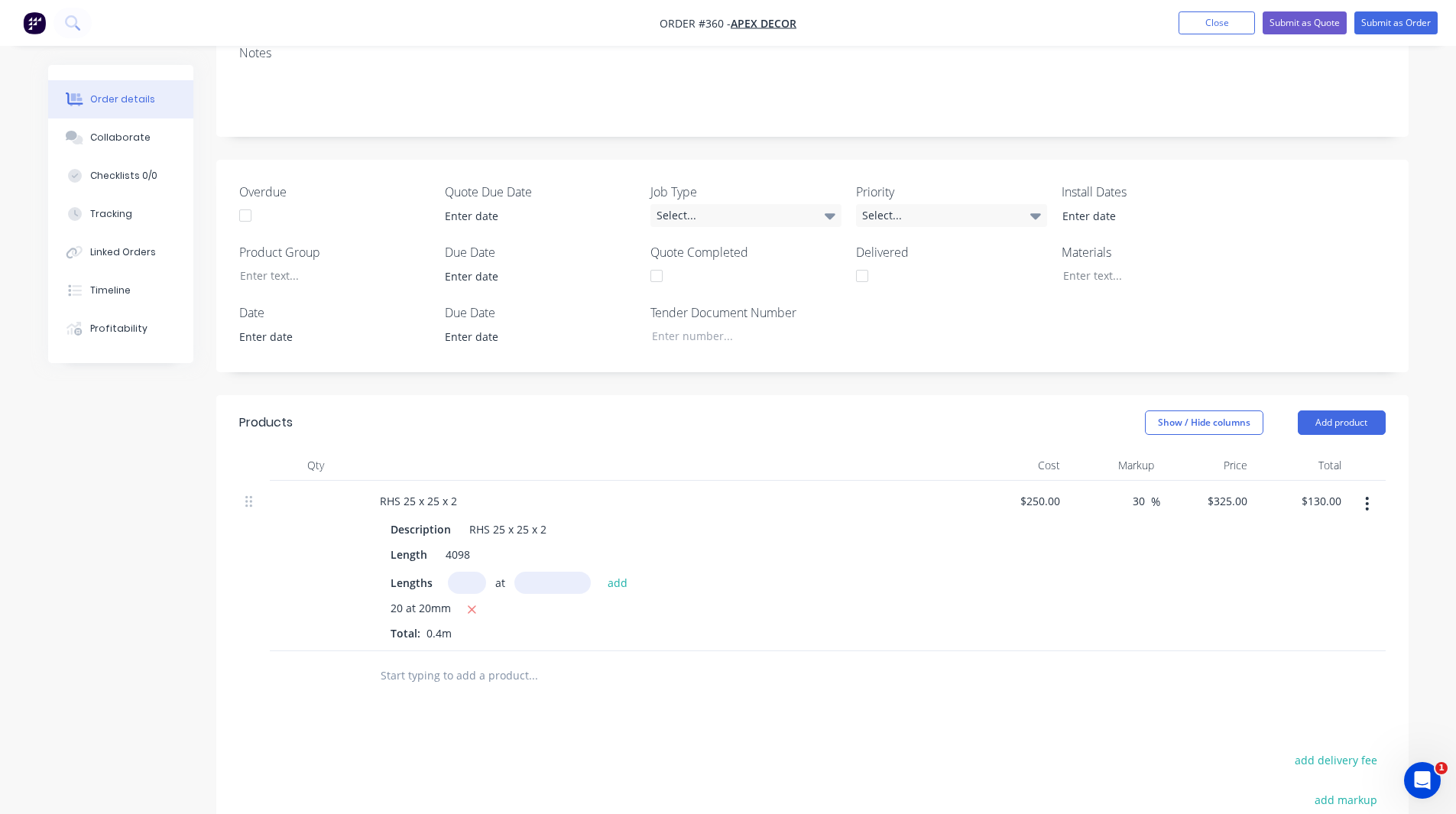
scroll to position [325, 0]
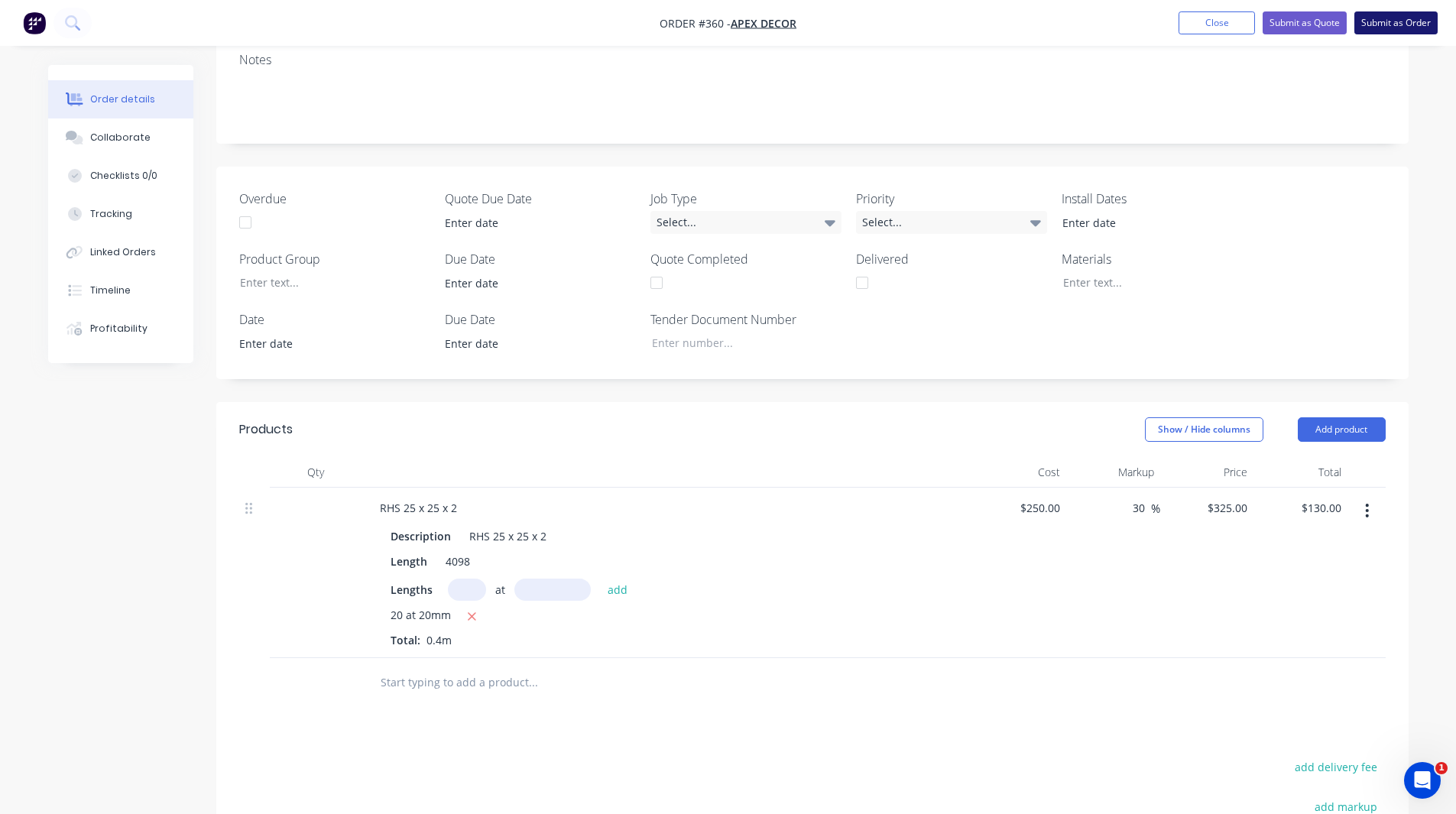
click at [1388, 27] on button "Submit as Order" at bounding box center [1396, 23] width 83 height 23
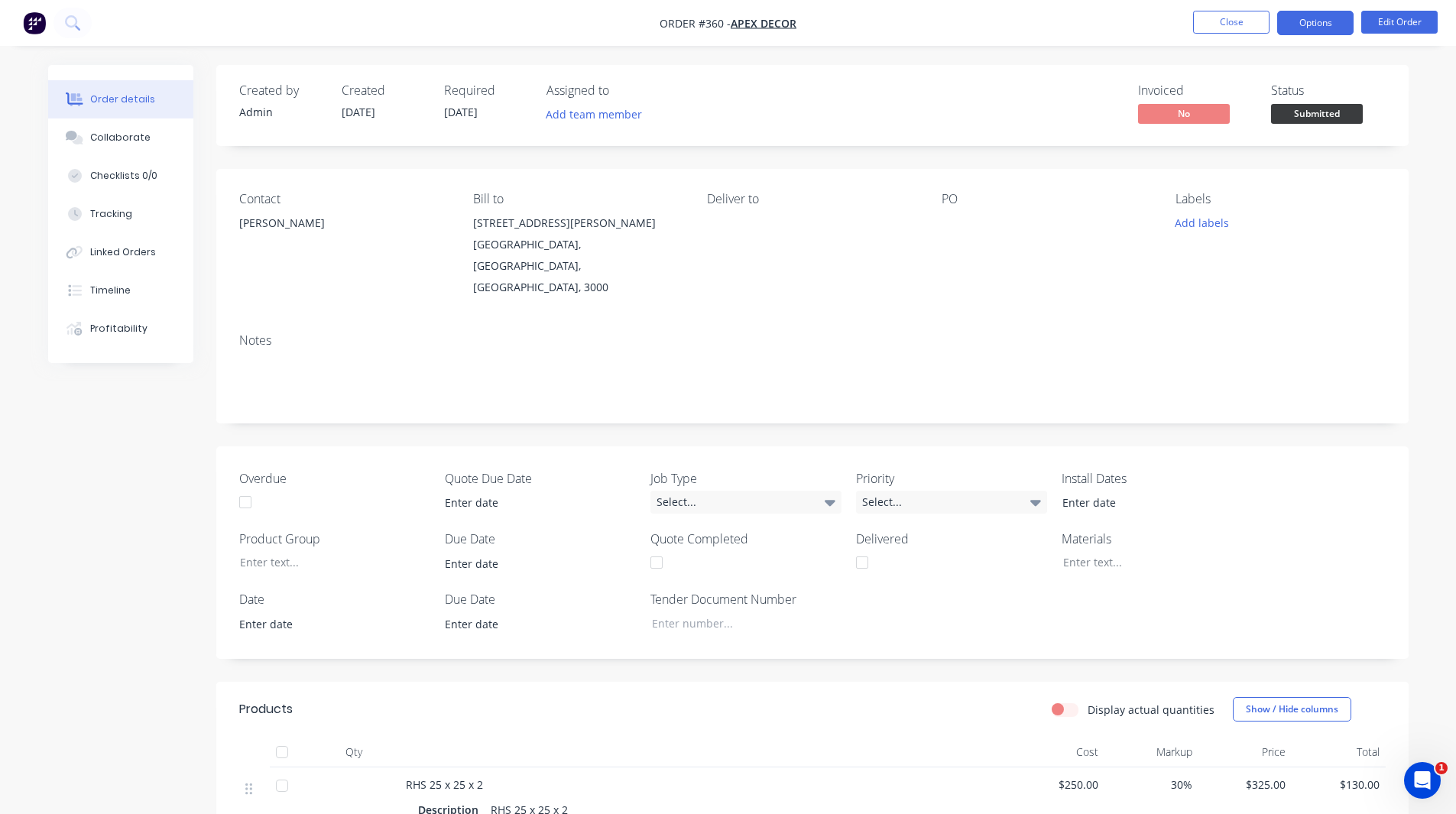
click at [1330, 23] on button "Options" at bounding box center [1315, 23] width 77 height 25
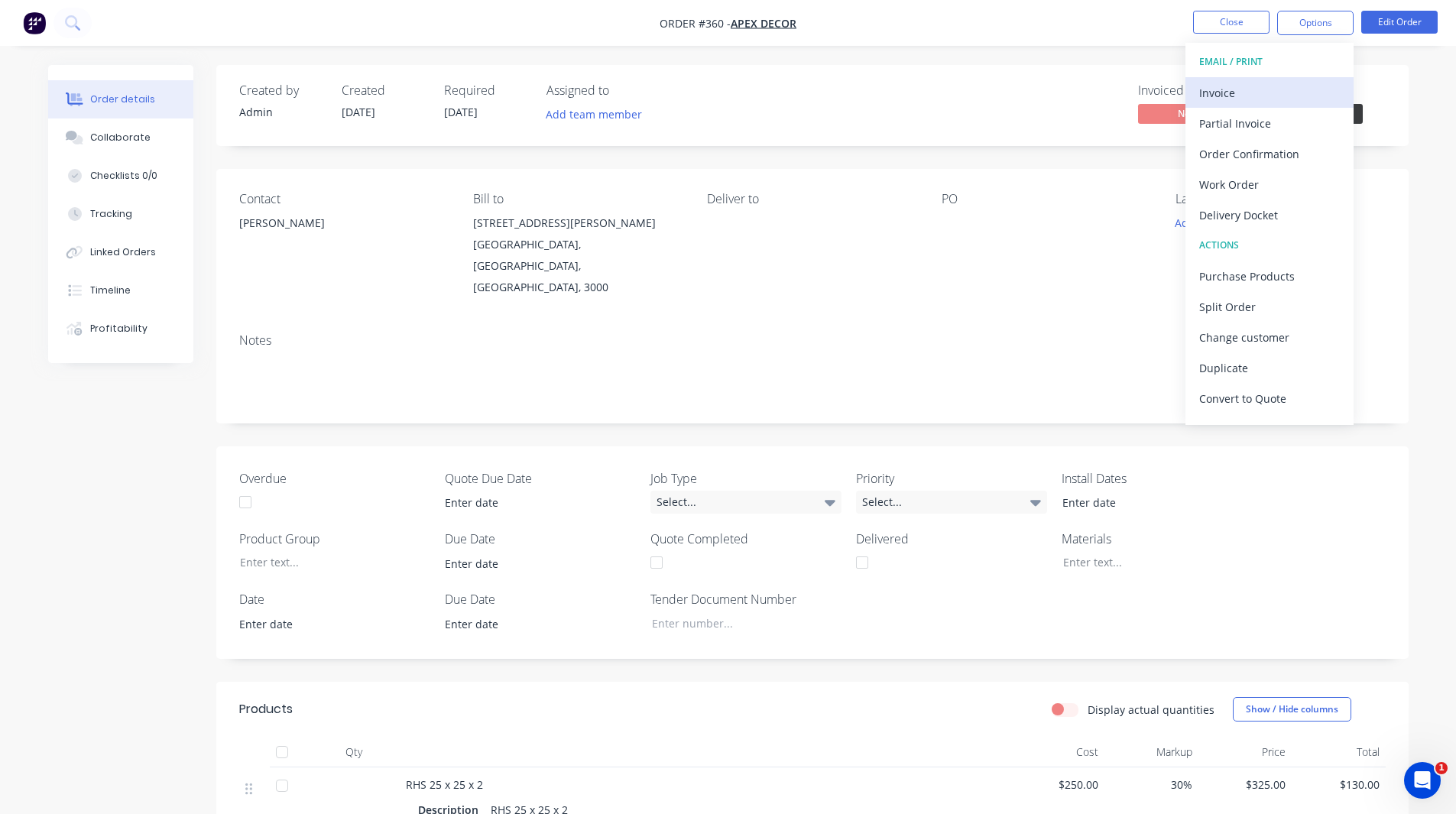
click at [1227, 90] on div "Invoice" at bounding box center [1269, 93] width 141 height 22
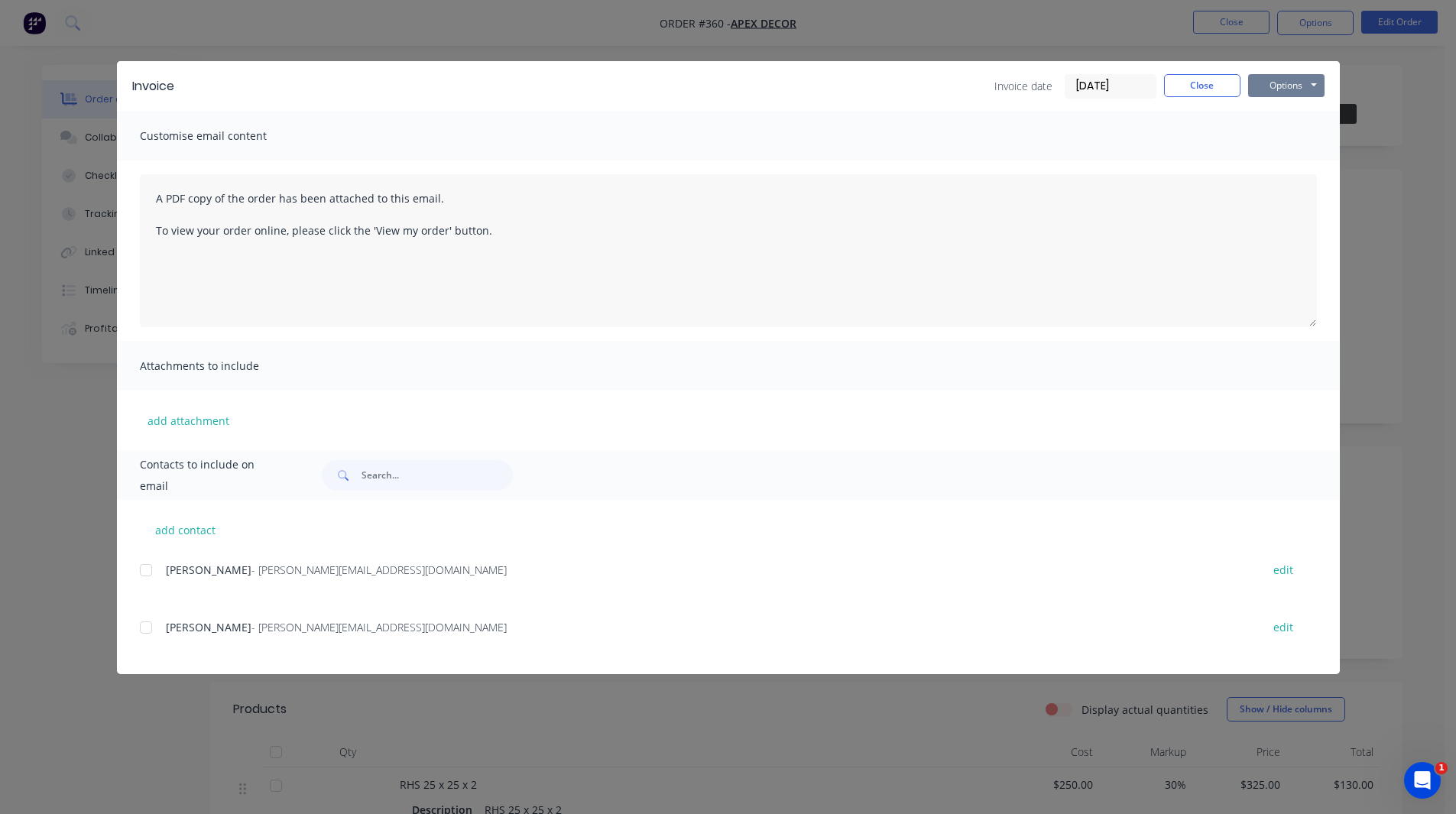
click at [1289, 82] on button "Options" at bounding box center [1286, 86] width 77 height 23
click at [1284, 136] on button "Print" at bounding box center [1297, 138] width 98 height 25
click at [1193, 83] on button "Close" at bounding box center [1202, 86] width 77 height 23
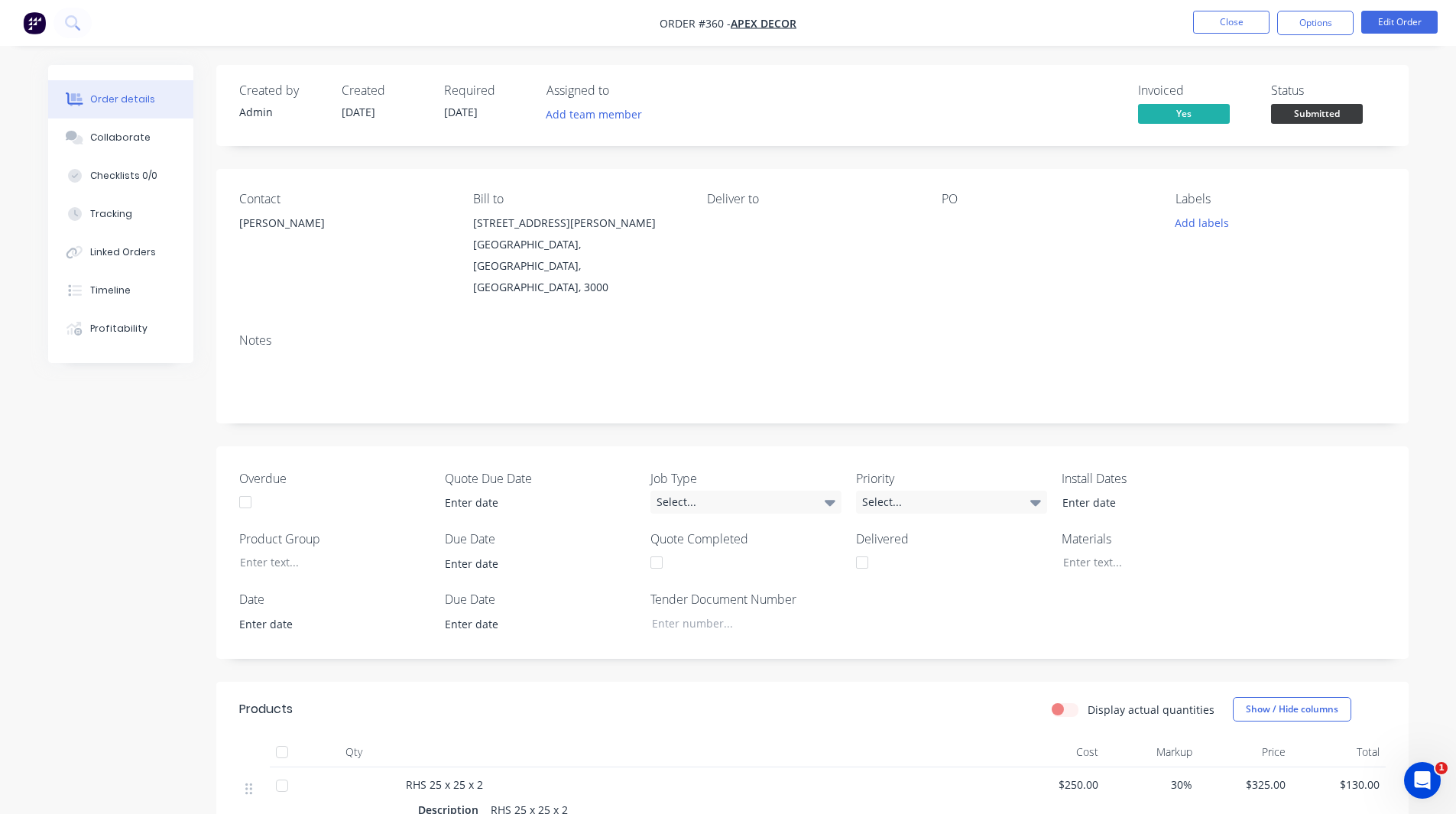
click at [1408, 491] on div "Overdue Quote Due Date Job Type Select... Priority Select... Install Dates Prod…" at bounding box center [812, 553] width 1192 height 213
click at [1414, 492] on div "Order details Collaborate Checklists 0/0 Tracking Linked Orders Timeline Profit…" at bounding box center [728, 630] width 1391 height 1130
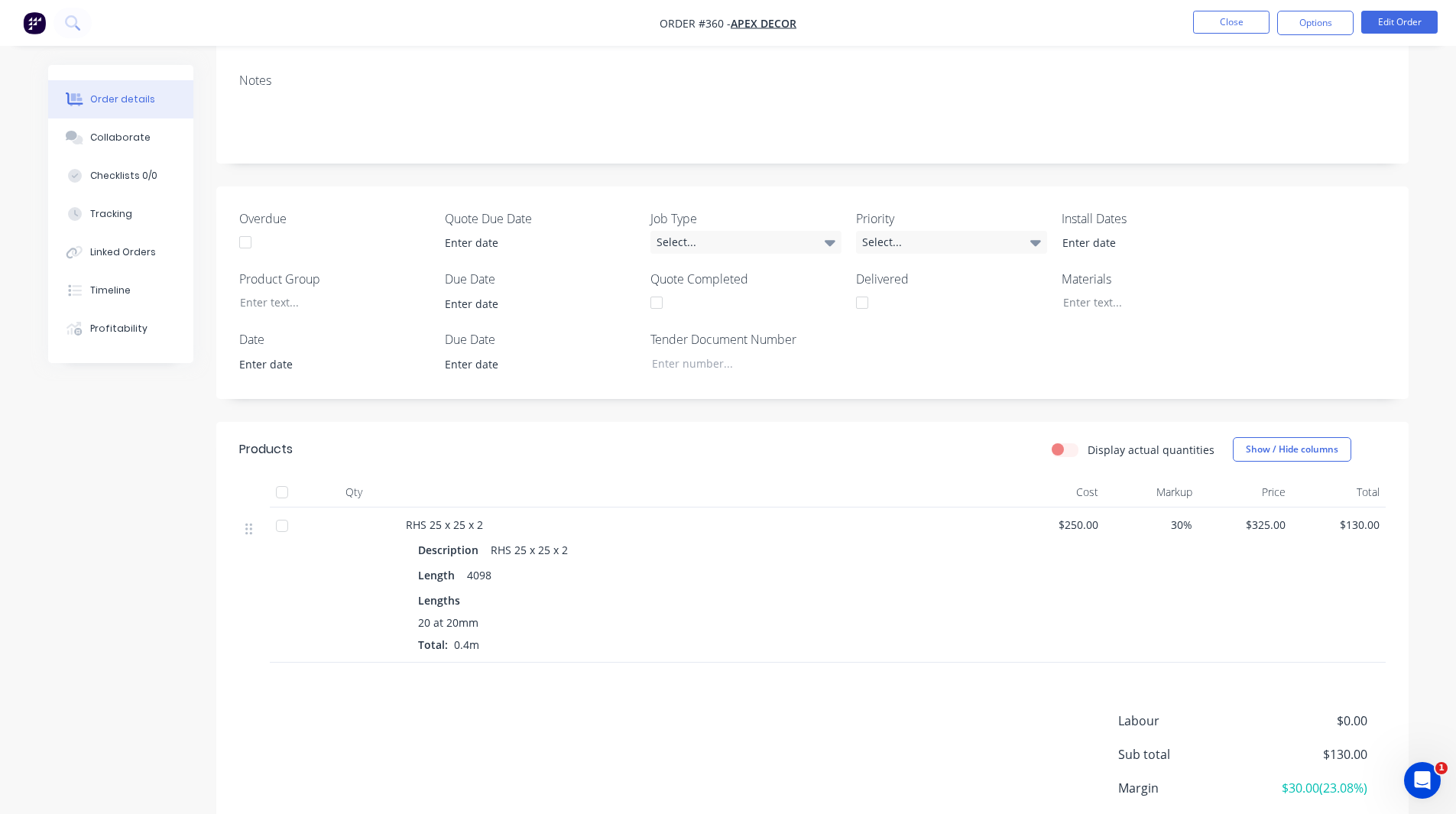
scroll to position [344, 0]
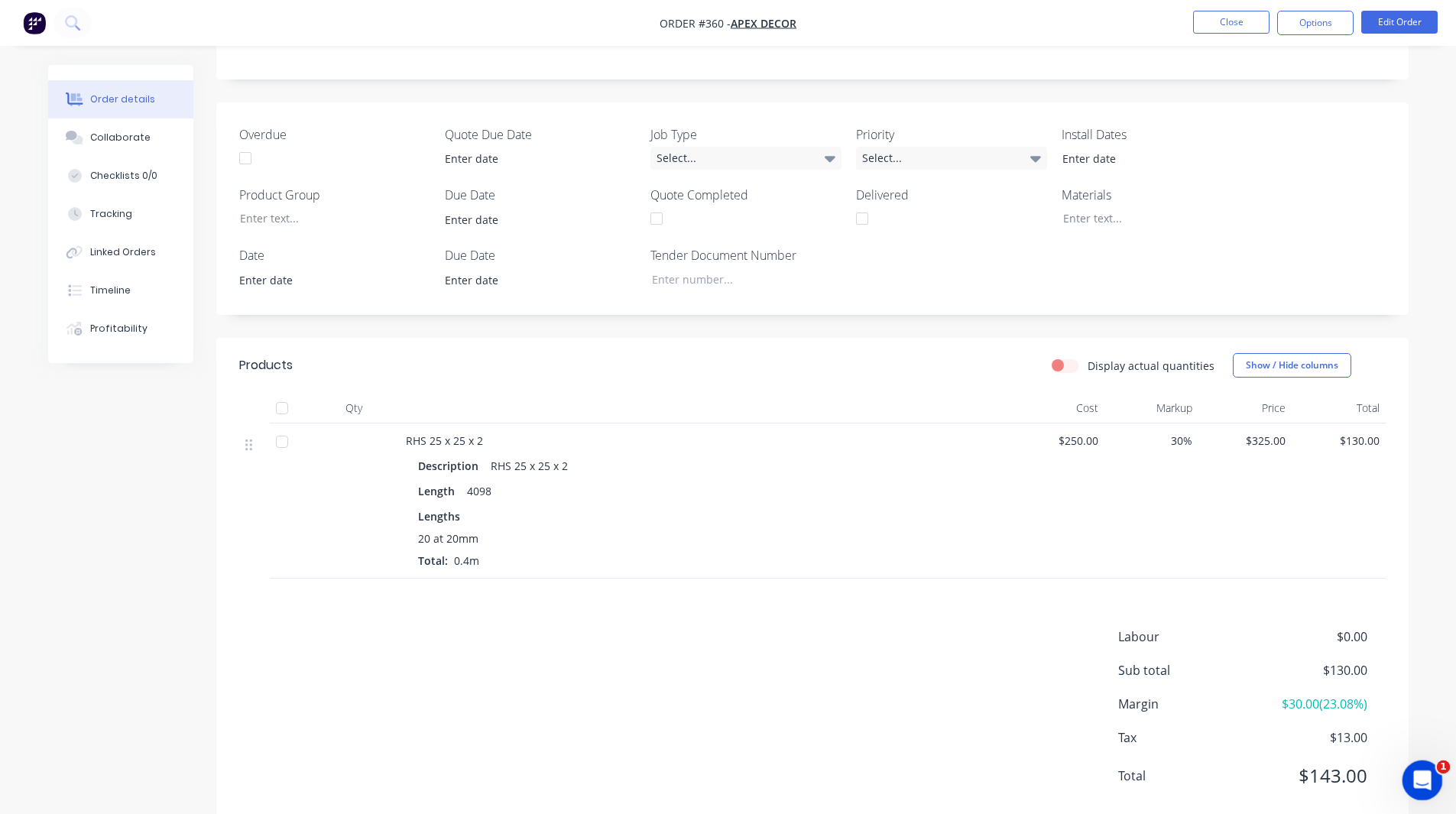
click at [1412, 776] on icon "Open Intercom Messenger" at bounding box center [1420, 778] width 25 height 25
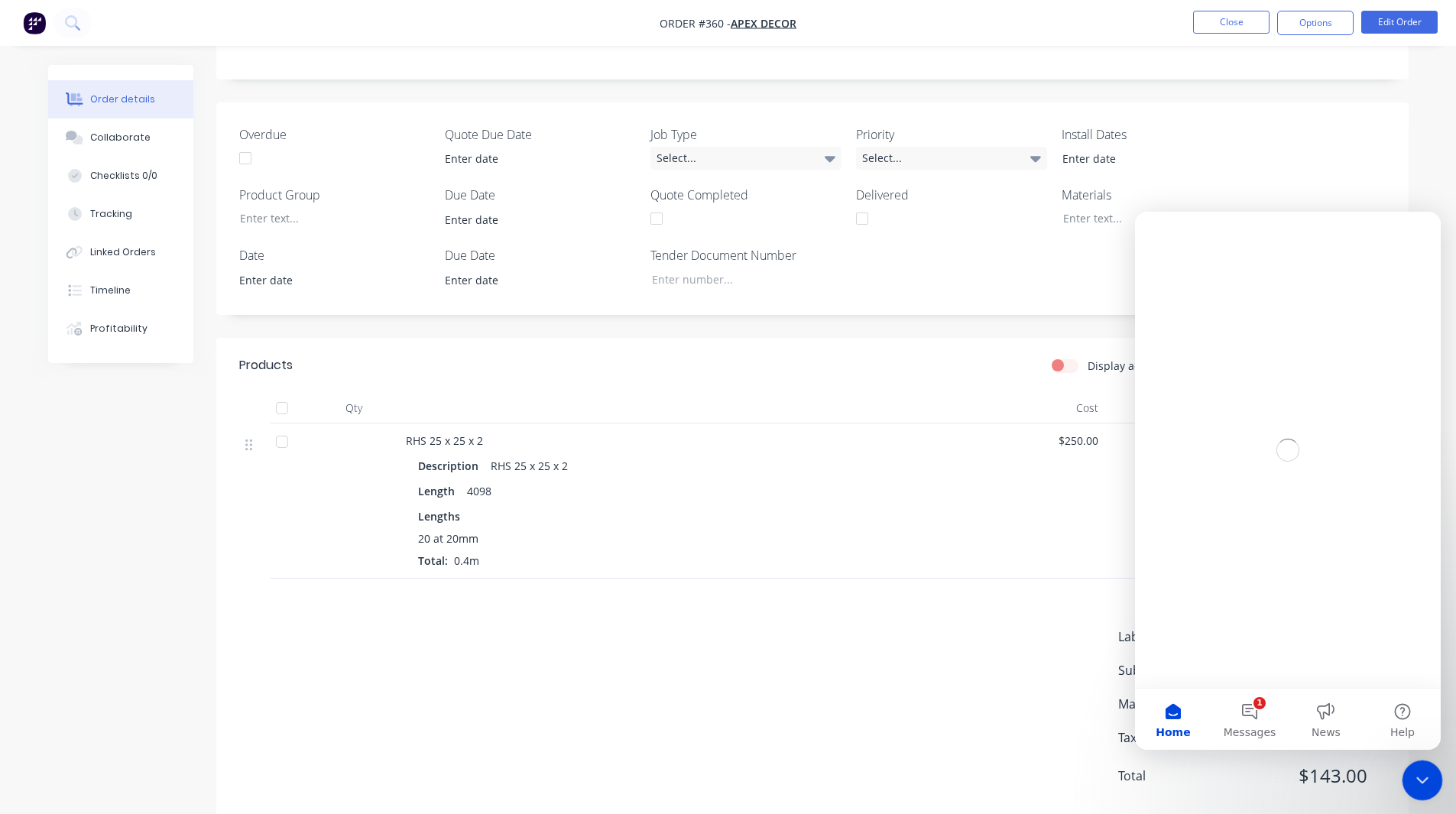
scroll to position [0, 0]
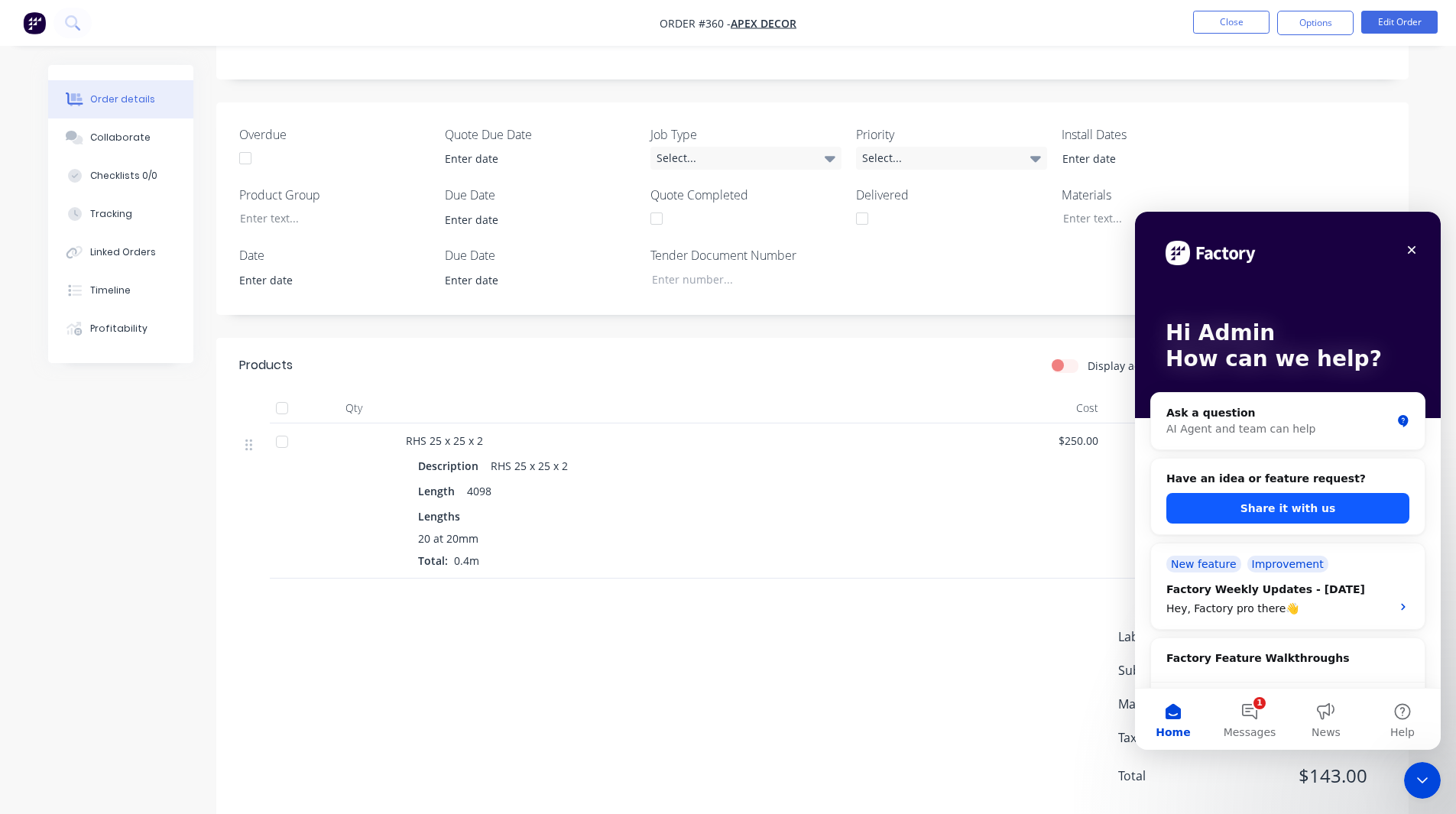
click at [1292, 508] on button "Share it with us" at bounding box center [1287, 508] width 243 height 31
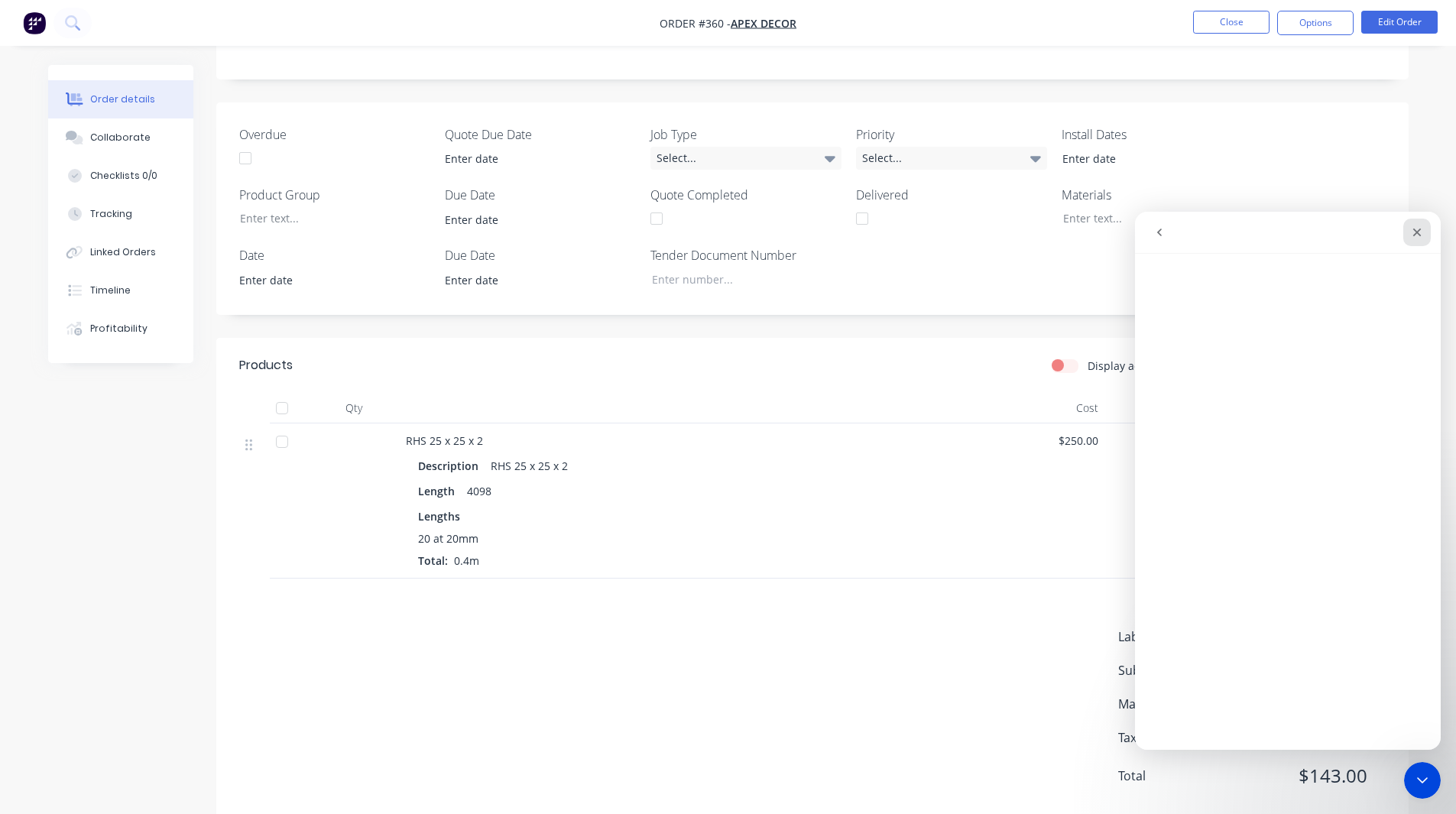
click at [1414, 234] on icon "Close" at bounding box center [1417, 233] width 8 height 8
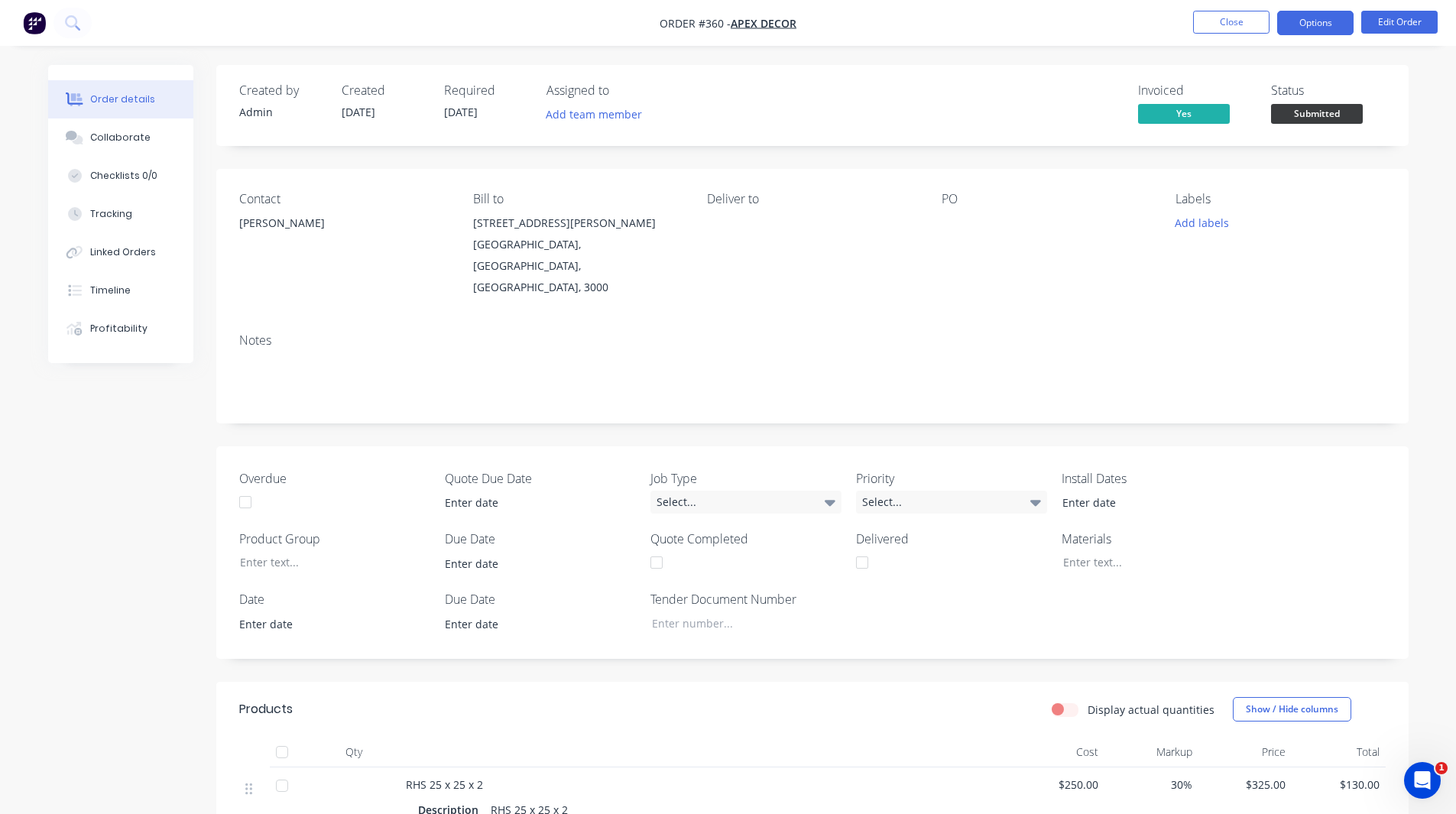
click at [1315, 16] on button "Options" at bounding box center [1315, 23] width 77 height 25
click at [139, 132] on div "Collaborate" at bounding box center [120, 138] width 60 height 14
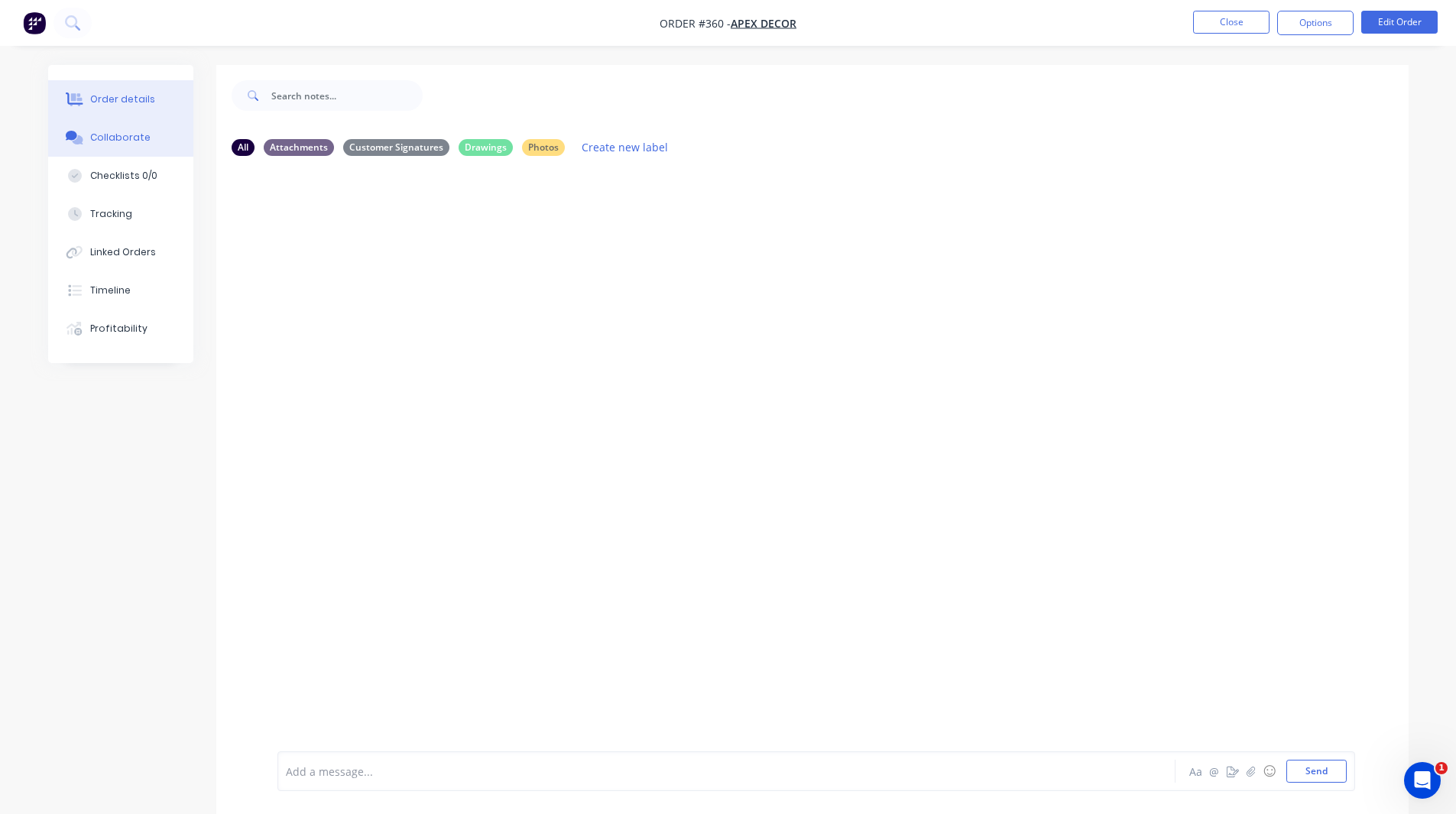
click at [136, 97] on div "Order details" at bounding box center [122, 100] width 65 height 14
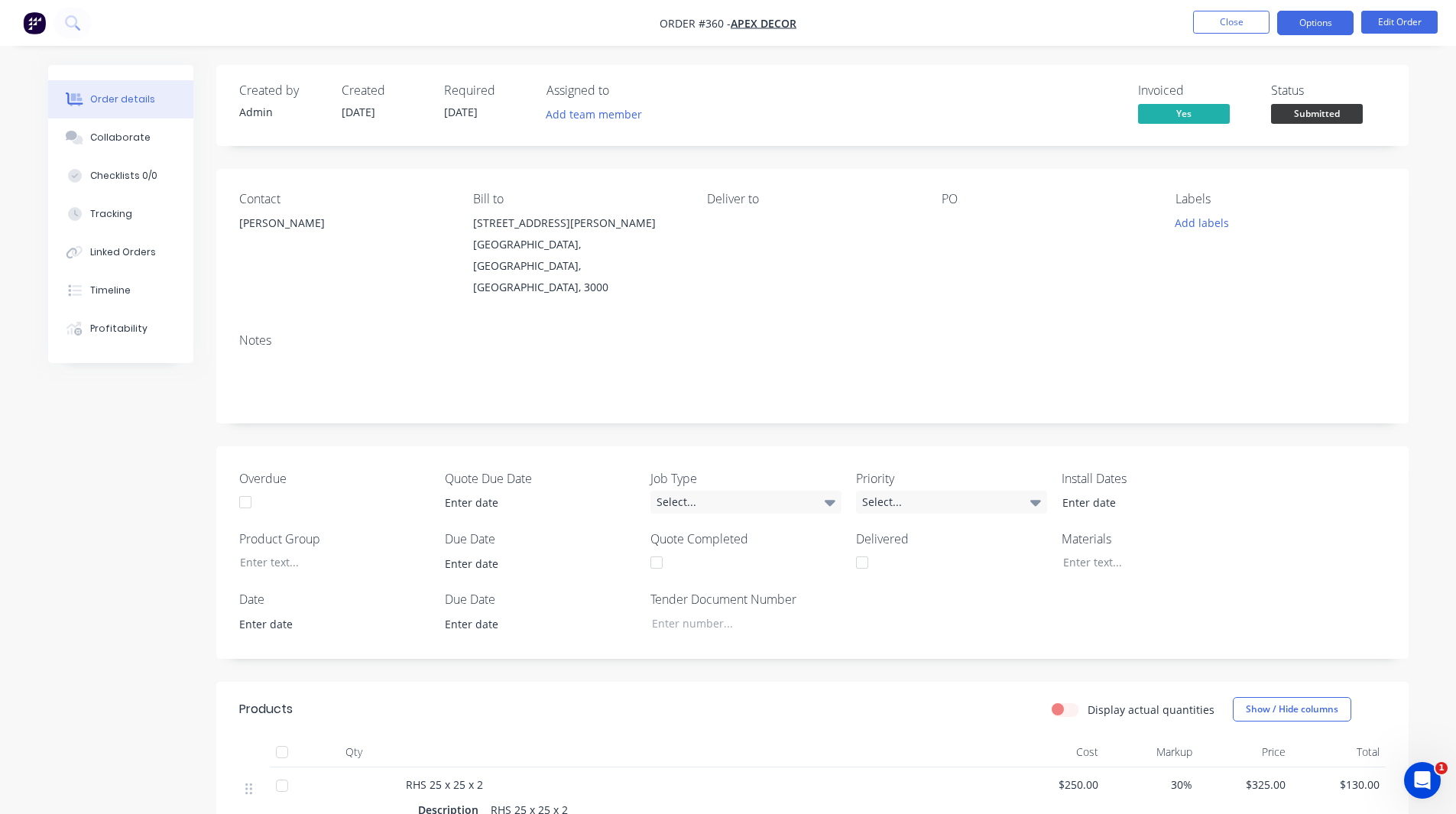
click at [1313, 20] on button "Options" at bounding box center [1315, 23] width 77 height 25
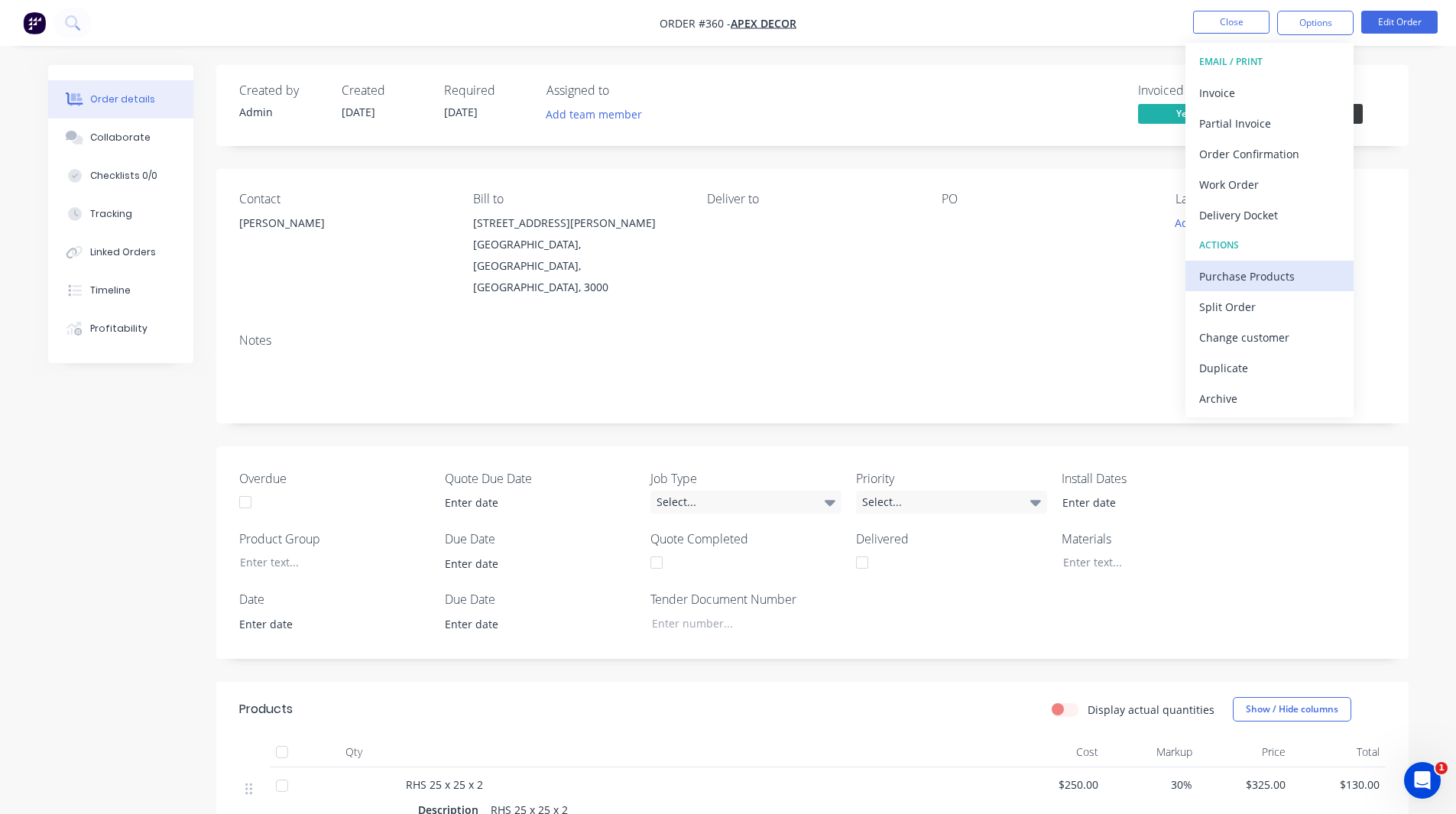
click at [1257, 287] on button "Purchase Products" at bounding box center [1269, 276] width 168 height 31
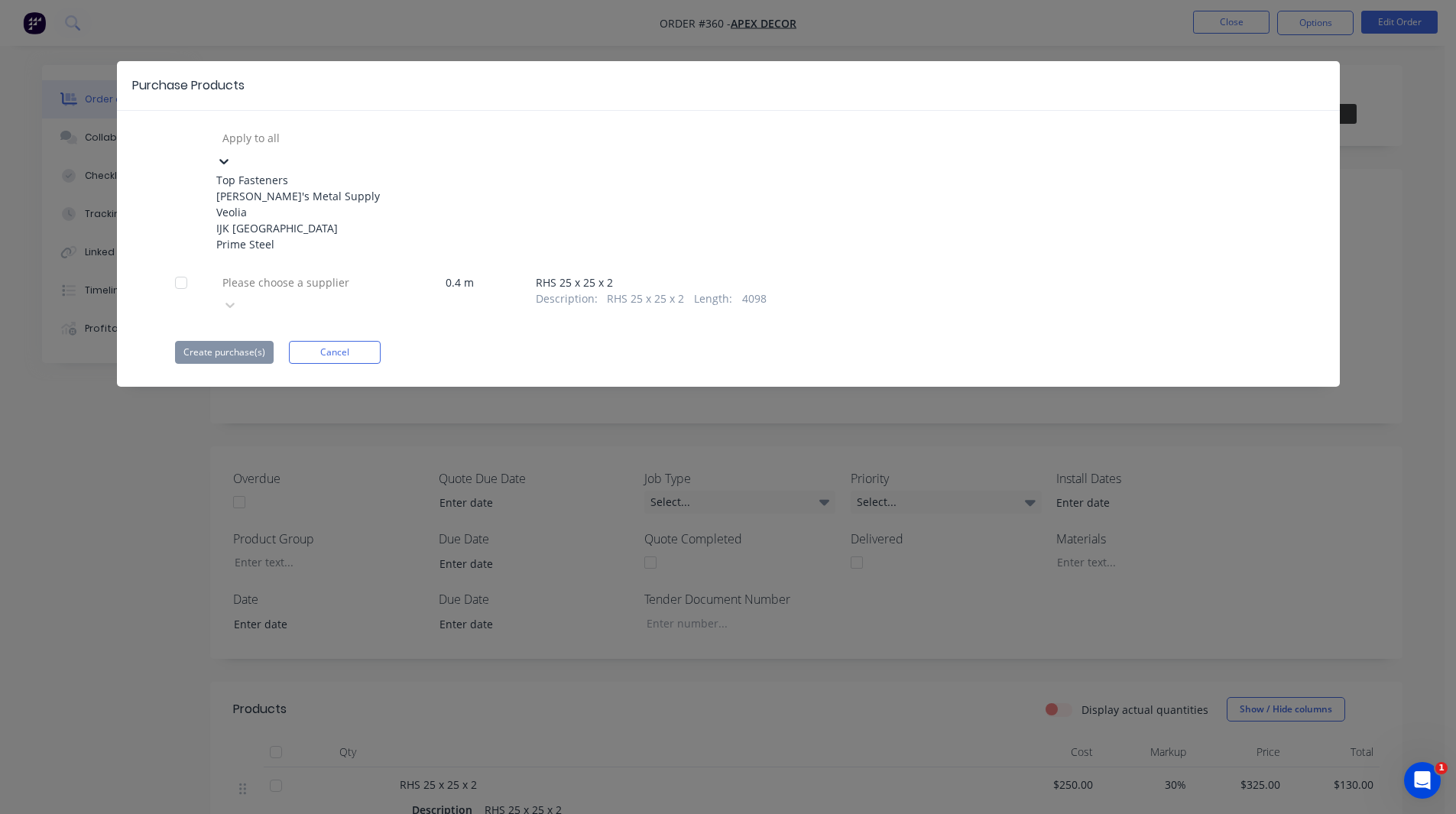
click at [304, 142] on div at bounding box center [331, 138] width 220 height 19
click at [300, 221] on div "Veolia" at bounding box center [301, 212] width 168 height 16
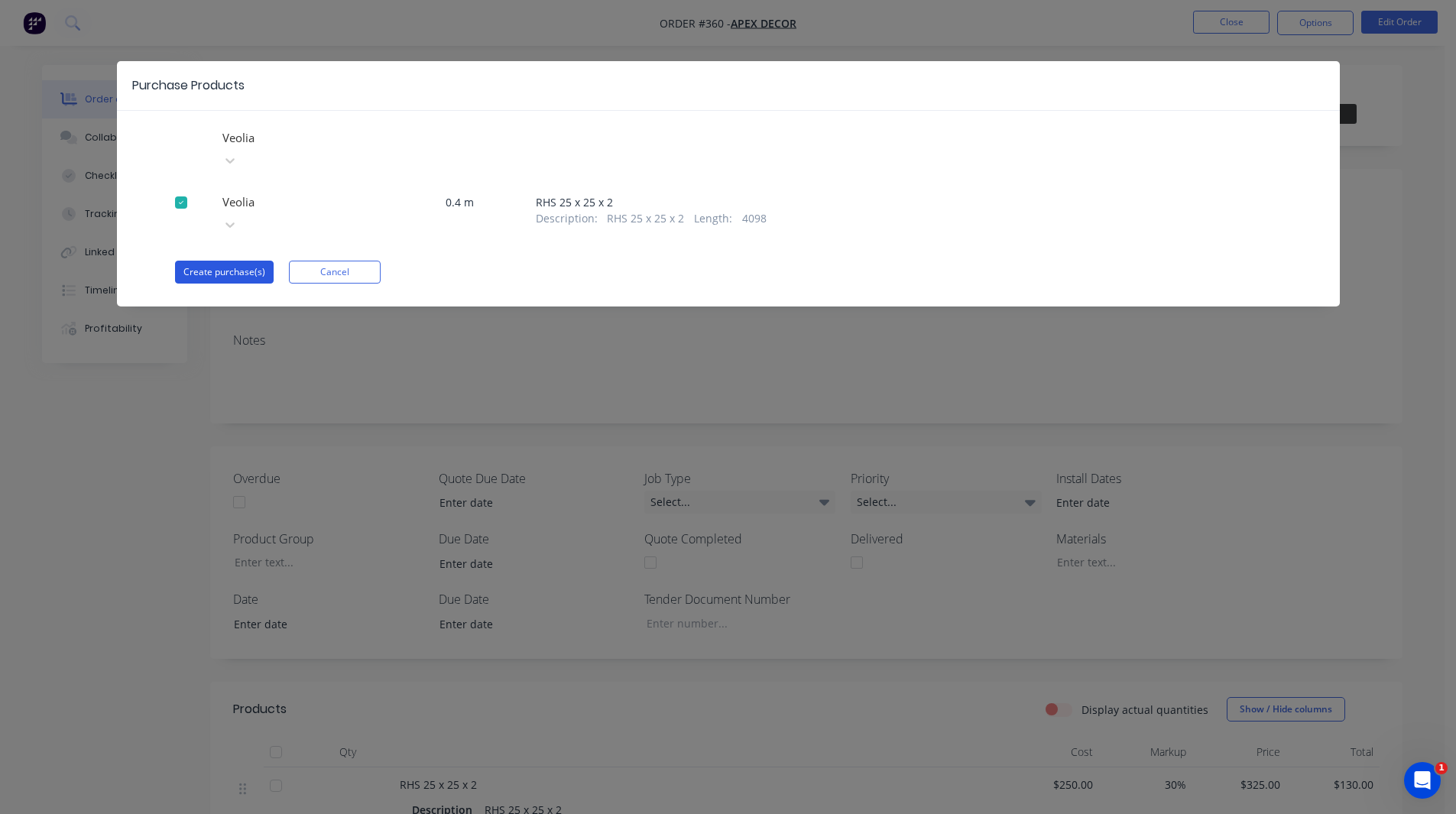
click at [228, 260] on button "Create purchase(s)" at bounding box center [224, 272] width 99 height 23
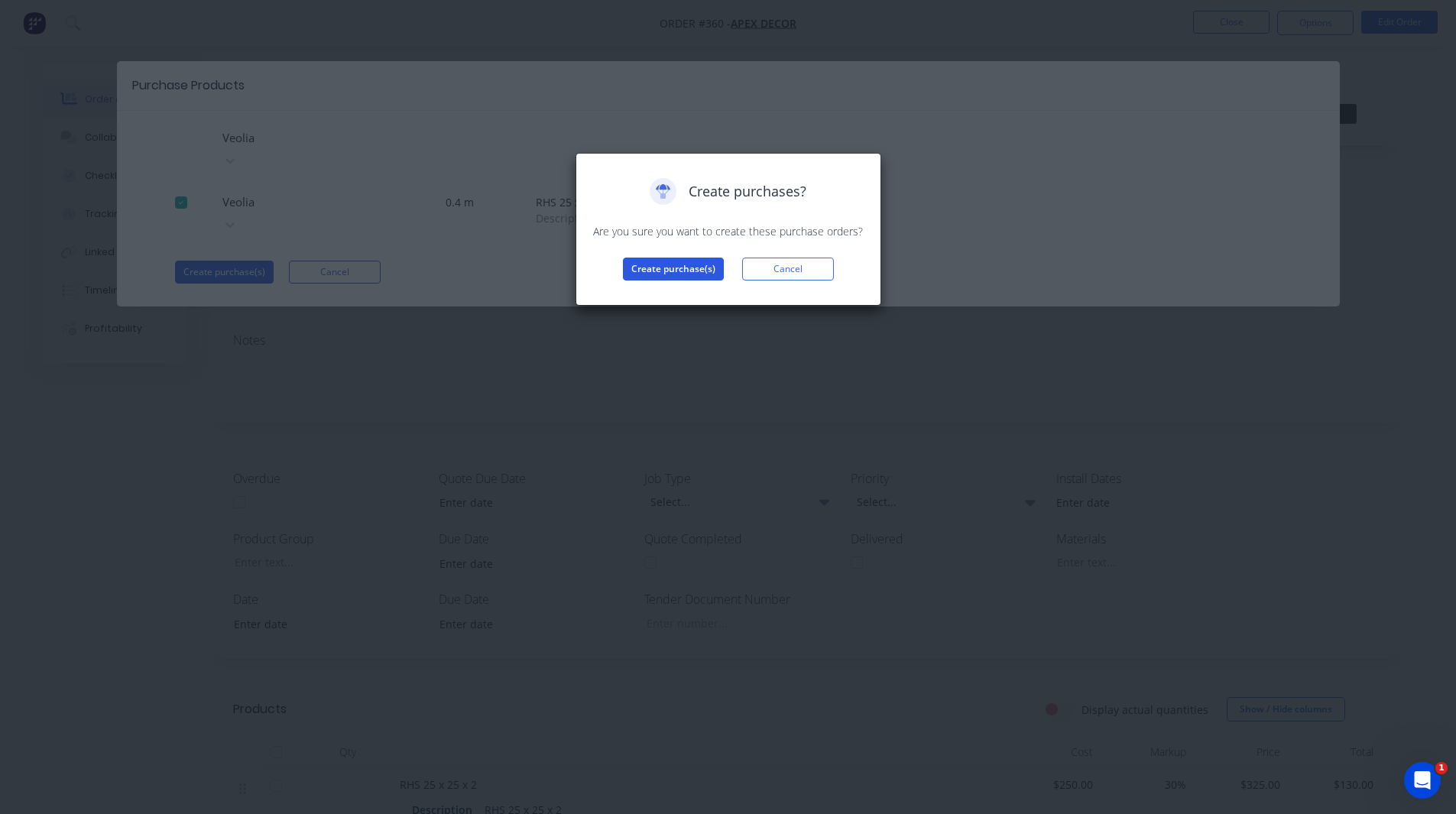
click at [657, 275] on button "Create purchase(s)" at bounding box center [674, 269] width 101 height 23
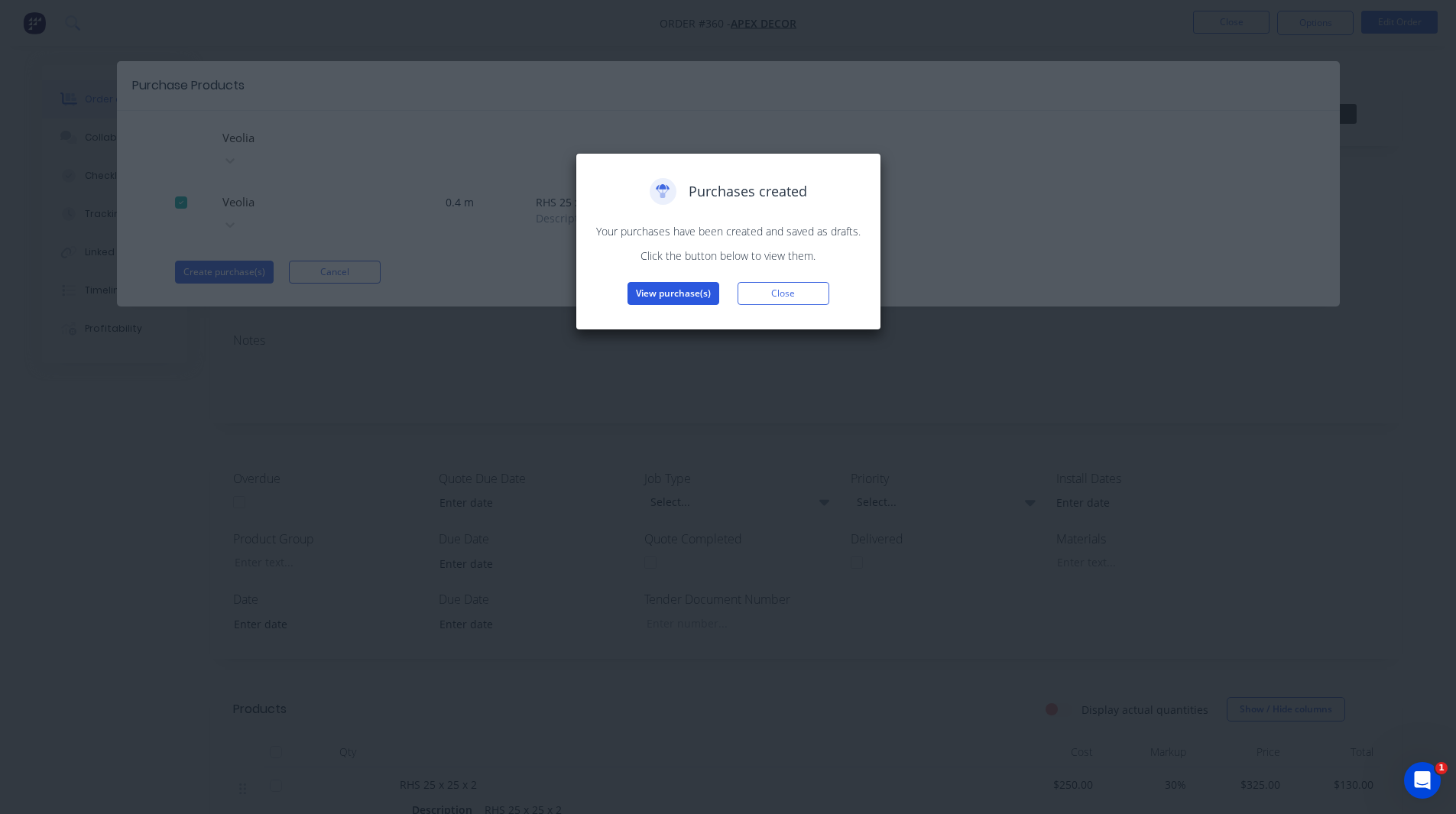
click at [675, 292] on button "View purchase(s)" at bounding box center [674, 293] width 92 height 23
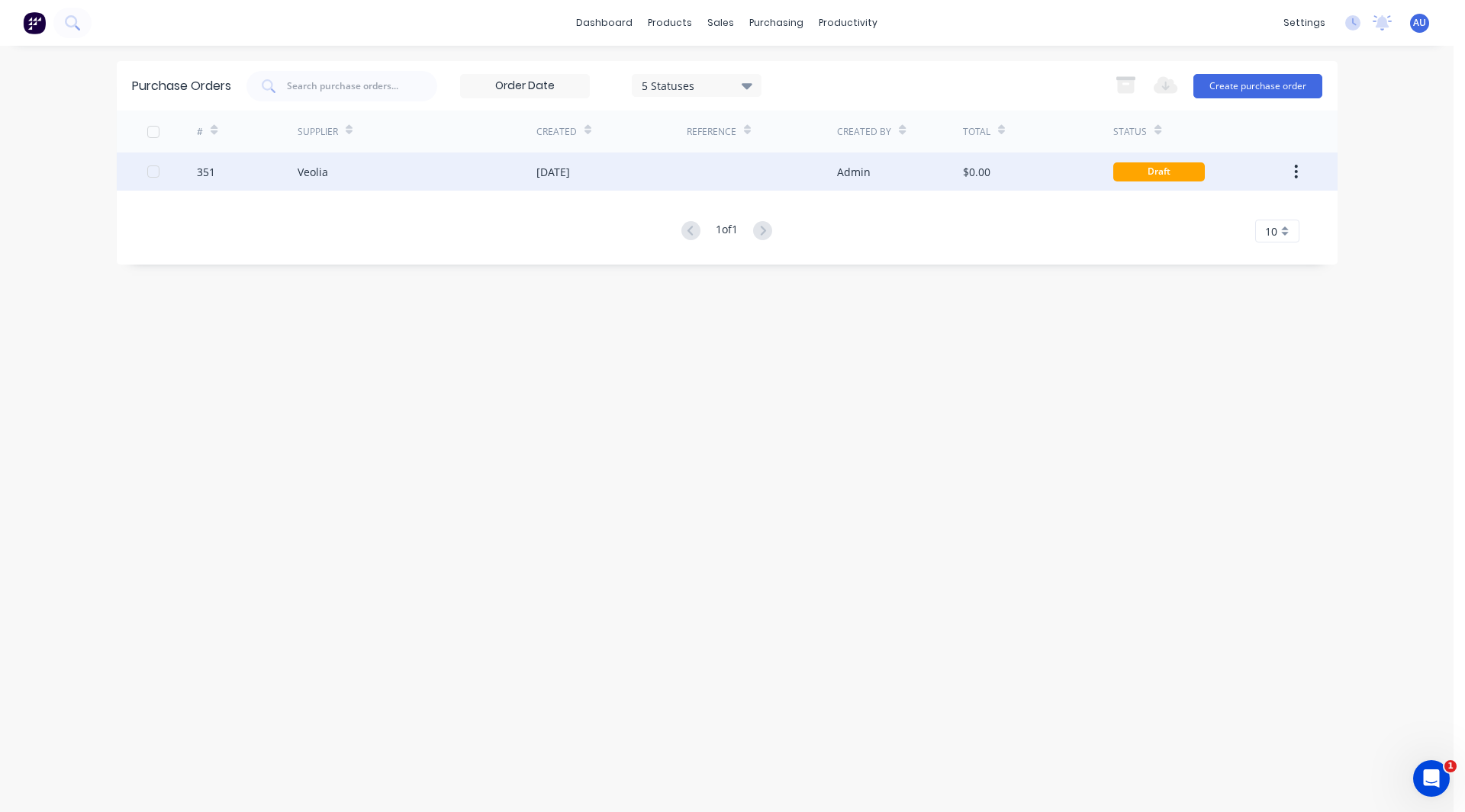
click at [365, 173] on div "Veolia" at bounding box center [416, 172] width 238 height 38
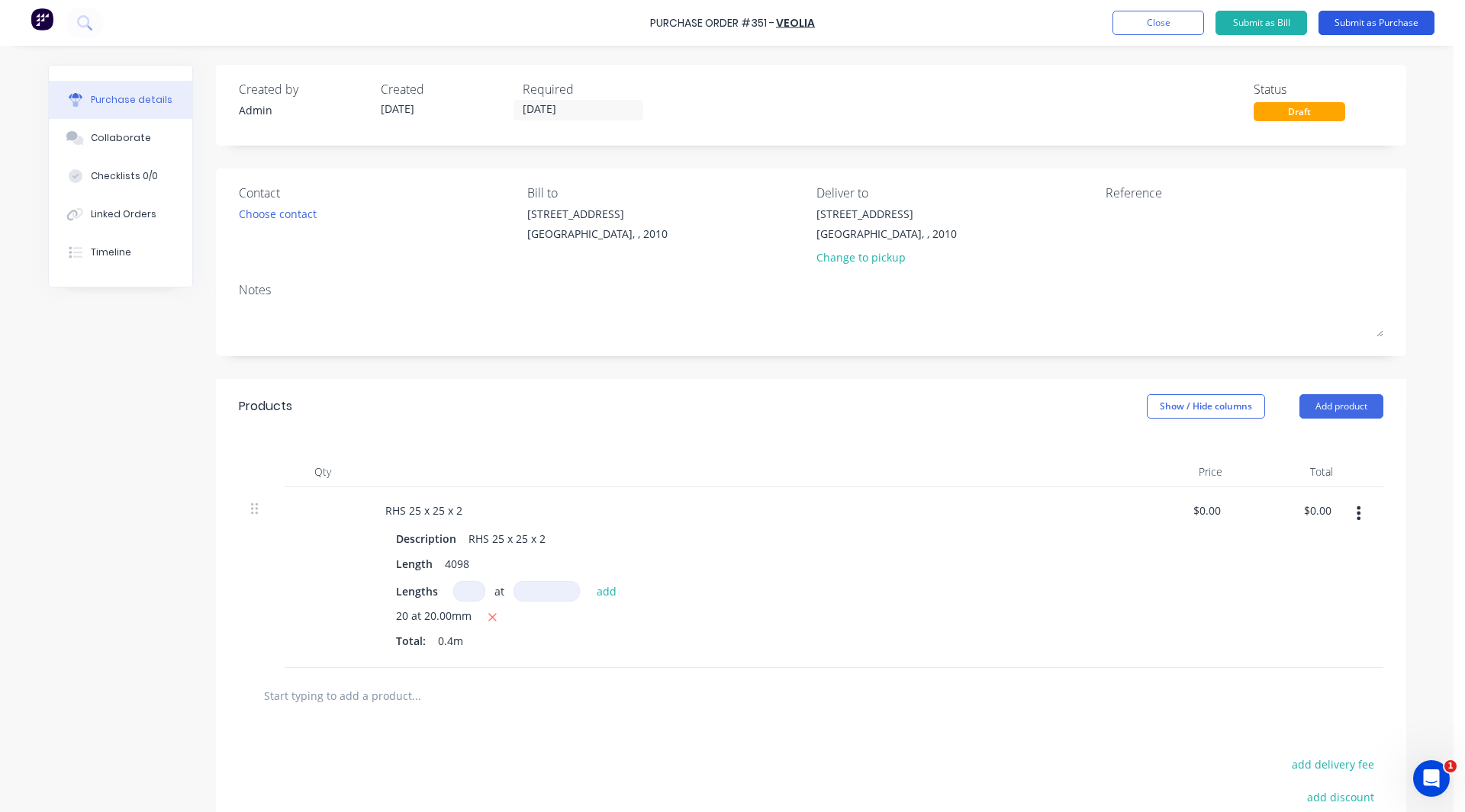
click at [1381, 19] on button "Submit as Purchase" at bounding box center [1376, 23] width 116 height 24
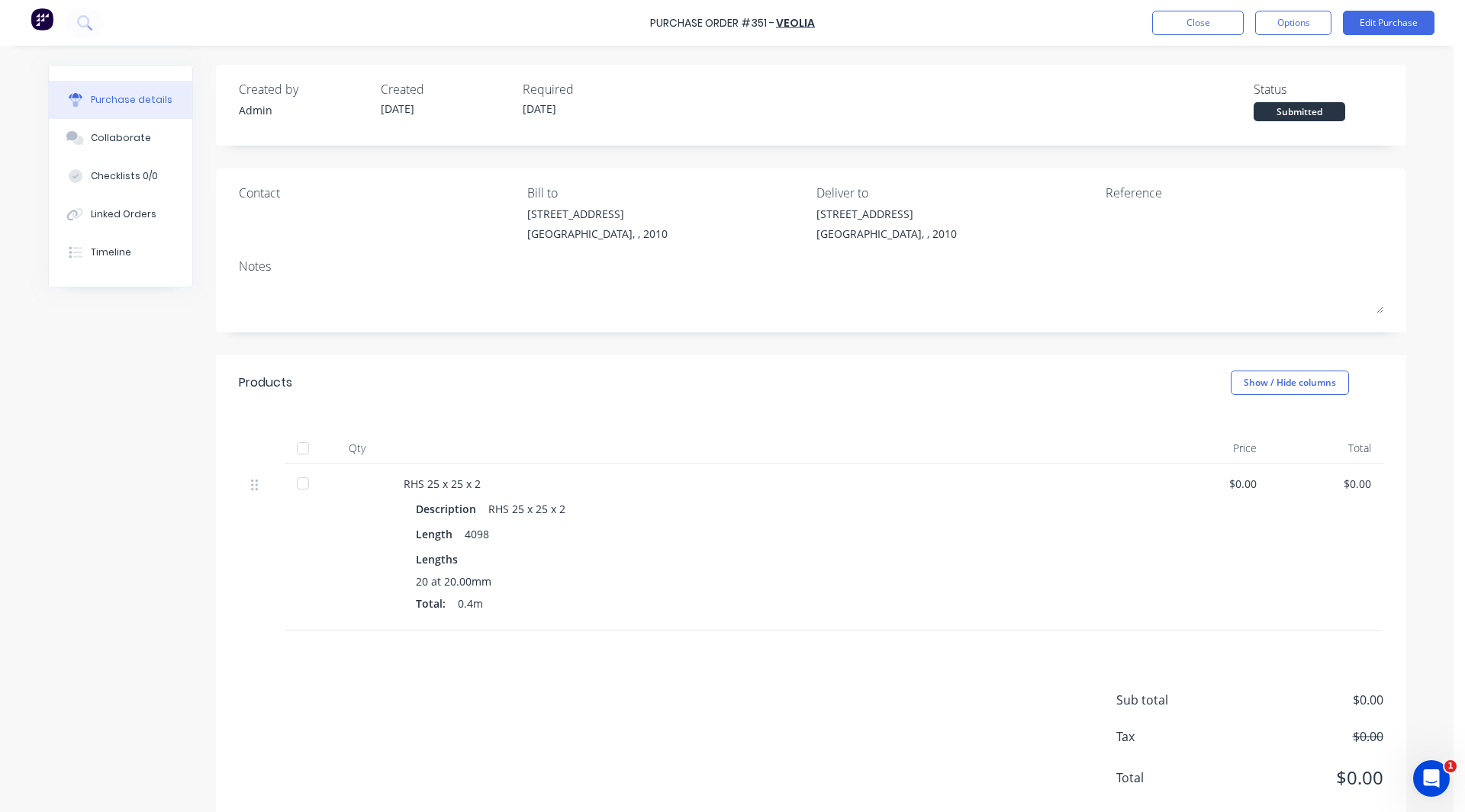
click at [293, 484] on div at bounding box center [303, 484] width 31 height 31
click at [99, 212] on div "Linked Orders" at bounding box center [124, 215] width 66 height 14
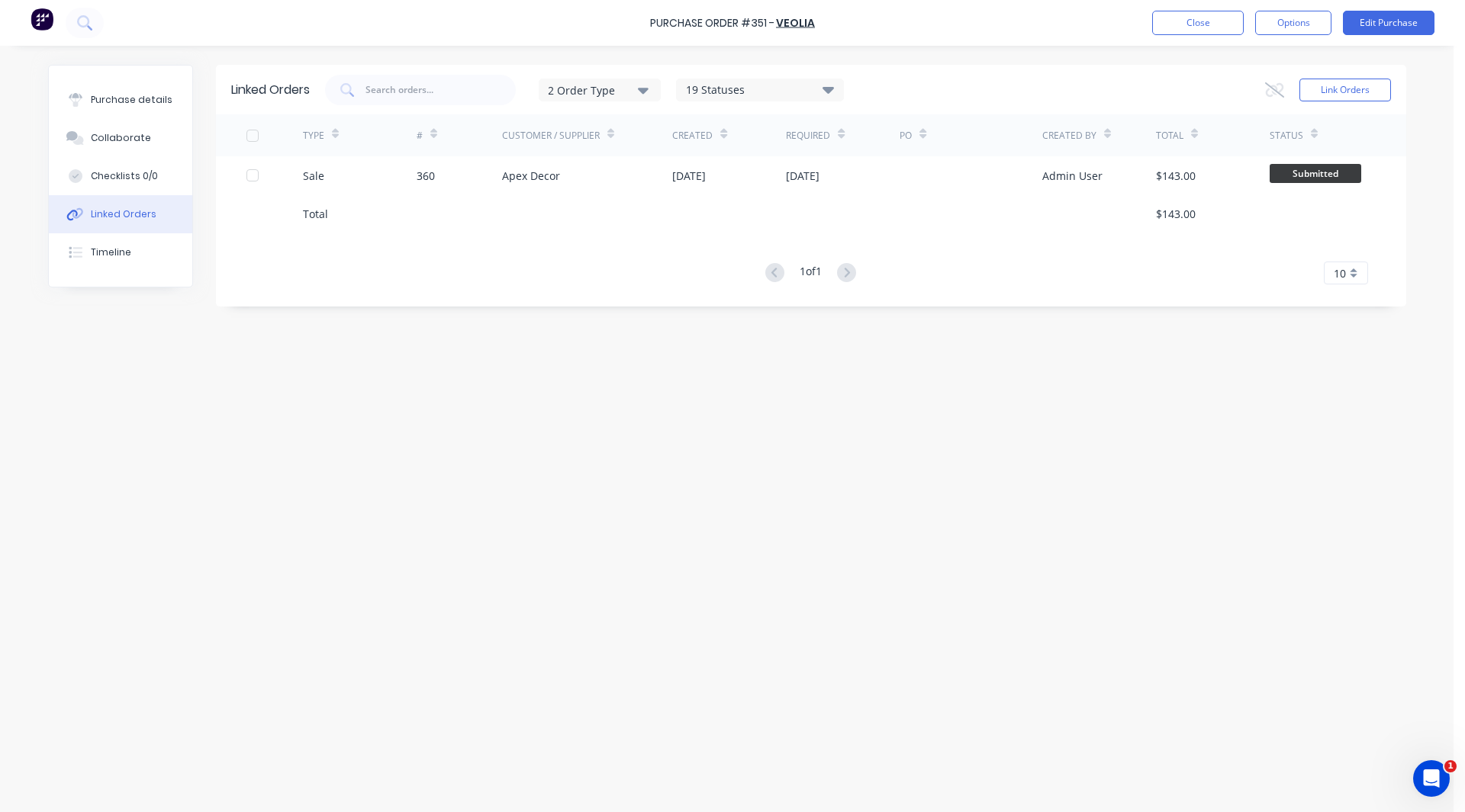
click at [41, 10] on img at bounding box center [42, 19] width 23 height 23
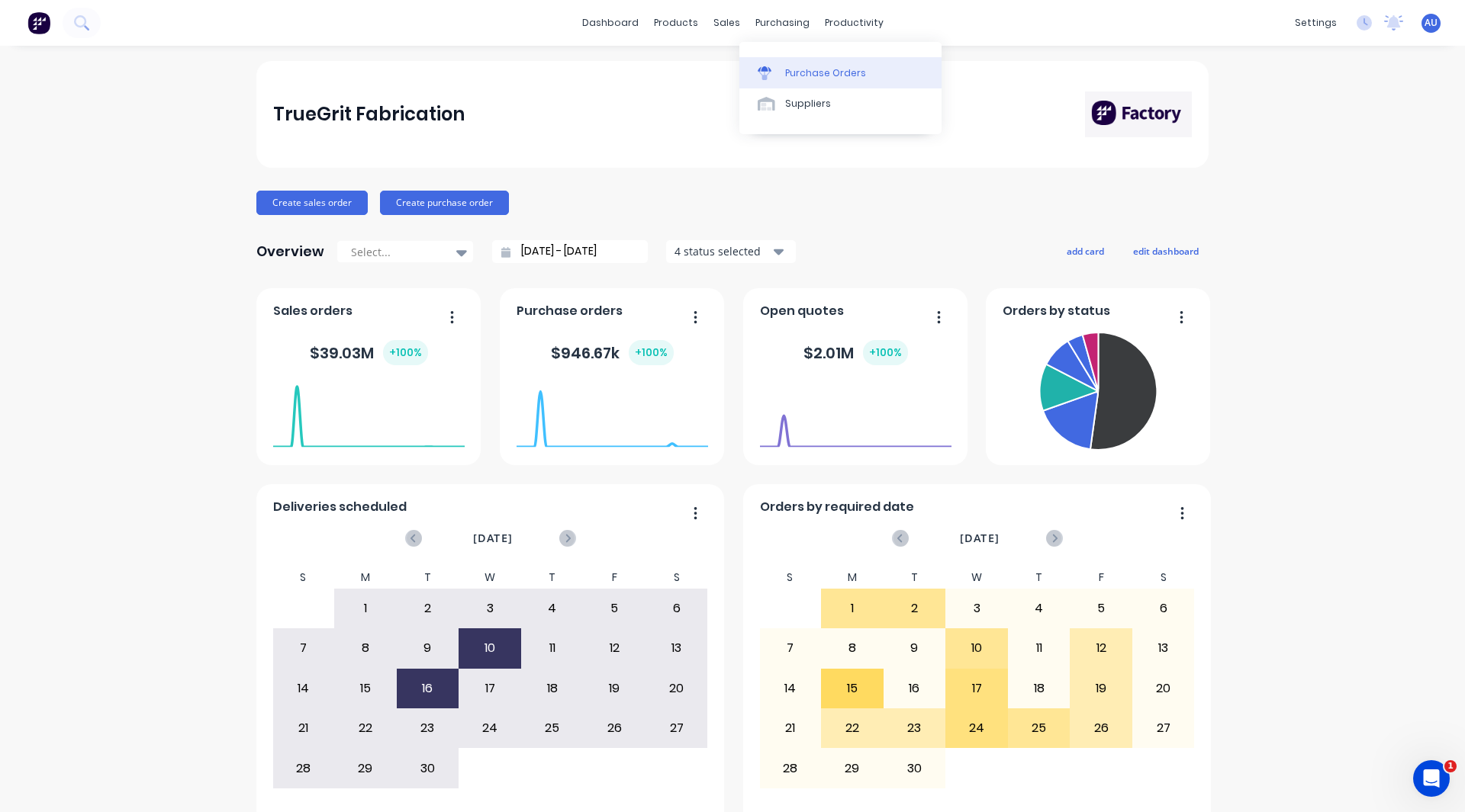
click at [804, 72] on div "Purchase Orders" at bounding box center [825, 73] width 81 height 14
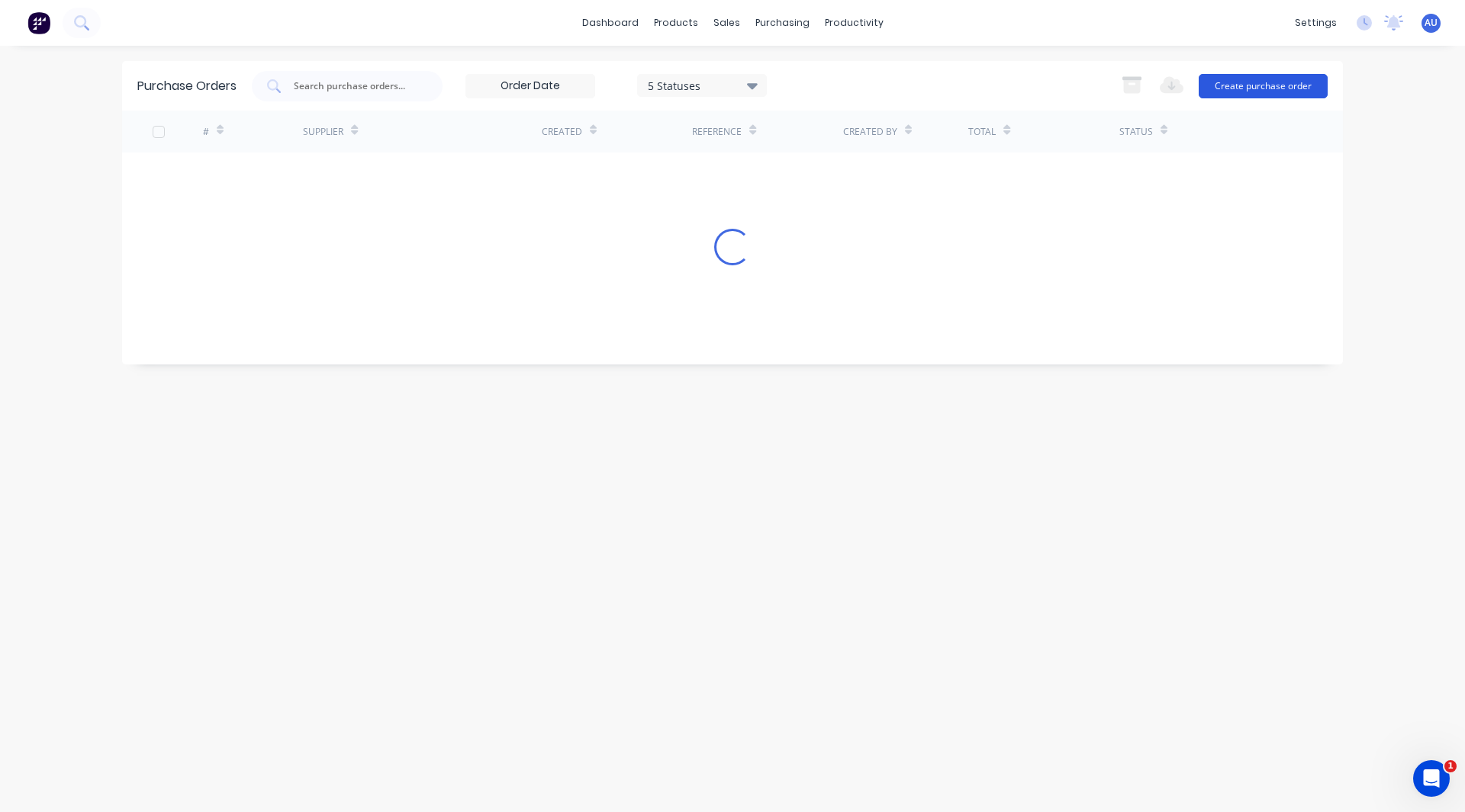
click at [1266, 80] on button "Create purchase order" at bounding box center [1262, 86] width 129 height 24
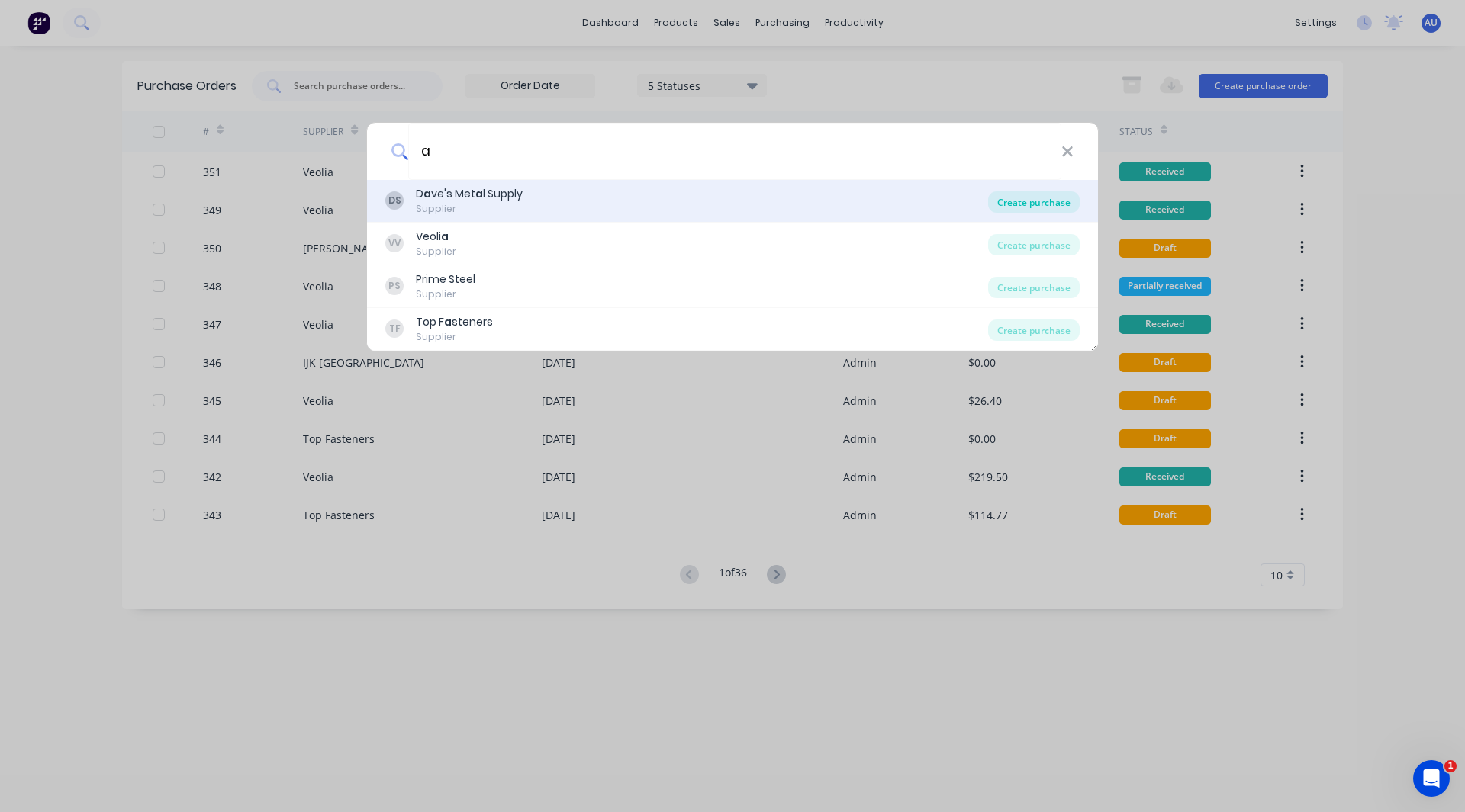
type input "a"
click at [1024, 198] on div "Create purchase" at bounding box center [1034, 202] width 92 height 21
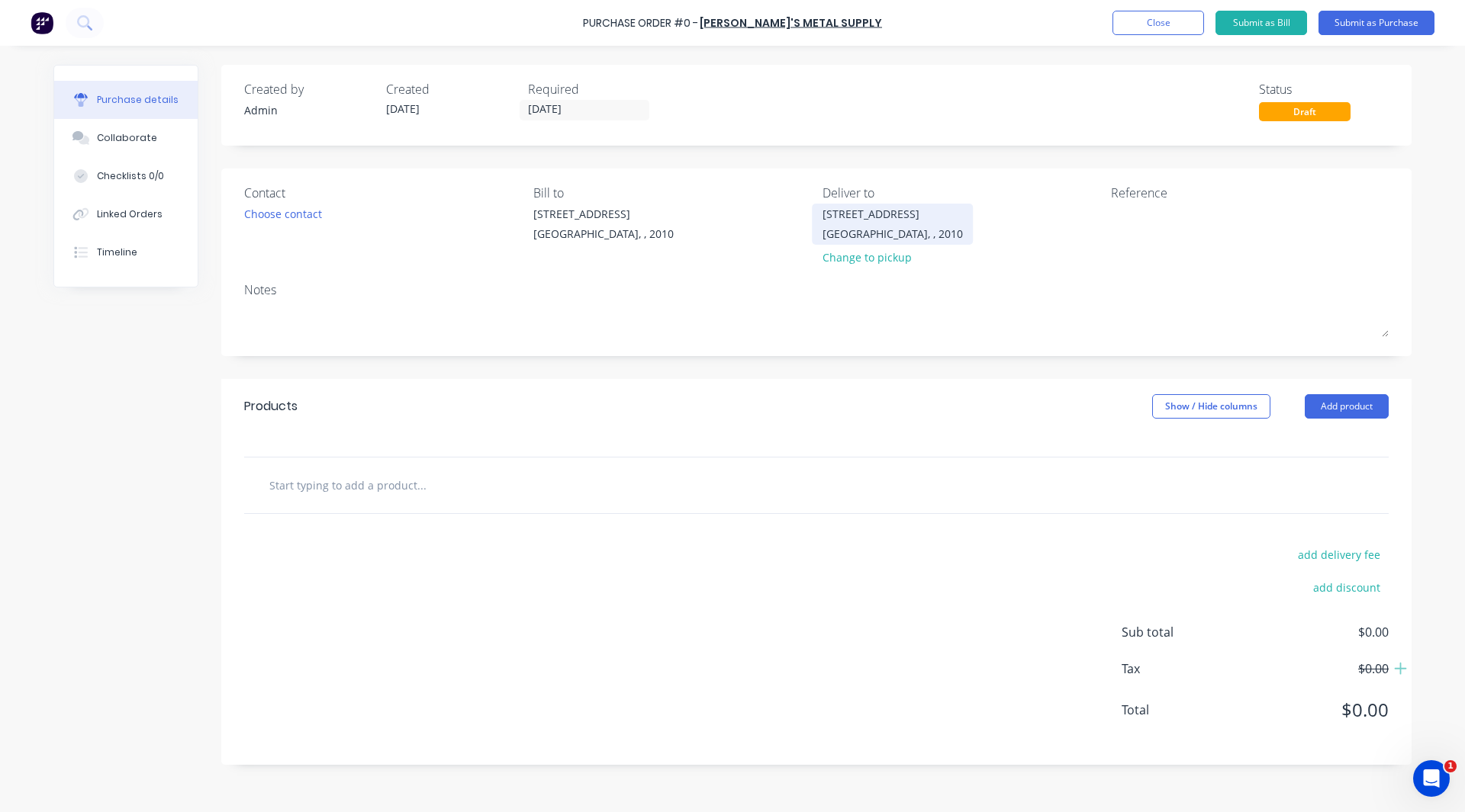
click at [822, 235] on div "Surry Hills, , 2010" at bounding box center [893, 234] width 141 height 16
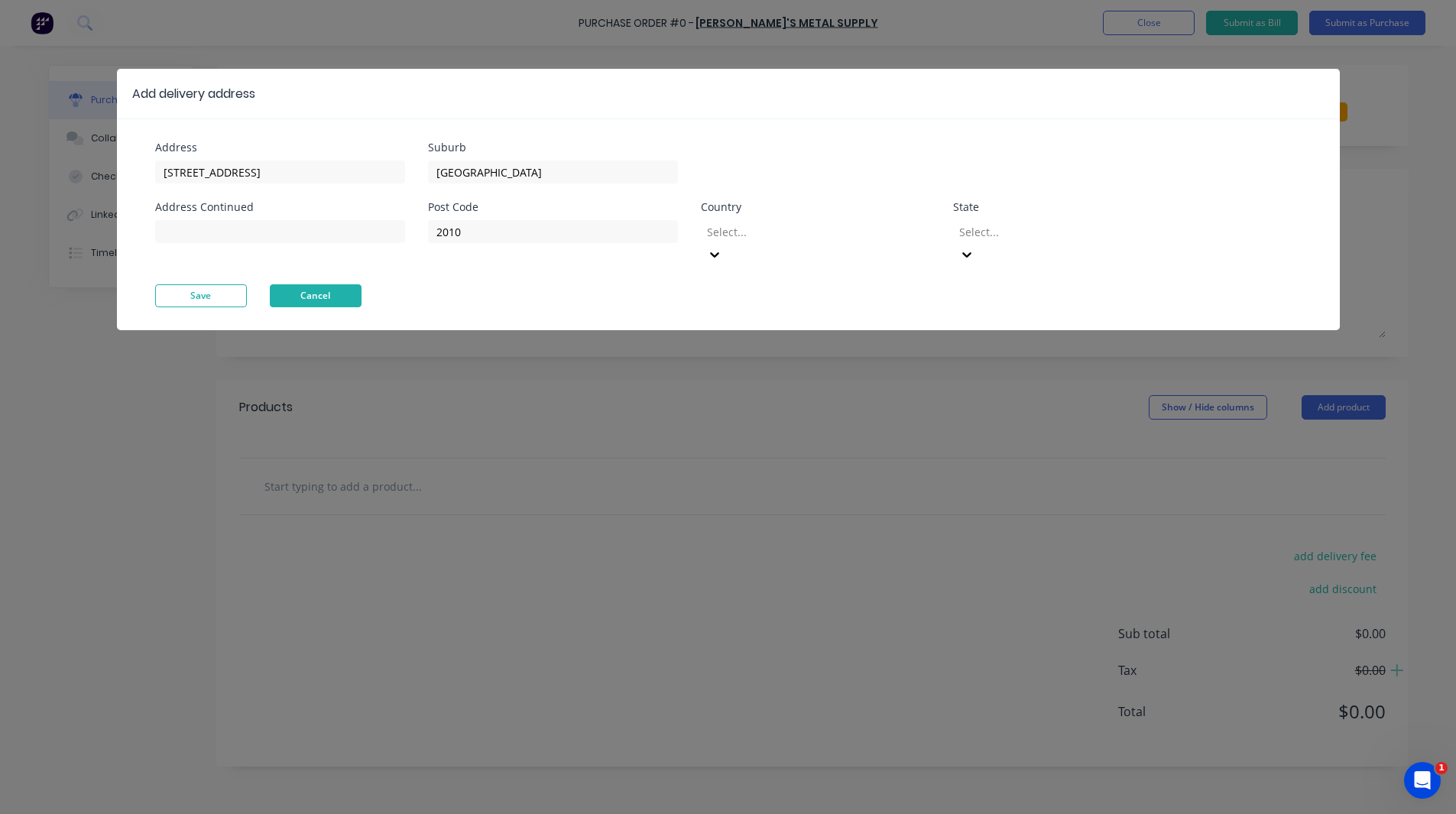
click at [334, 284] on button "Cancel" at bounding box center [315, 296] width 92 height 23
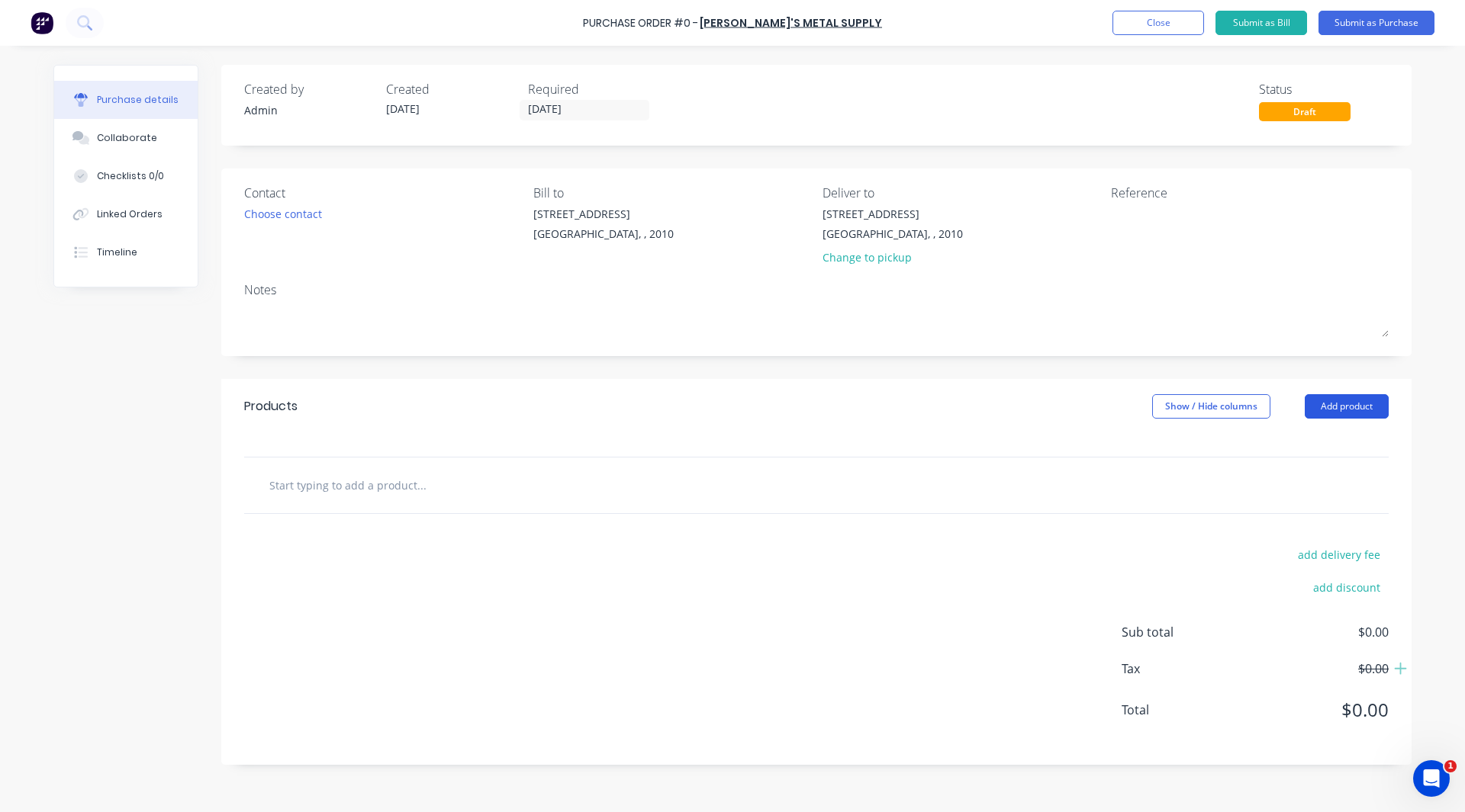
click at [1329, 399] on button "Add product" at bounding box center [1347, 406] width 84 height 24
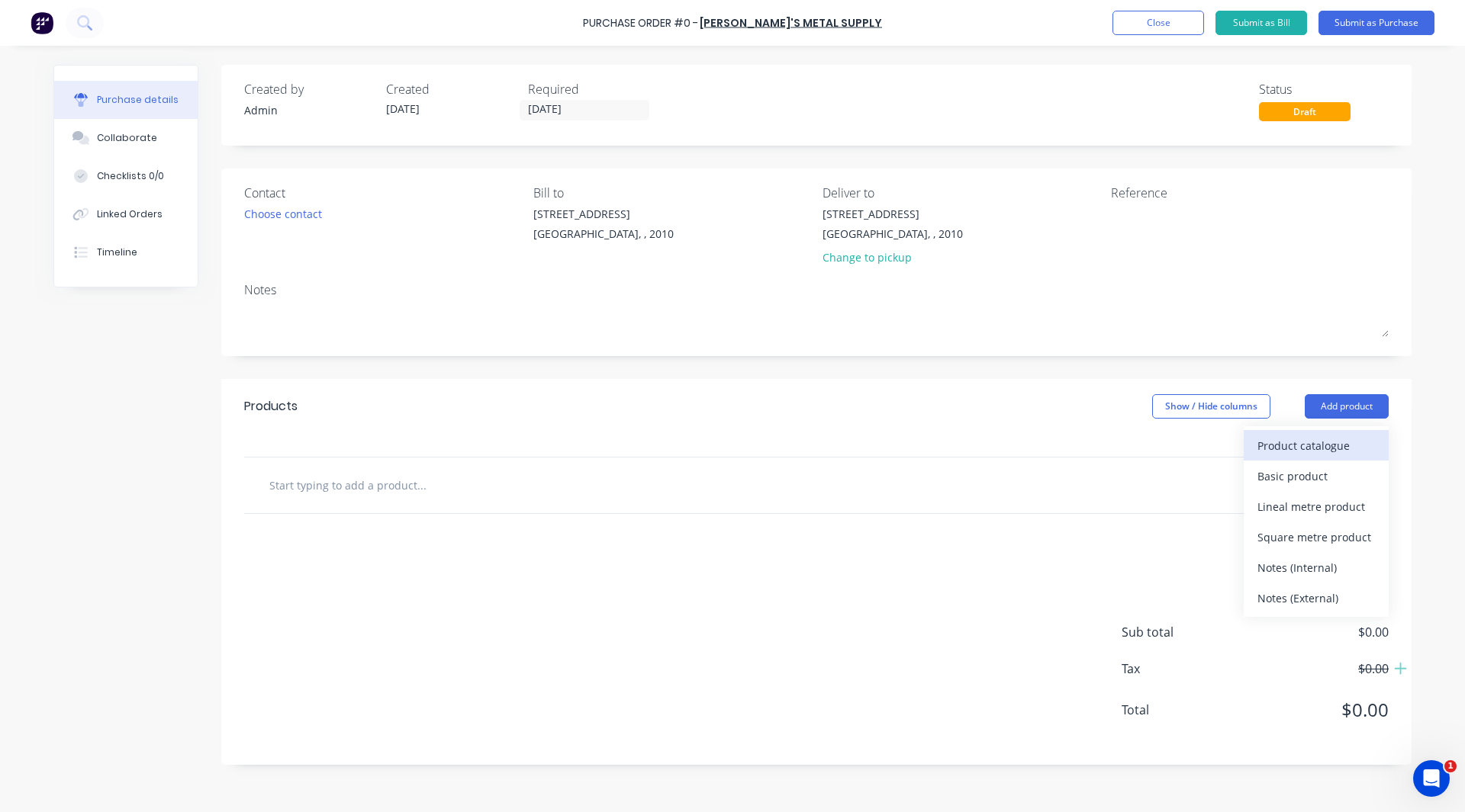
click at [1316, 444] on div "Product catalogue" at bounding box center [1316, 445] width 118 height 22
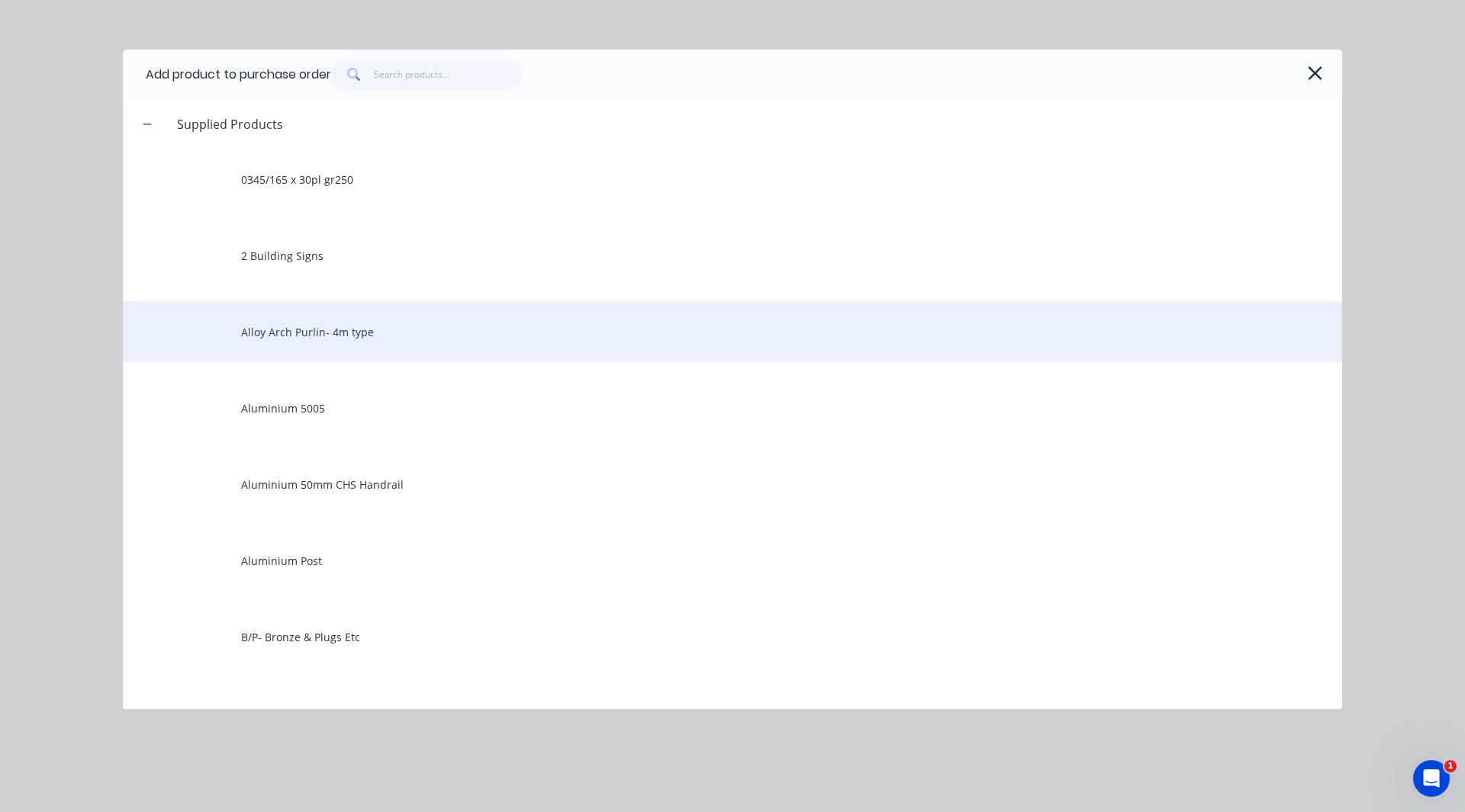
click at [338, 337] on div "Alloy Arch Purlin- 4m type" at bounding box center [732, 332] width 1219 height 61
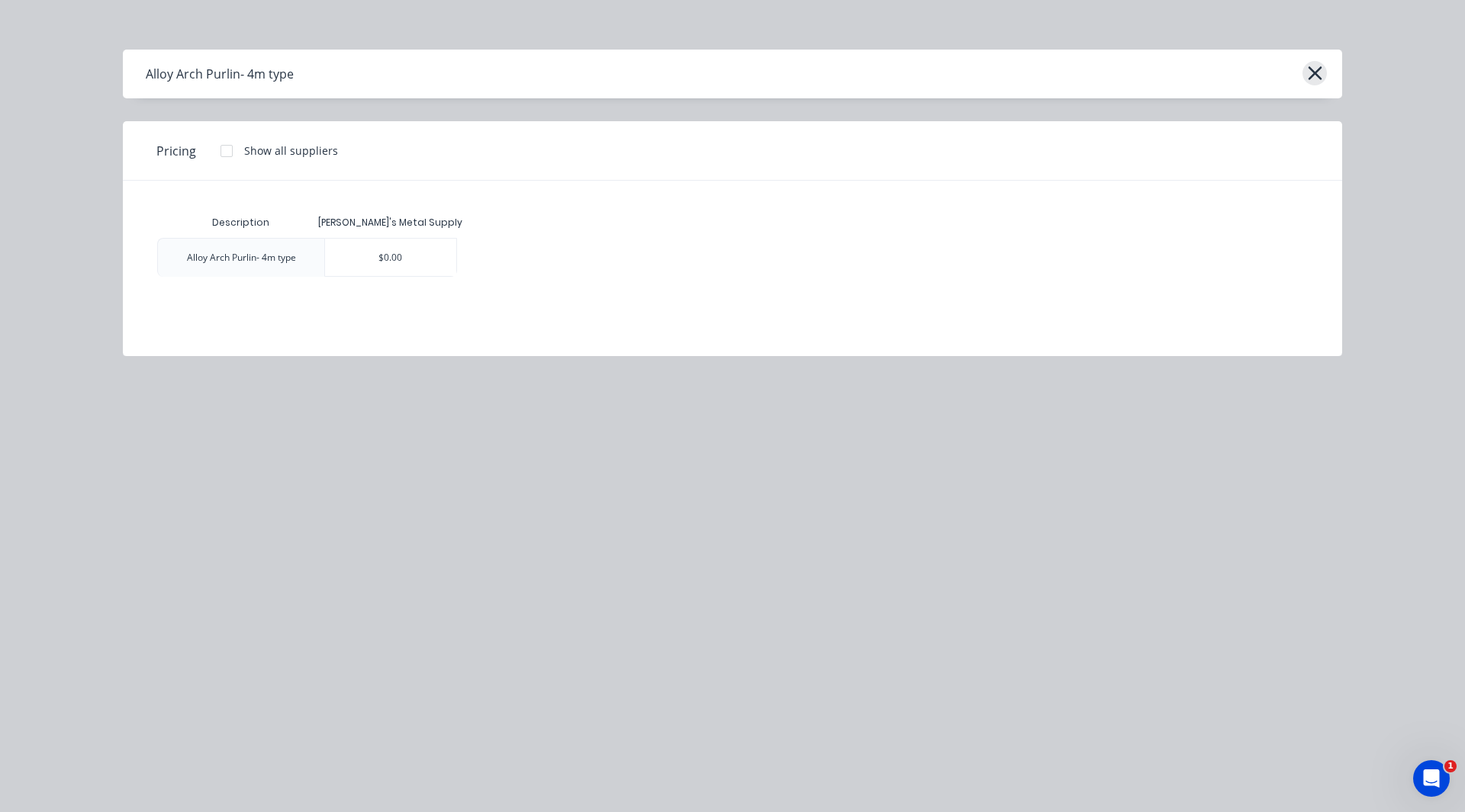
click at [1317, 70] on icon "button" at bounding box center [1314, 73] width 16 height 21
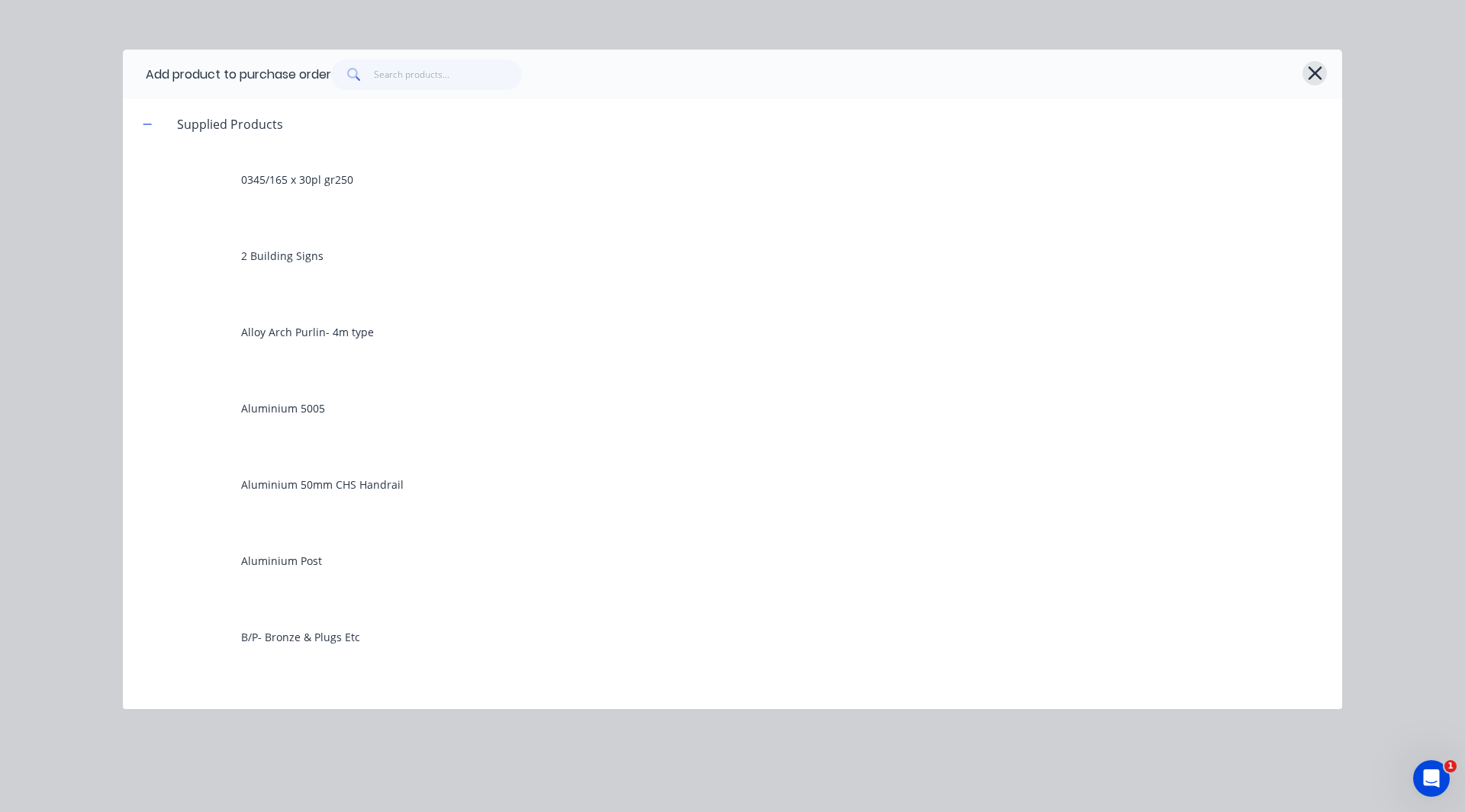
click at [1307, 73] on icon "button" at bounding box center [1314, 73] width 16 height 21
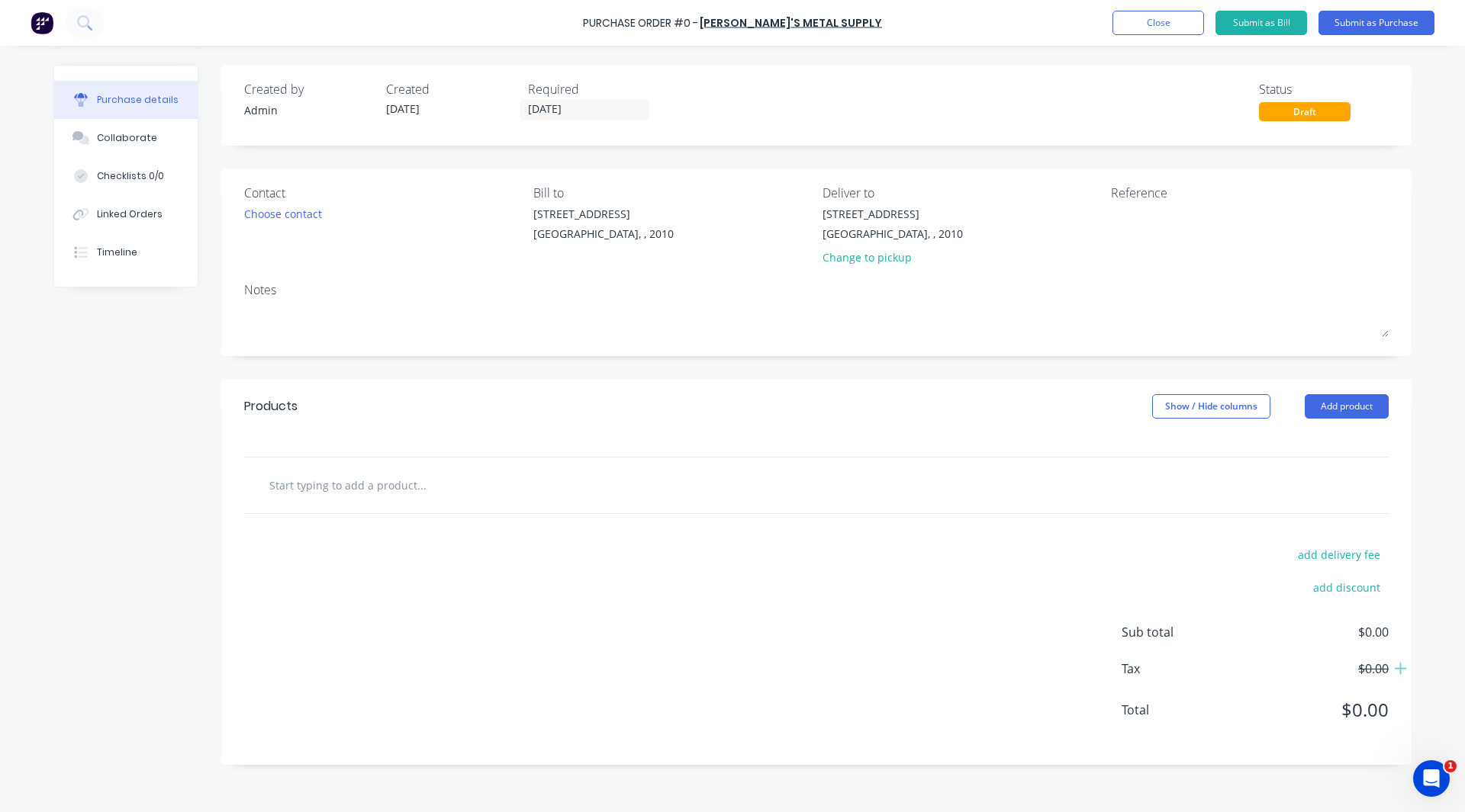
click at [52, 31] on img at bounding box center [42, 23] width 23 height 23
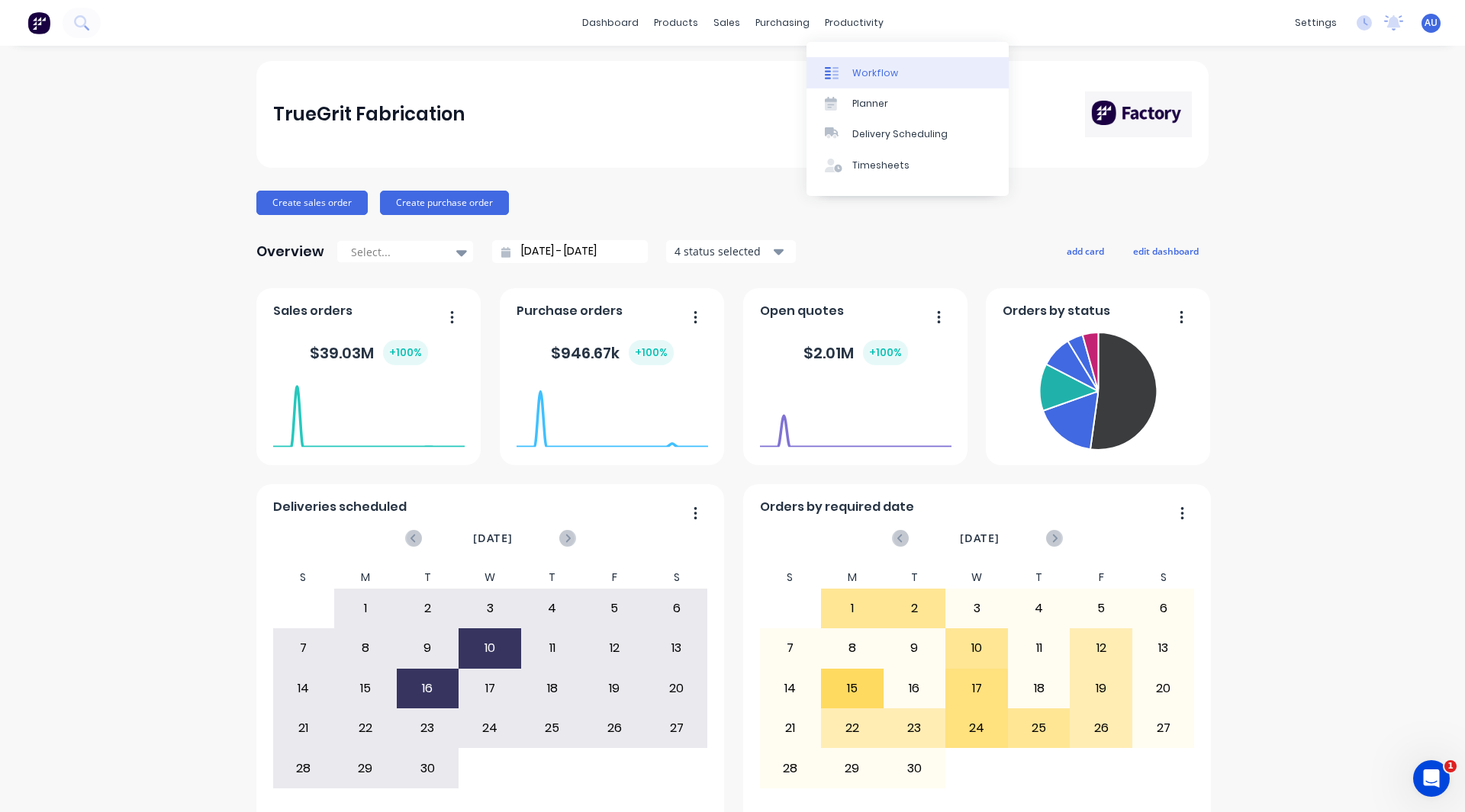
click at [871, 70] on div "Workflow" at bounding box center [875, 73] width 46 height 14
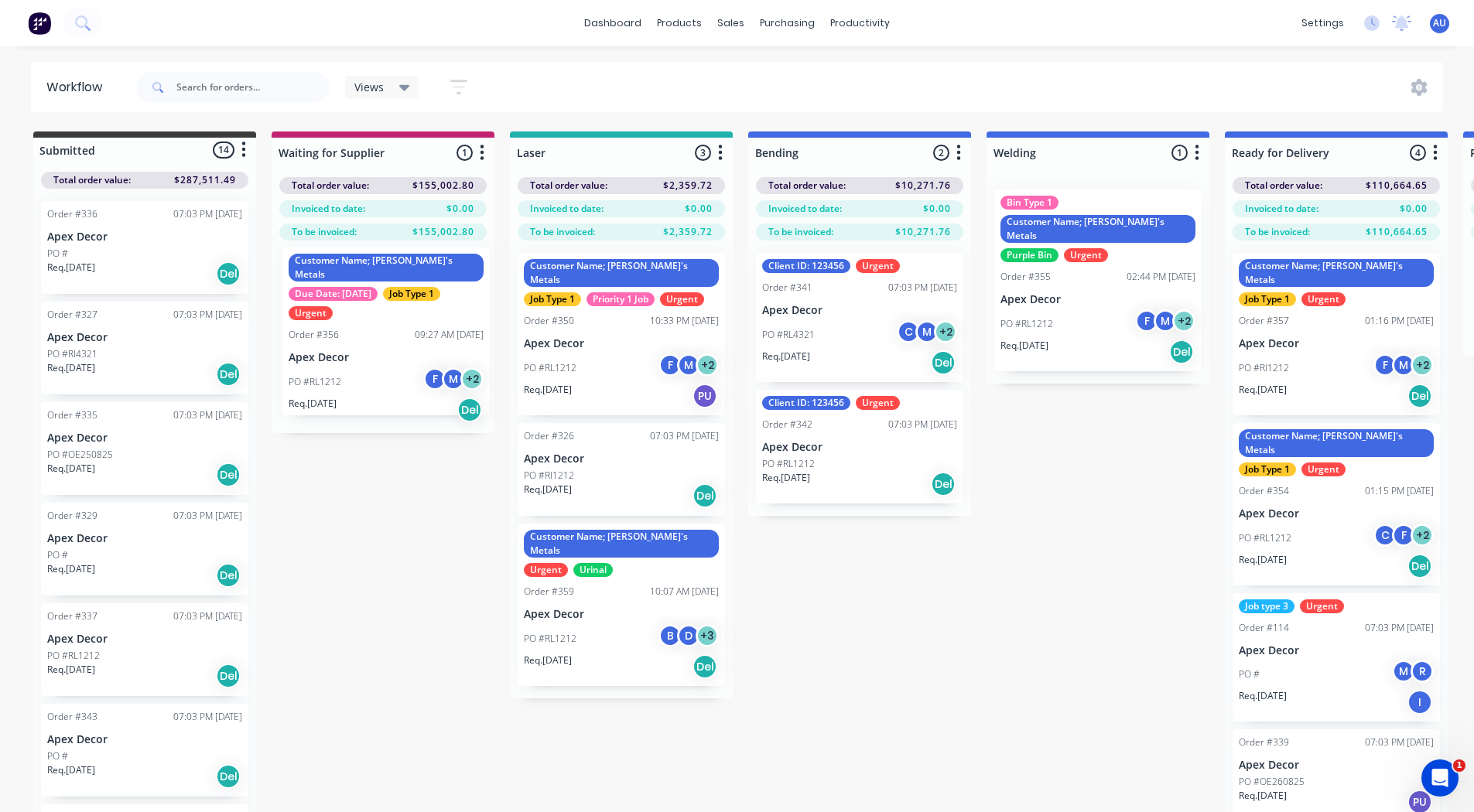
click at [343, 338] on div "Customer Name; [PERSON_NAME]'s Metals Due Date: [DATE] Job Type 1 Urgent Order …" at bounding box center [383, 336] width 223 height 193
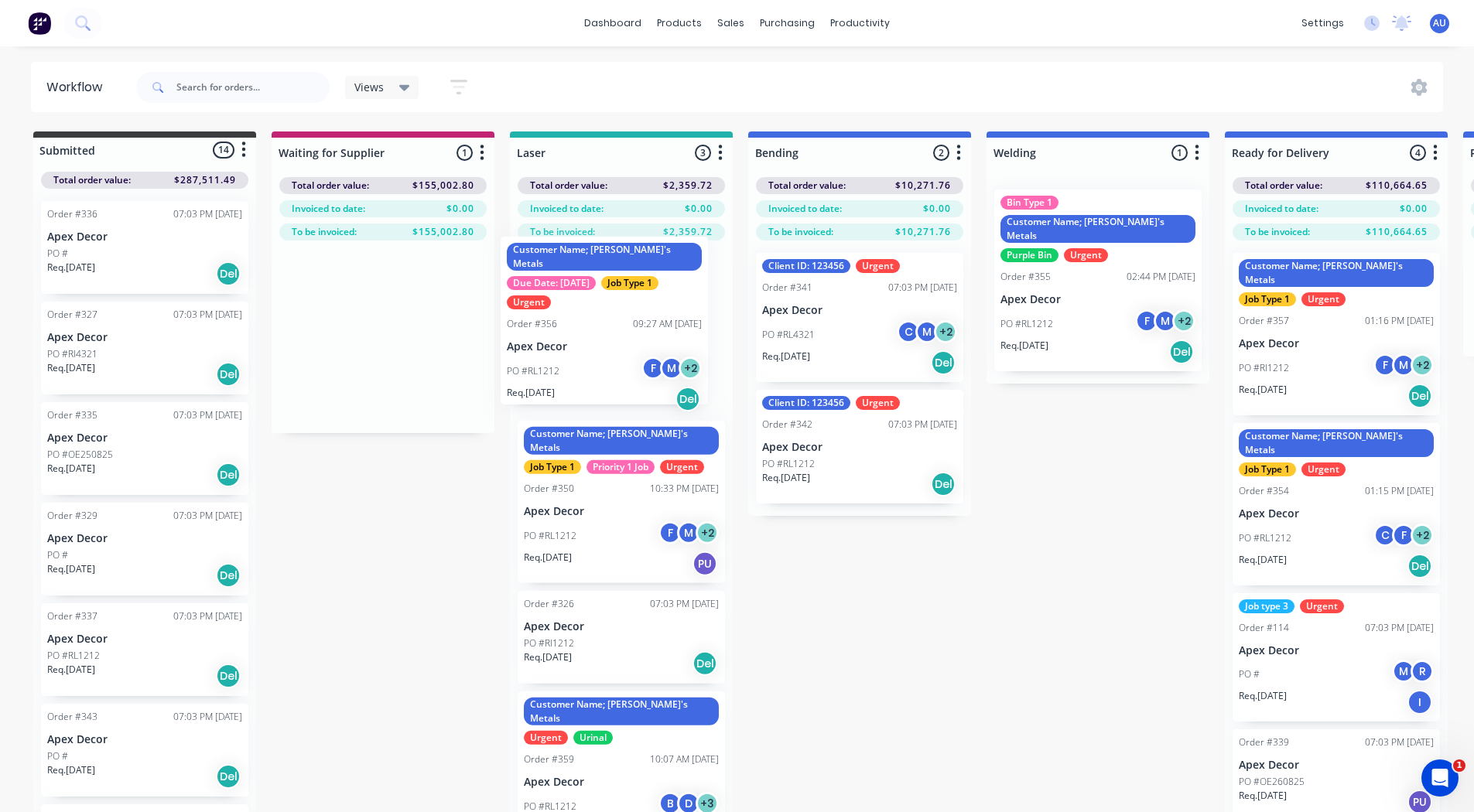
drag, startPoint x: 335, startPoint y: 384, endPoint x: 563, endPoint y: 363, distance: 229.0
click at [563, 363] on div "Submitted 14 Status colour #3A3C3E hex #3A3C3E Save Cancel Summaries Total orde…" at bounding box center [1166, 499] width 2356 height 735
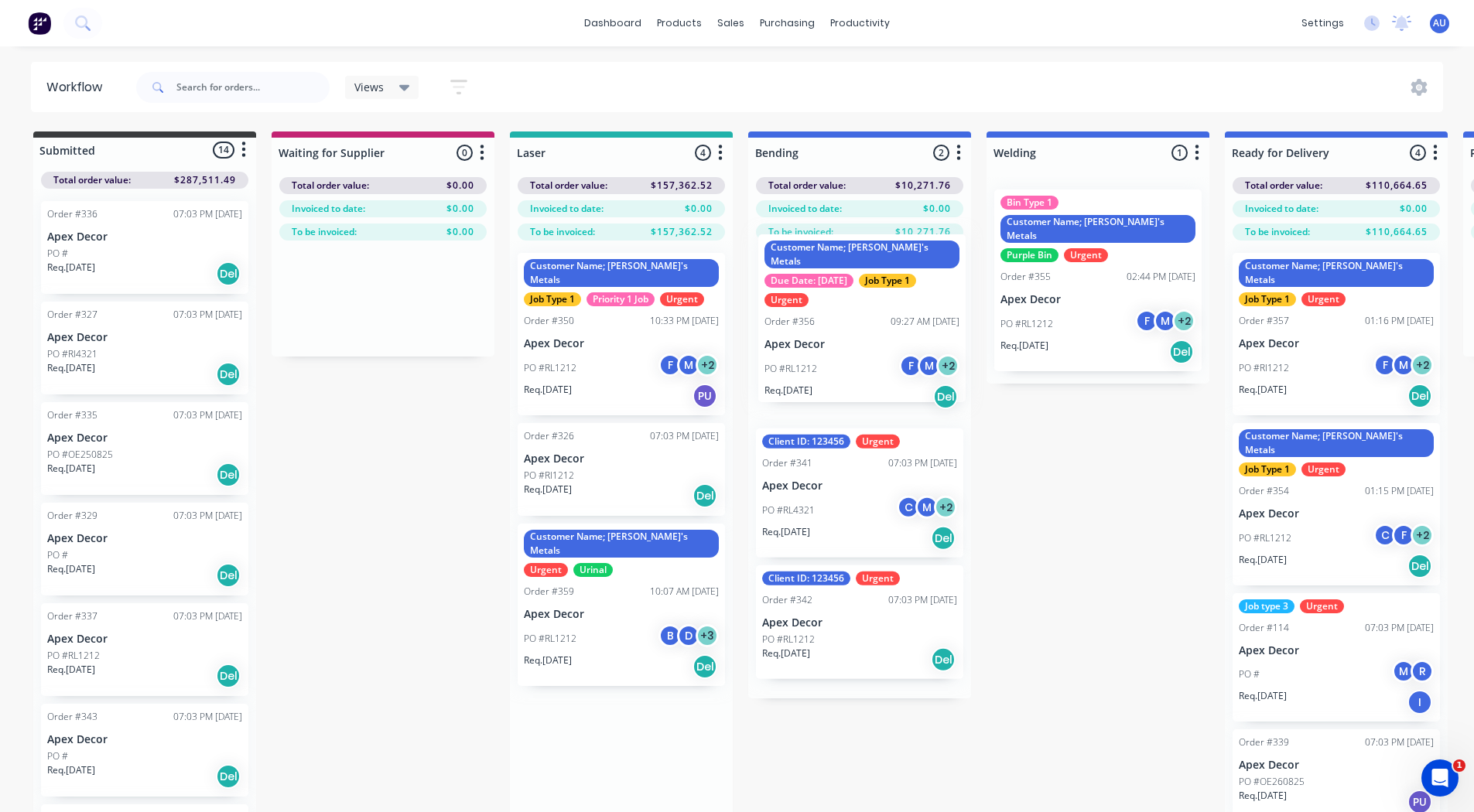
drag, startPoint x: 563, startPoint y: 363, endPoint x: 810, endPoint y: 342, distance: 247.9
click at [810, 342] on div "Submitted 14 Status colour #3A3C3E hex #3A3C3E Save Cancel Summaries Total orde…" at bounding box center [1166, 499] width 2356 height 735
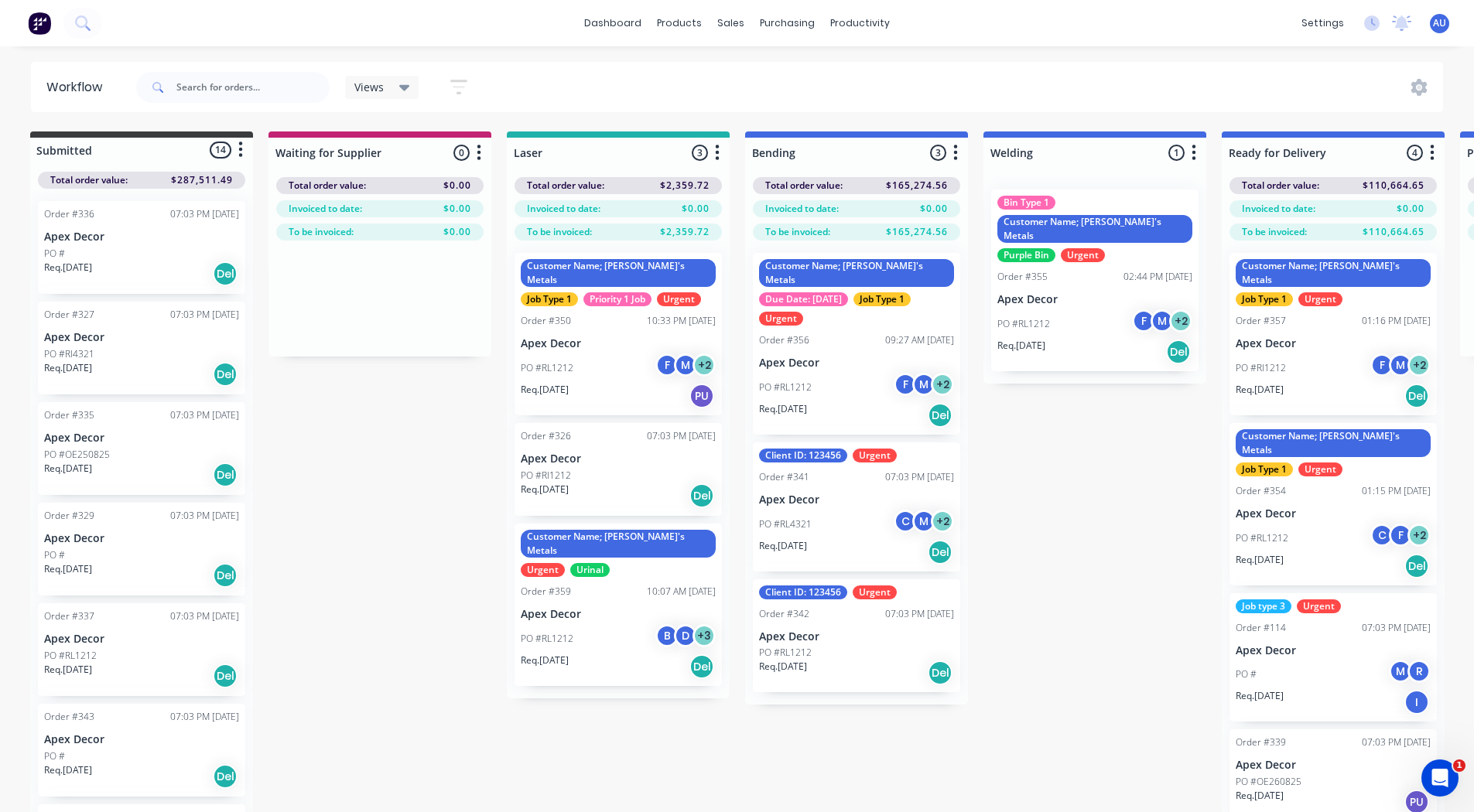
scroll to position [0, 4]
click at [1067, 576] on div "Submitted 14 Status colour #3A3C3E hex #3A3C3E Save Cancel Summaries Total orde…" at bounding box center [1162, 483] width 2356 height 703
click at [1028, 576] on div "Submitted 14 Status colour #3A3C3E hex #3A3C3E Save Cancel Summaries Total orde…" at bounding box center [1162, 483] width 2356 height 703
click at [1042, 549] on div "Submitted 14 Status colour #3A3C3E hex #3A3C3E Save Cancel Summaries Total orde…" at bounding box center [1162, 483] width 2356 height 703
click at [1027, 694] on div "Submitted 14 Status colour #3A3C3E hex #3A3C3E Save Cancel Summaries Total orde…" at bounding box center [1162, 483] width 2356 height 703
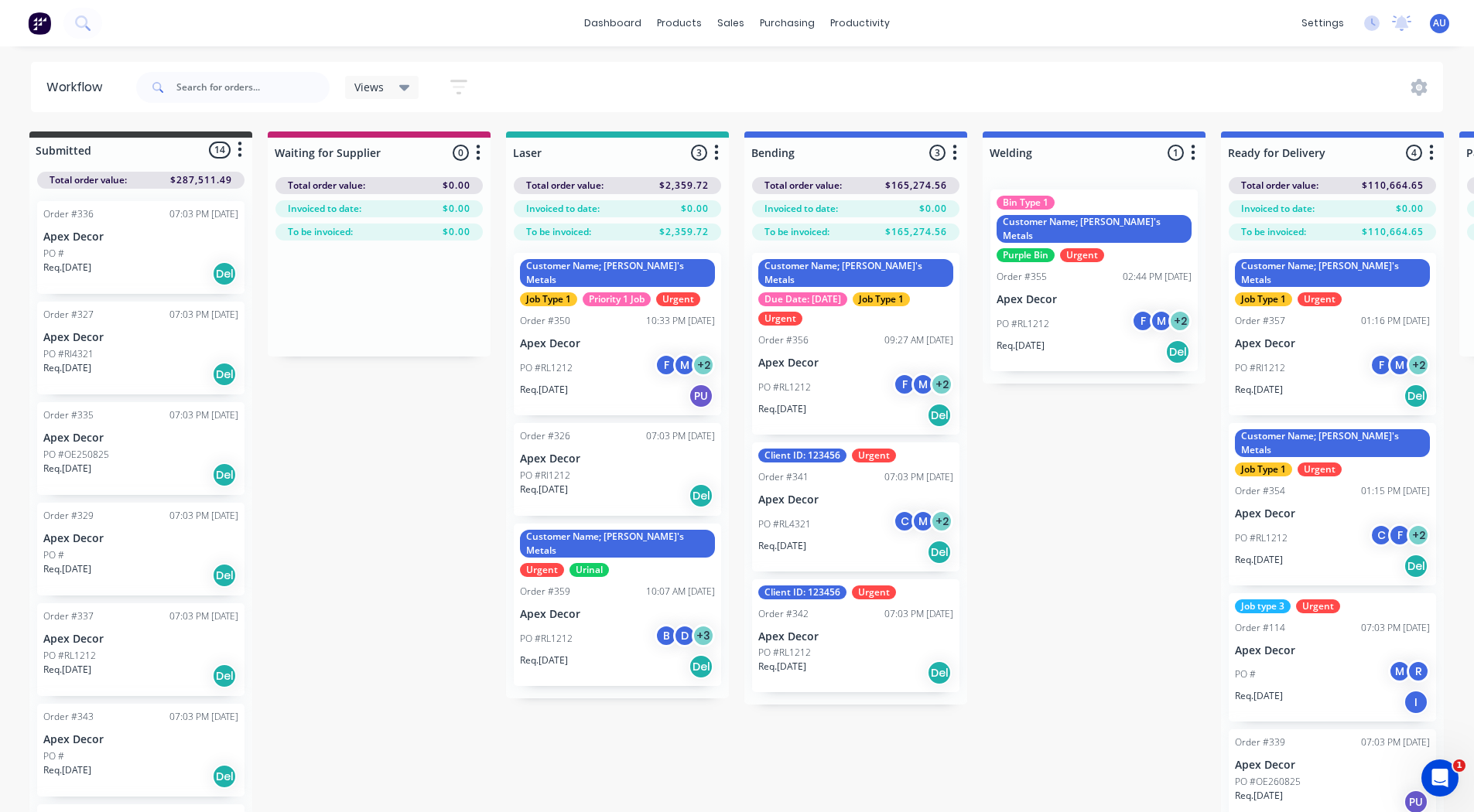
click at [1038, 373] on div "Submitted 14 Status colour #3A3C3E hex #3A3C3E Save Cancel Summaries Total orde…" at bounding box center [1162, 483] width 2356 height 703
click at [672, 790] on div "Submitted 14 Status colour #3A3C3E hex #3A3C3E Save Cancel Summaries Total orde…" at bounding box center [1162, 483] width 2356 height 703
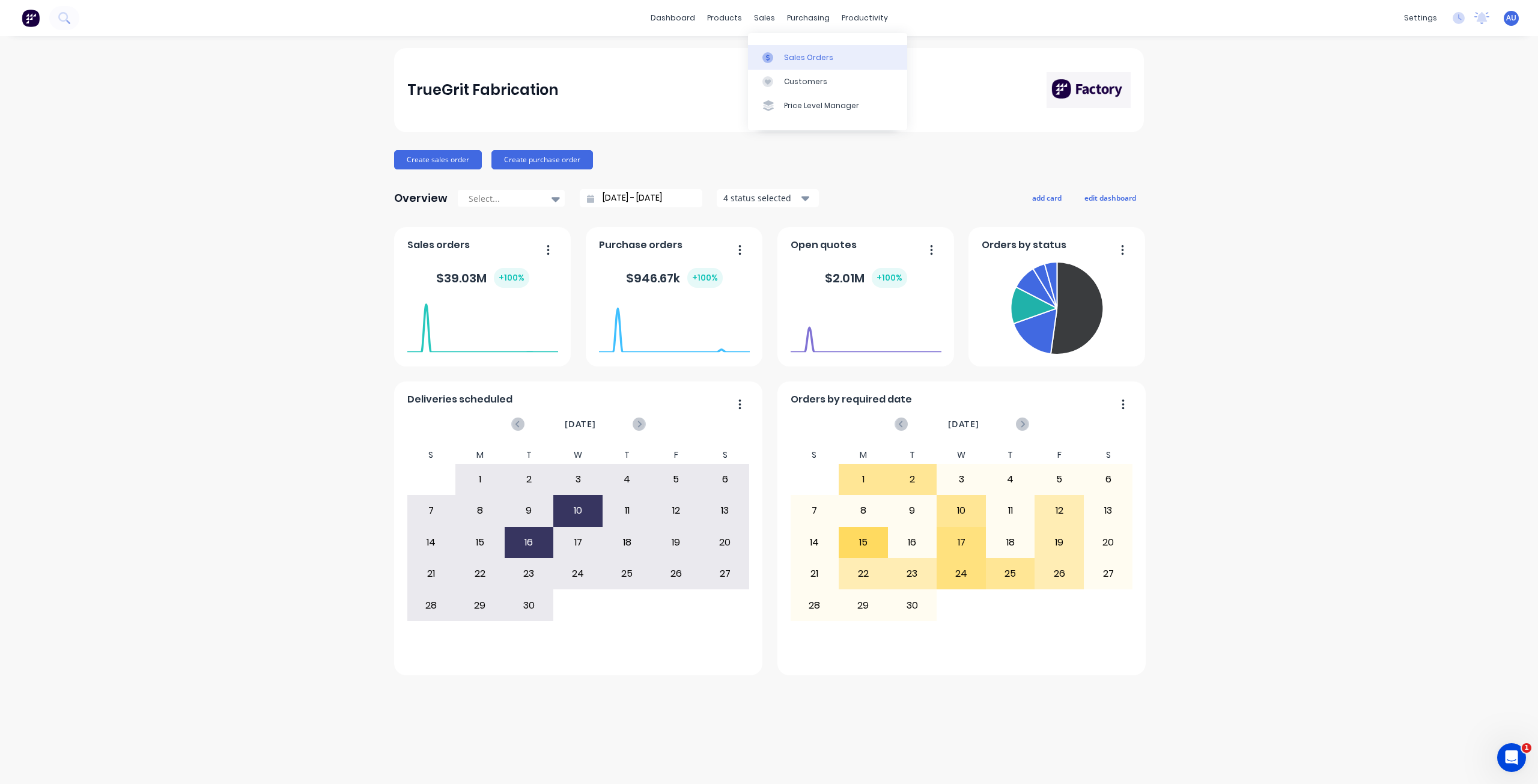
click at [798, 49] on link "Sales Orders" at bounding box center [827, 57] width 159 height 24
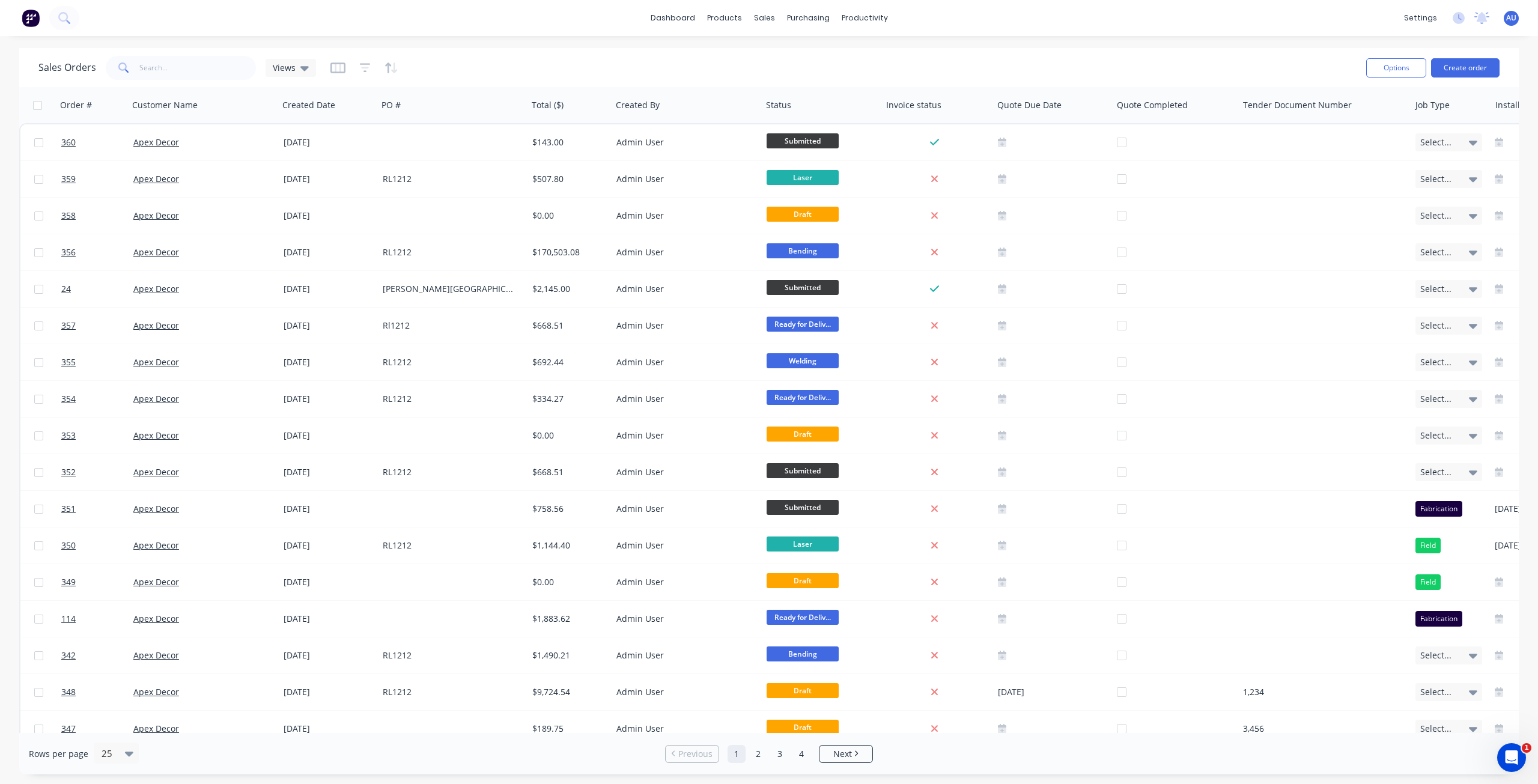
click at [485, 55] on div "Sales Orders Views" at bounding box center [697, 67] width 1318 height 29
click at [684, 65] on div "Sales Orders Views" at bounding box center [697, 67] width 1318 height 29
click at [525, 65] on div "Sales Orders Views" at bounding box center [697, 67] width 1318 height 29
click at [910, 75] on div "Sales Orders Views" at bounding box center [697, 67] width 1318 height 29
click at [1070, 57] on div "Sales Orders Views" at bounding box center [697, 67] width 1318 height 29
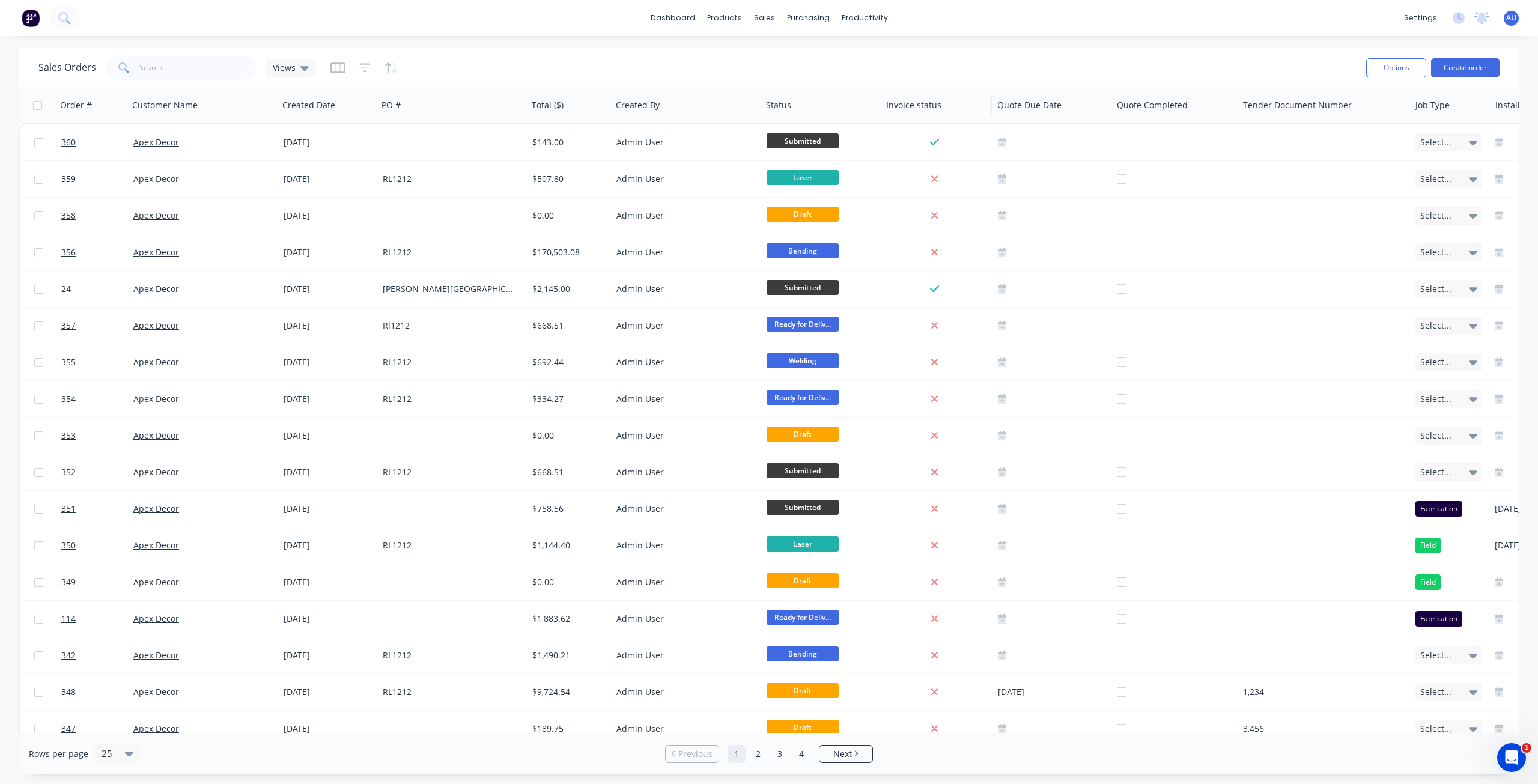
click at [883, 88] on div "Invoice status" at bounding box center [937, 105] width 111 height 36
click at [684, 18] on link "dashboard" at bounding box center [673, 18] width 57 height 18
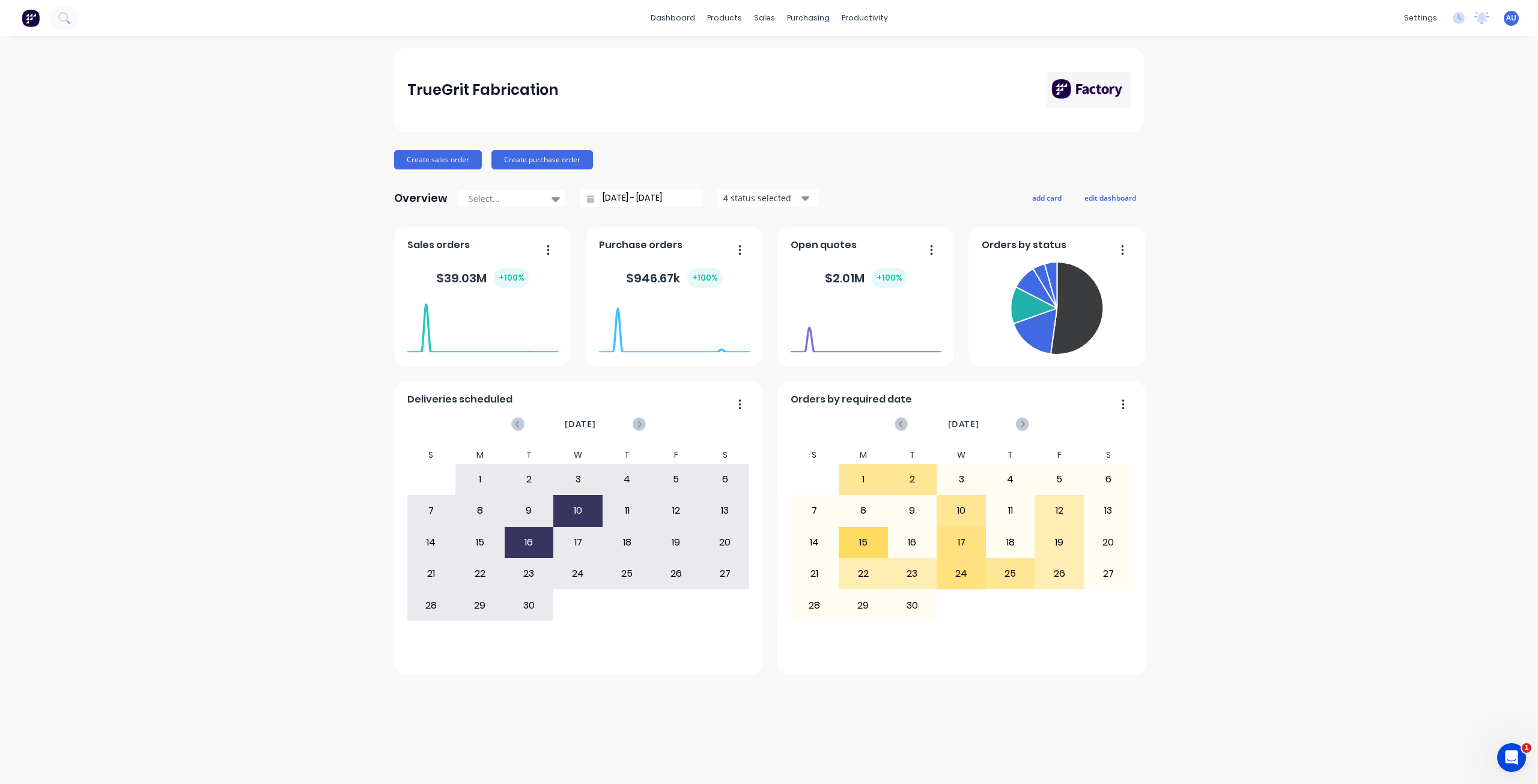
click at [305, 122] on div "TrueGrit Fabrication Create sales order Create purchase order Overview Select..…" at bounding box center [769, 410] width 1538 height 724
click at [497, 85] on div "TrueGrit Fabrication" at bounding box center [483, 90] width 151 height 24
click at [428, 91] on div "TrueGrit Fabrication" at bounding box center [483, 90] width 151 height 24
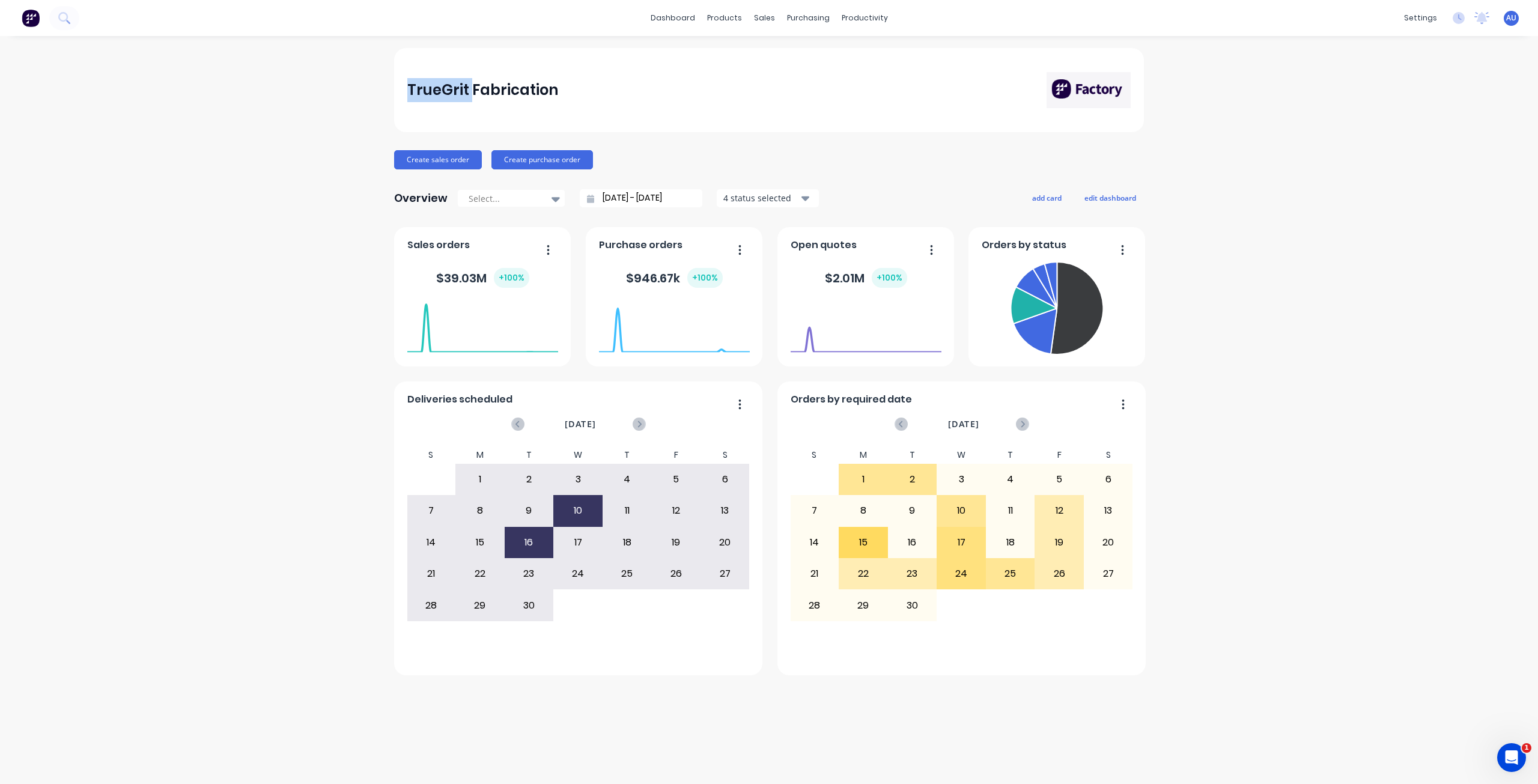
click at [428, 91] on div "TrueGrit Fabrication" at bounding box center [483, 90] width 151 height 24
click at [498, 89] on div "TrueGrit Fabrication" at bounding box center [483, 90] width 151 height 24
click at [434, 90] on div "TrueGrit Fabrication" at bounding box center [483, 90] width 151 height 24
click at [491, 88] on div "TrueGrit Fabrication" at bounding box center [483, 90] width 151 height 24
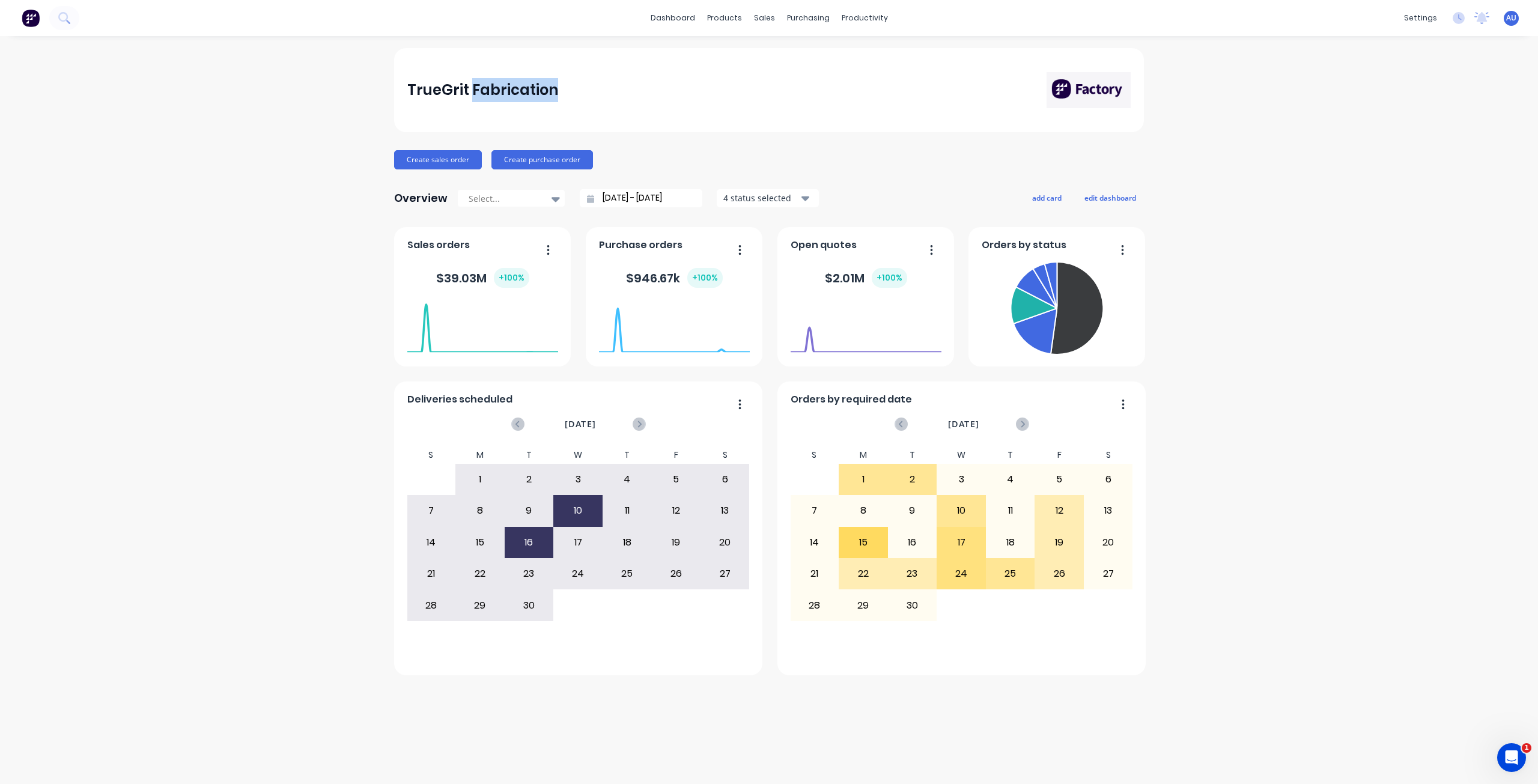
click at [491, 88] on div "TrueGrit Fabrication" at bounding box center [483, 90] width 151 height 24
click at [481, 83] on div "TrueGrit Fabrication" at bounding box center [483, 90] width 151 height 24
click at [531, 86] on div "TrueGrit Fabrication" at bounding box center [483, 90] width 151 height 24
click at [430, 93] on div "TrueGrit Fabrication" at bounding box center [483, 90] width 151 height 24
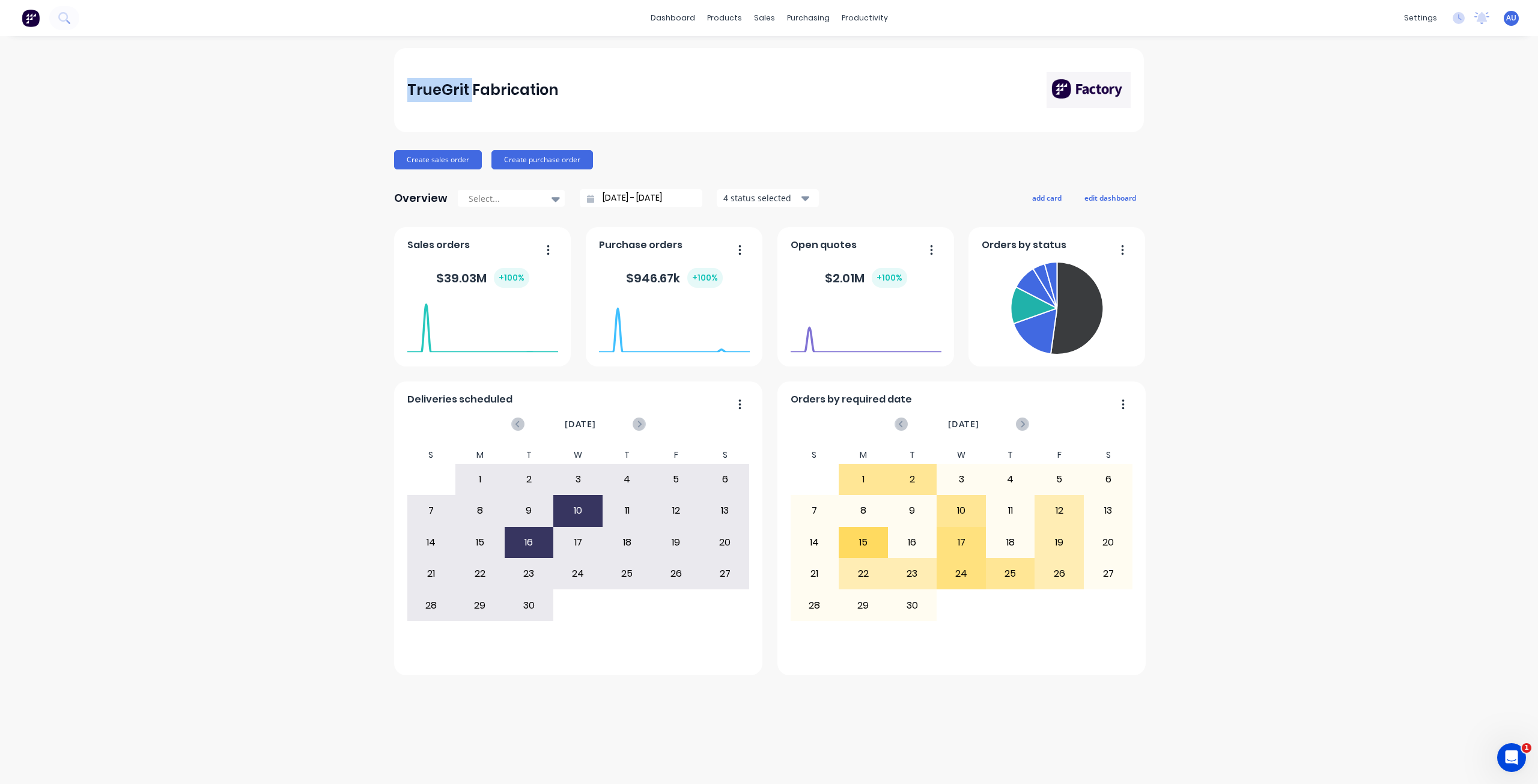
click at [430, 93] on div "TrueGrit Fabrication" at bounding box center [483, 90] width 151 height 24
click at [607, 118] on div "TrueGrit Fabrication" at bounding box center [769, 90] width 750 height 84
click at [740, 53] on div "Product Catalogue" at bounding box center [777, 58] width 75 height 11
